Goal: Contribute content: Contribute content

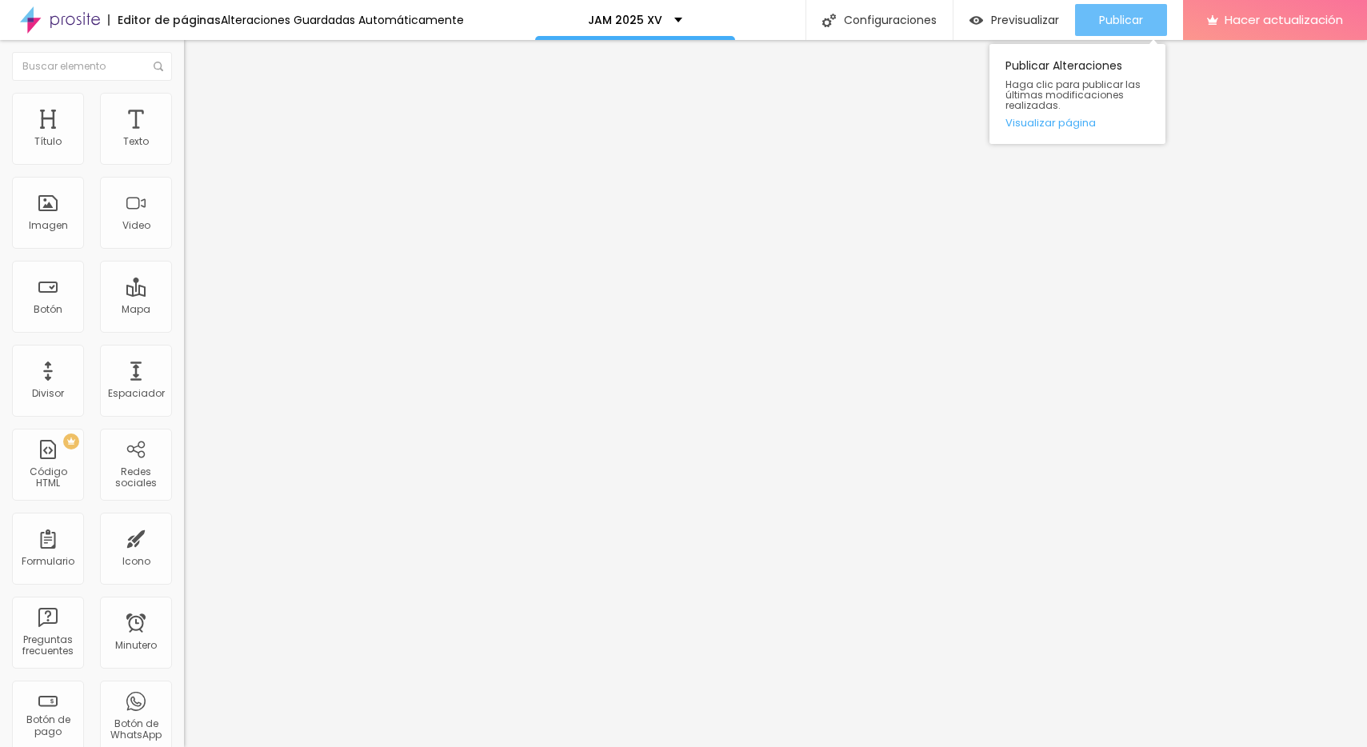
click at [1107, 22] on font "Publicar" at bounding box center [1121, 20] width 44 height 16
click at [184, 150] on input "[URL][DOMAIN_NAME]" at bounding box center [280, 142] width 192 height 16
paste input "[URL][DOMAIN_NAME]"
type input "[URL][DOMAIN_NAME]"
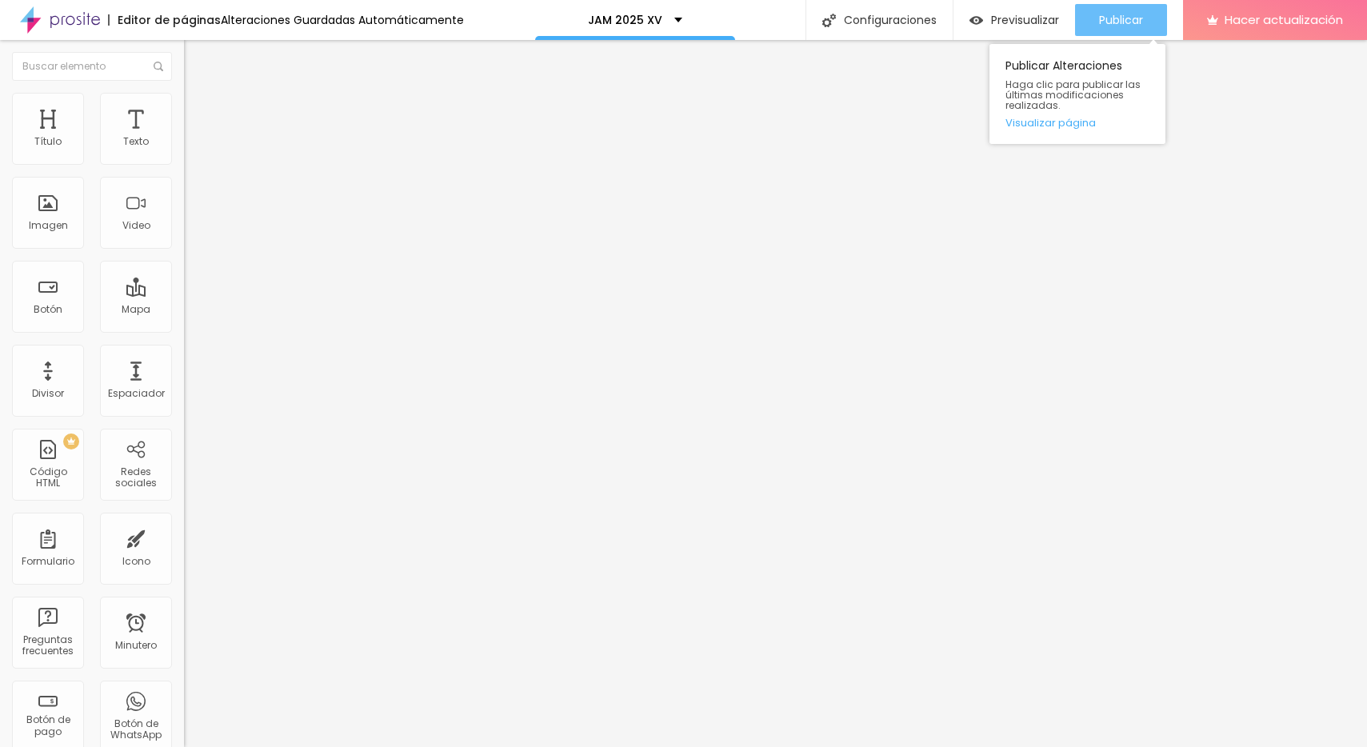
click at [1139, 17] on font "Publicar" at bounding box center [1121, 20] width 44 height 16
click at [196, 55] on img "button" at bounding box center [202, 58] width 13 height 13
click at [196, 62] on img "button" at bounding box center [202, 58] width 13 height 13
drag, startPoint x: 94, startPoint y: 174, endPoint x: 25, endPoint y: 175, distance: 69.6
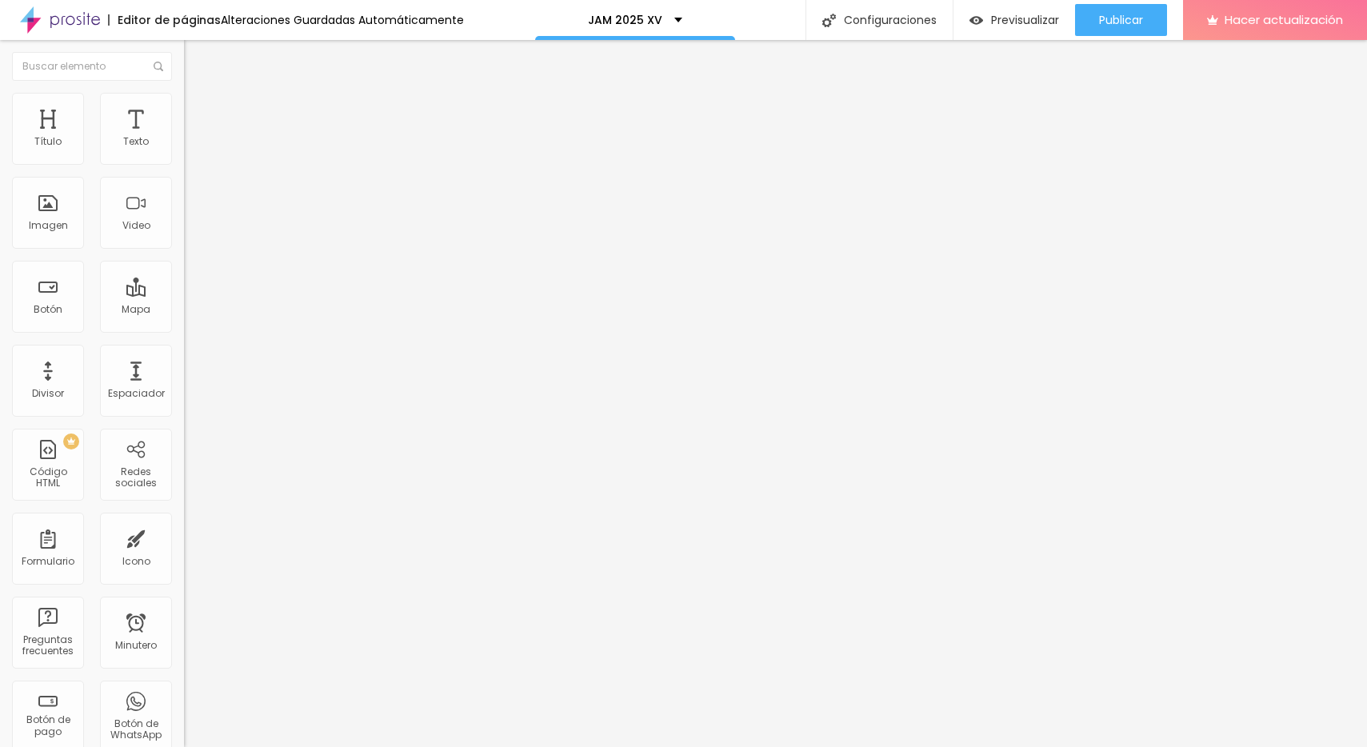
click at [184, 150] on input "Click me" at bounding box center [280, 142] width 192 height 16
type input "INSTAGRAM"
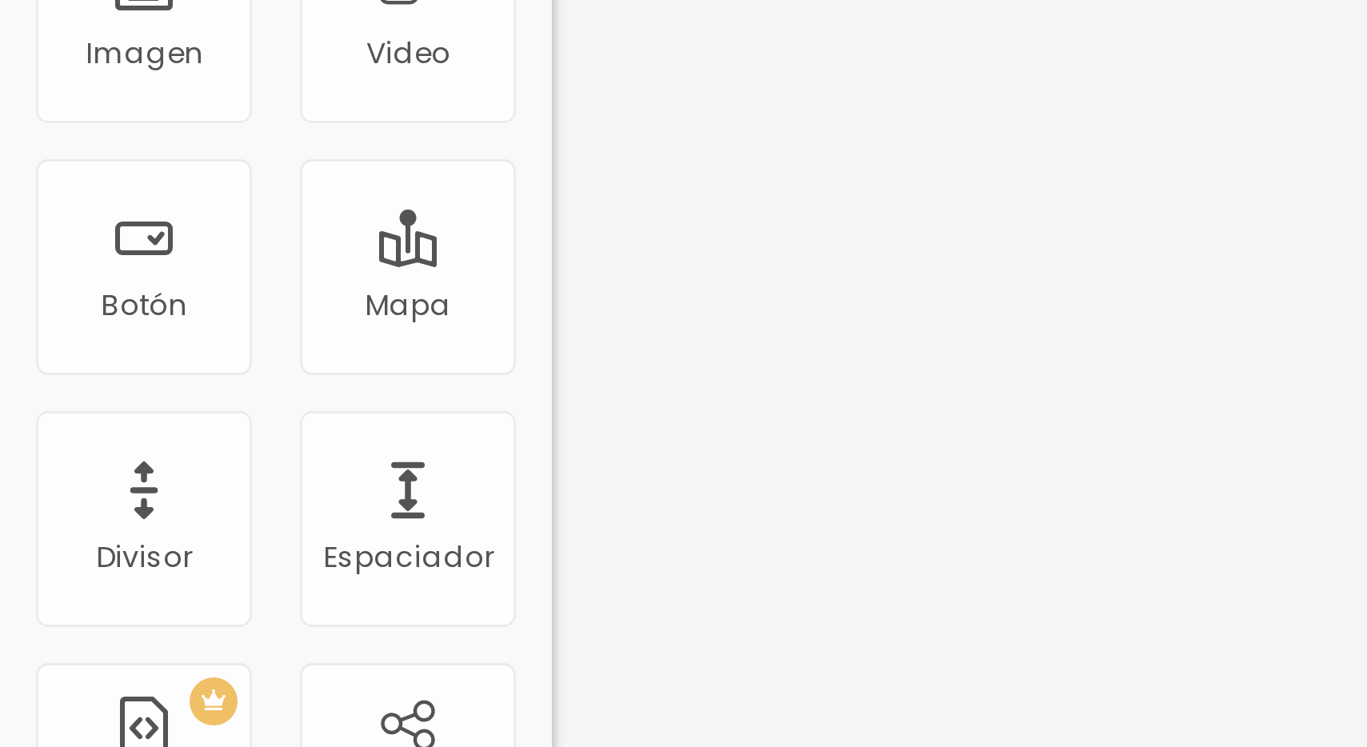
drag, startPoint x: 22, startPoint y: 319, endPoint x: 11, endPoint y: 319, distance: 10.4
click at [184, 319] on div "https://" at bounding box center [280, 322] width 192 height 16
paste input "[URL][DOMAIN_NAME][DOMAIN_NAME]"
type input "[URL][DOMAIN_NAME][DOMAIN_NAME]"
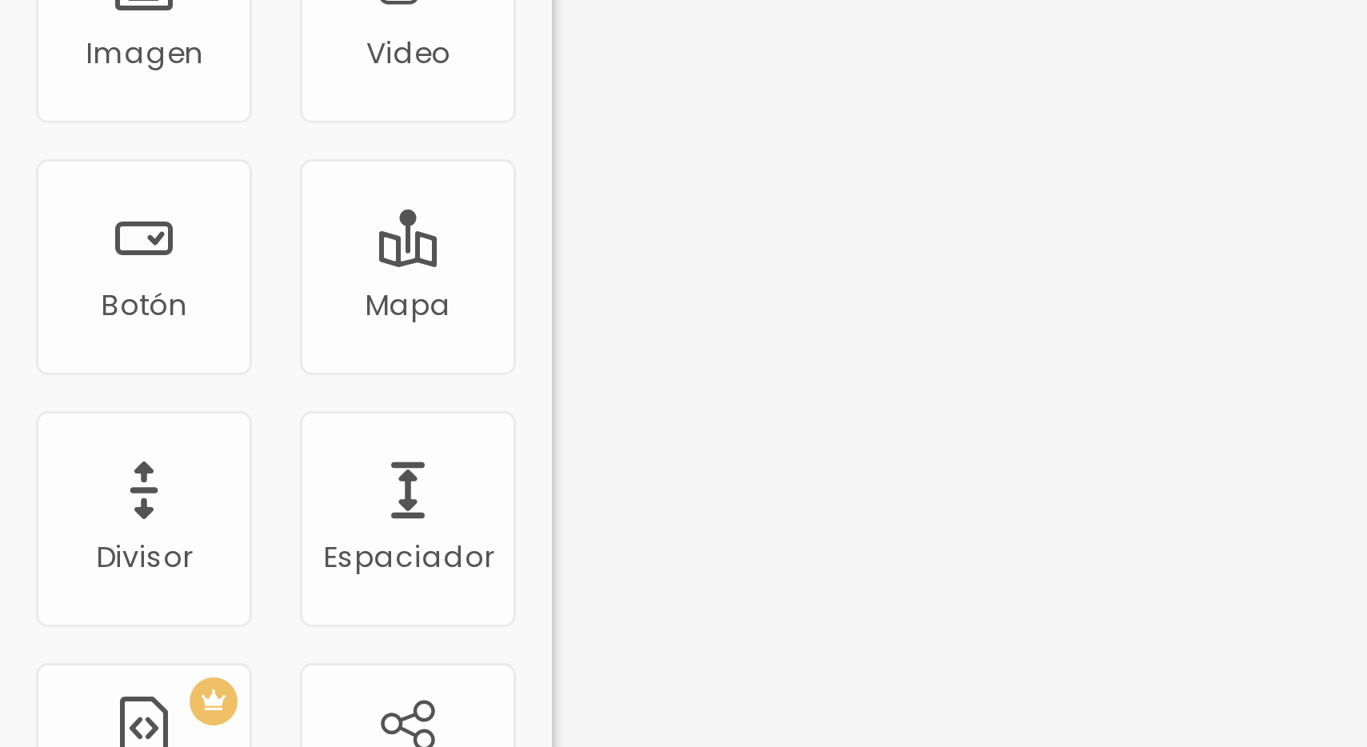
scroll to position [0, 0]
click at [184, 350] on div at bounding box center [276, 350] width 184 height 0
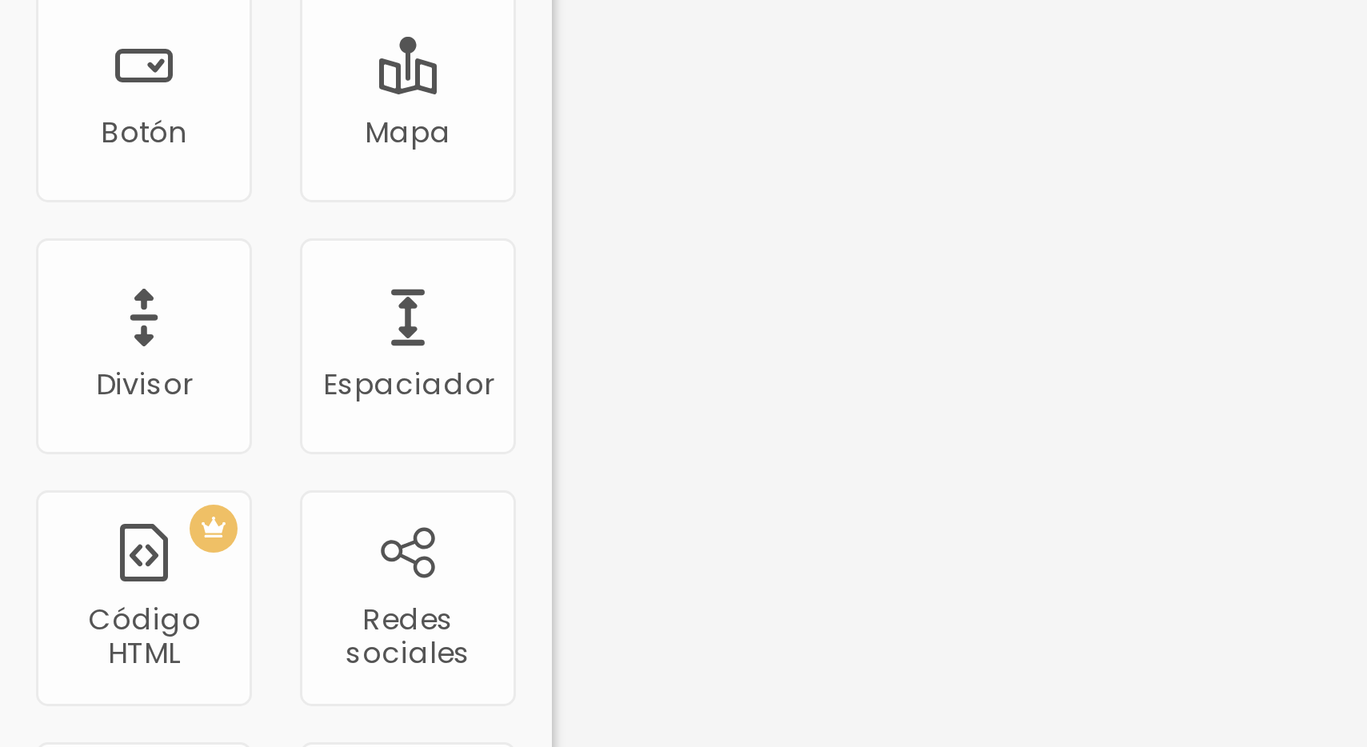
click at [184, 453] on div "Editar null Contenido Estilo Avanzado Texto INSTAGRAM Alineación Tamaño Normal …" at bounding box center [276, 393] width 184 height 707
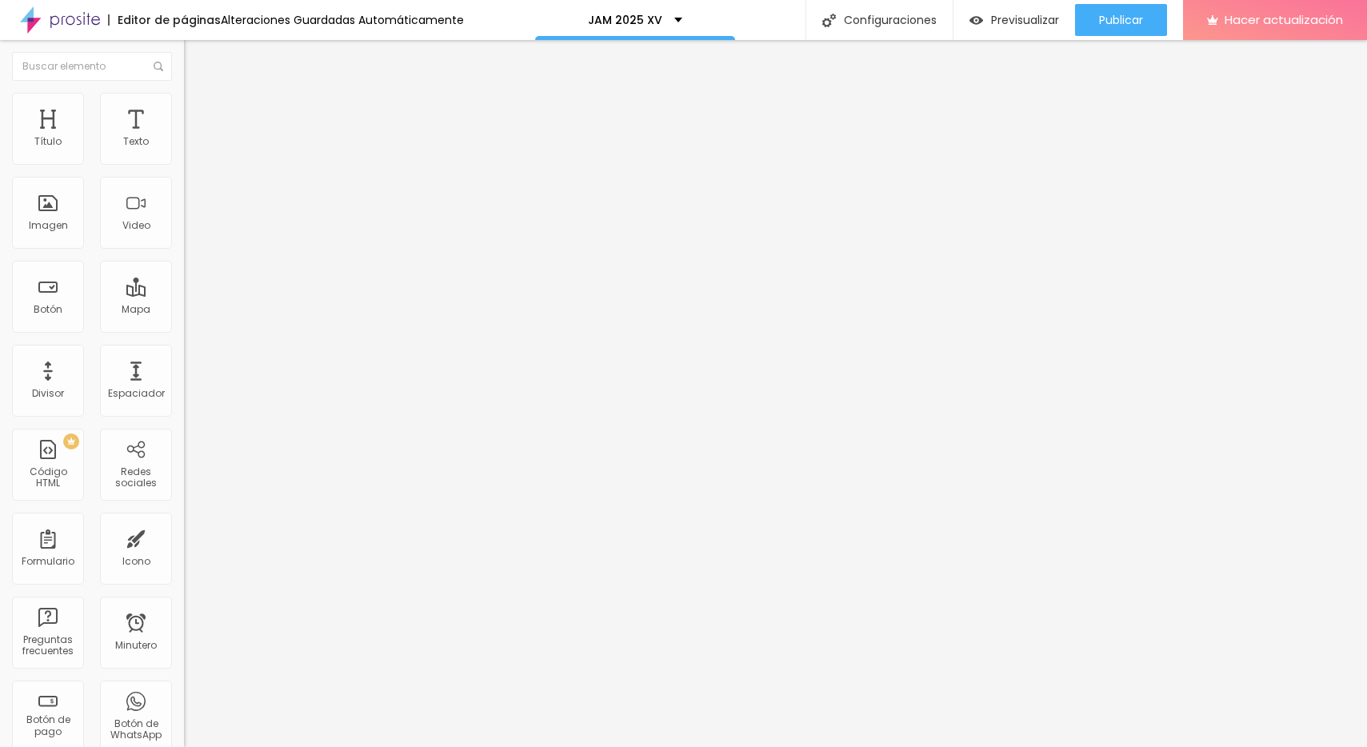
click at [198, 110] on font "Estilo" at bounding box center [210, 104] width 25 height 14
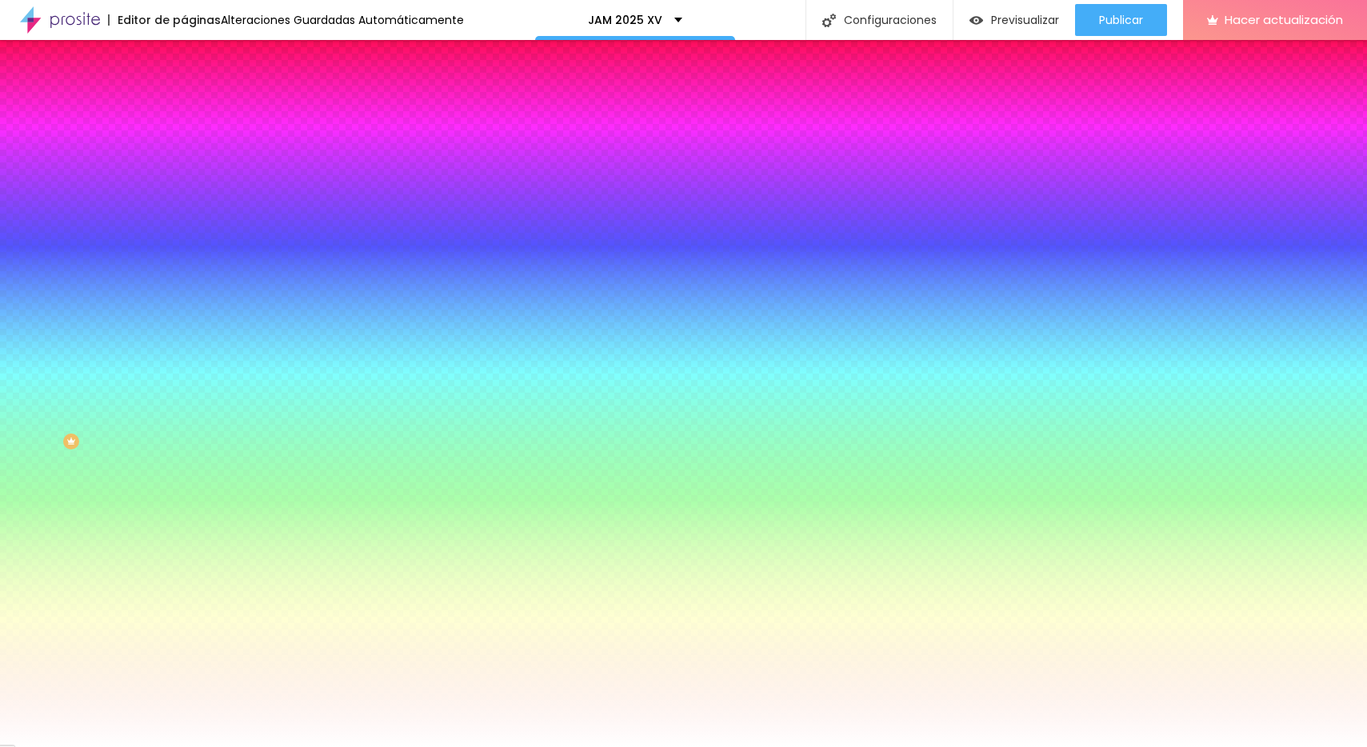
click at [198, 113] on font "Avanzado" at bounding box center [223, 120] width 51 height 14
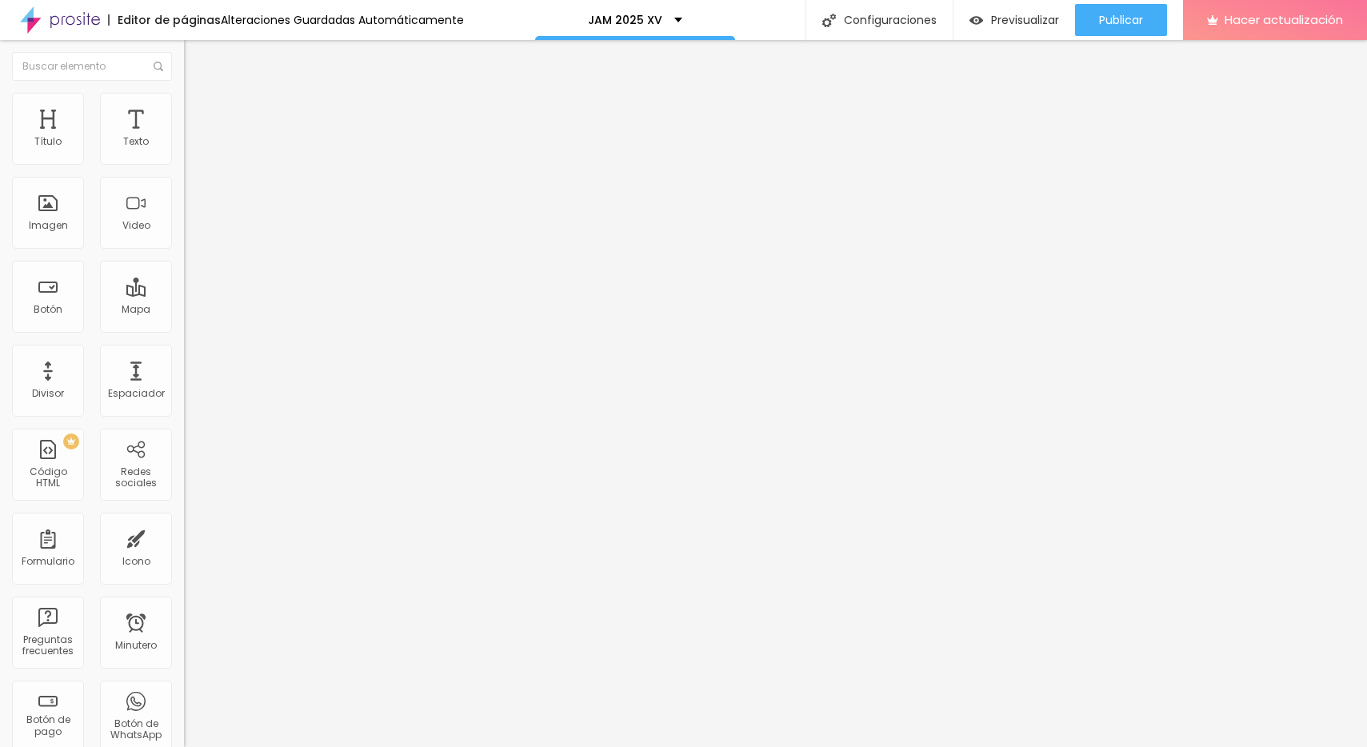
type input "19"
type input "22"
type input "40"
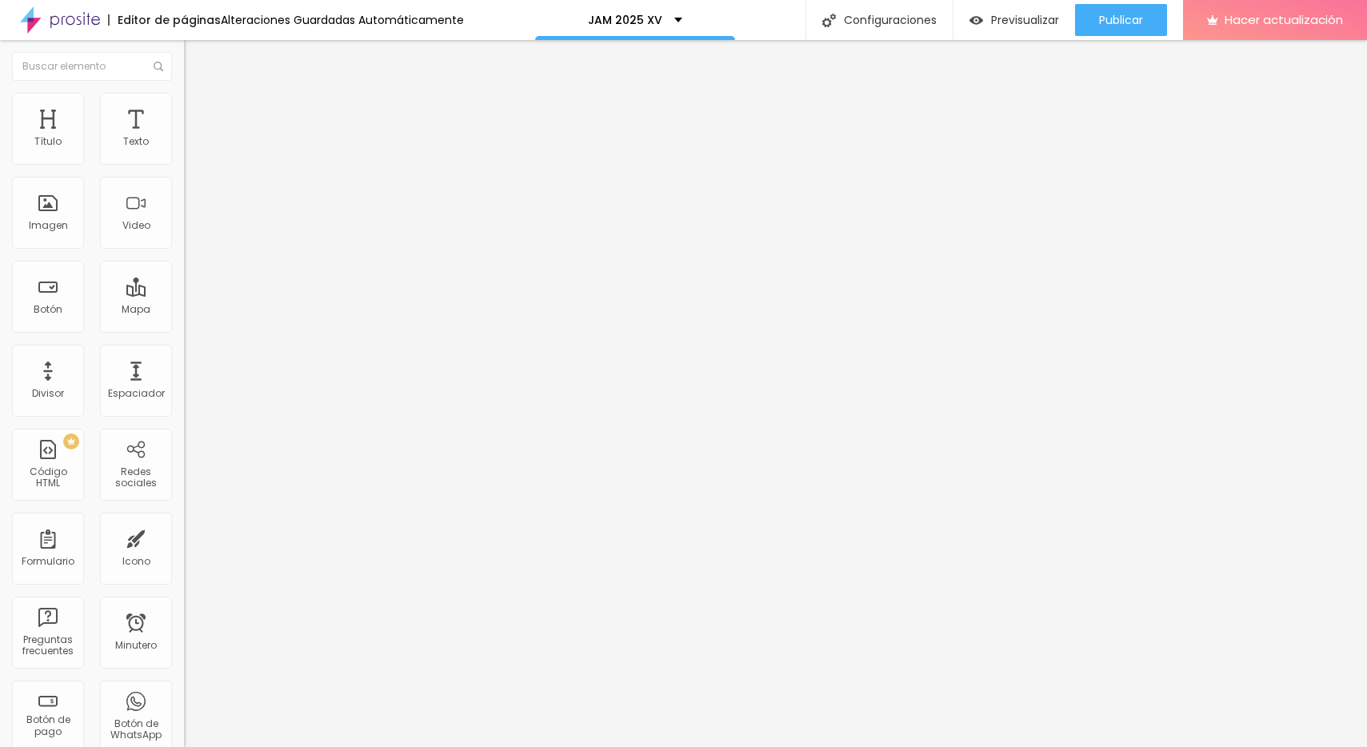
type input "40"
drag, startPoint x: 49, startPoint y: 158, endPoint x: 76, endPoint y: 159, distance: 27.2
type input "40"
click at [184, 310] on input "range" at bounding box center [235, 316] width 103 height 13
type input "8"
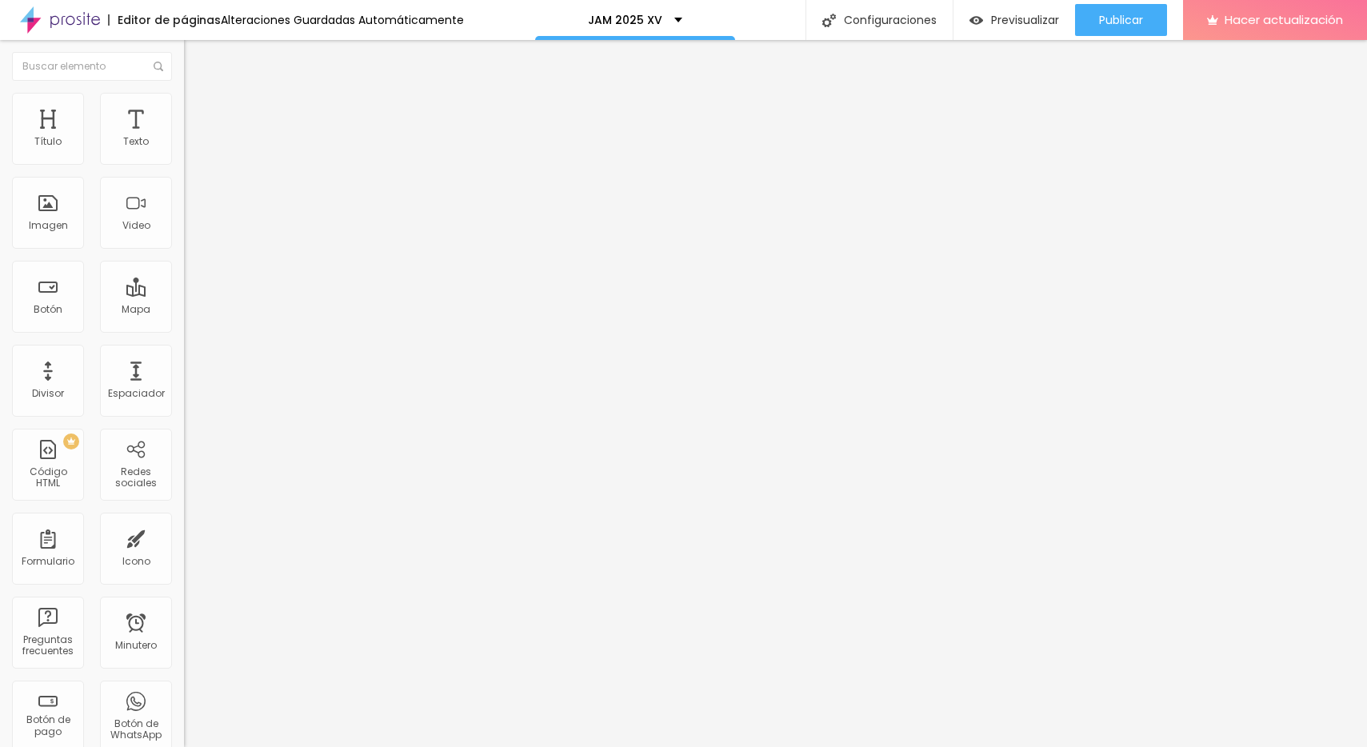
type input "8"
type input "18"
type input "25"
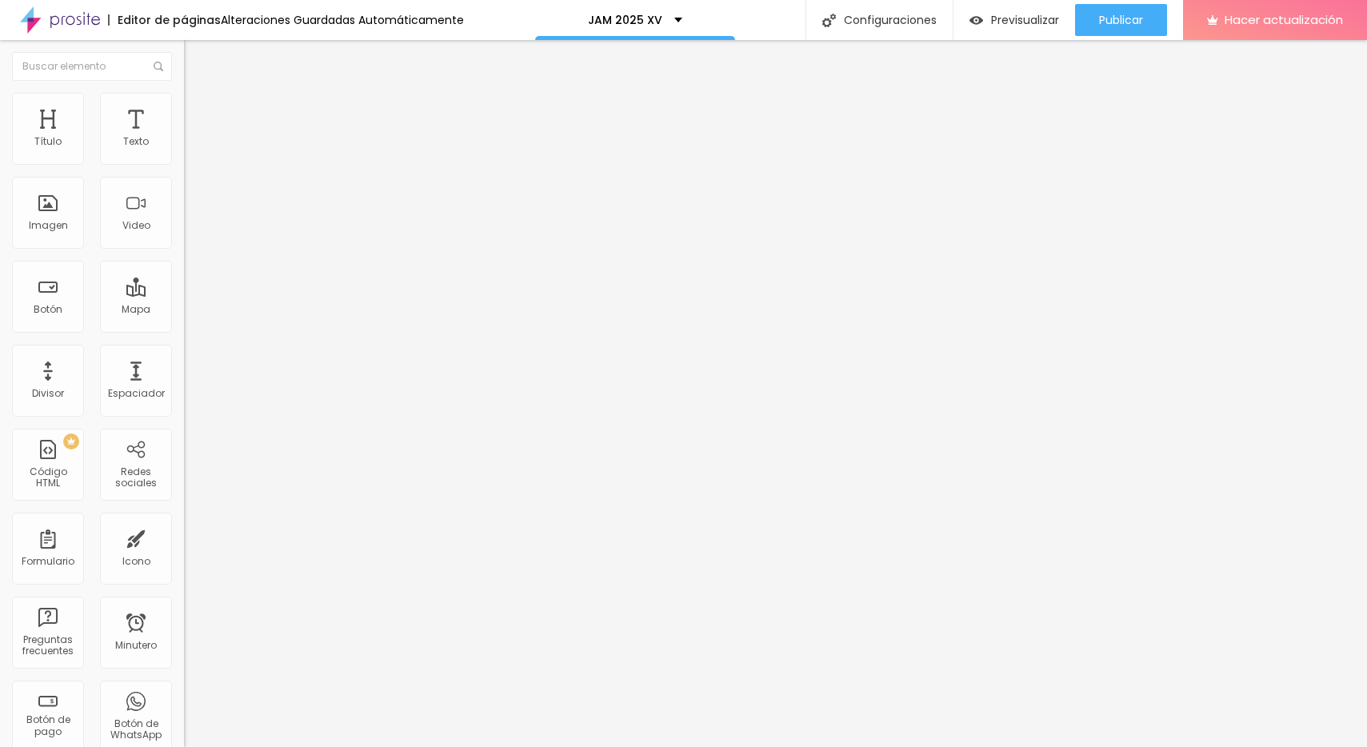
type input "28"
type input "29"
type input "30"
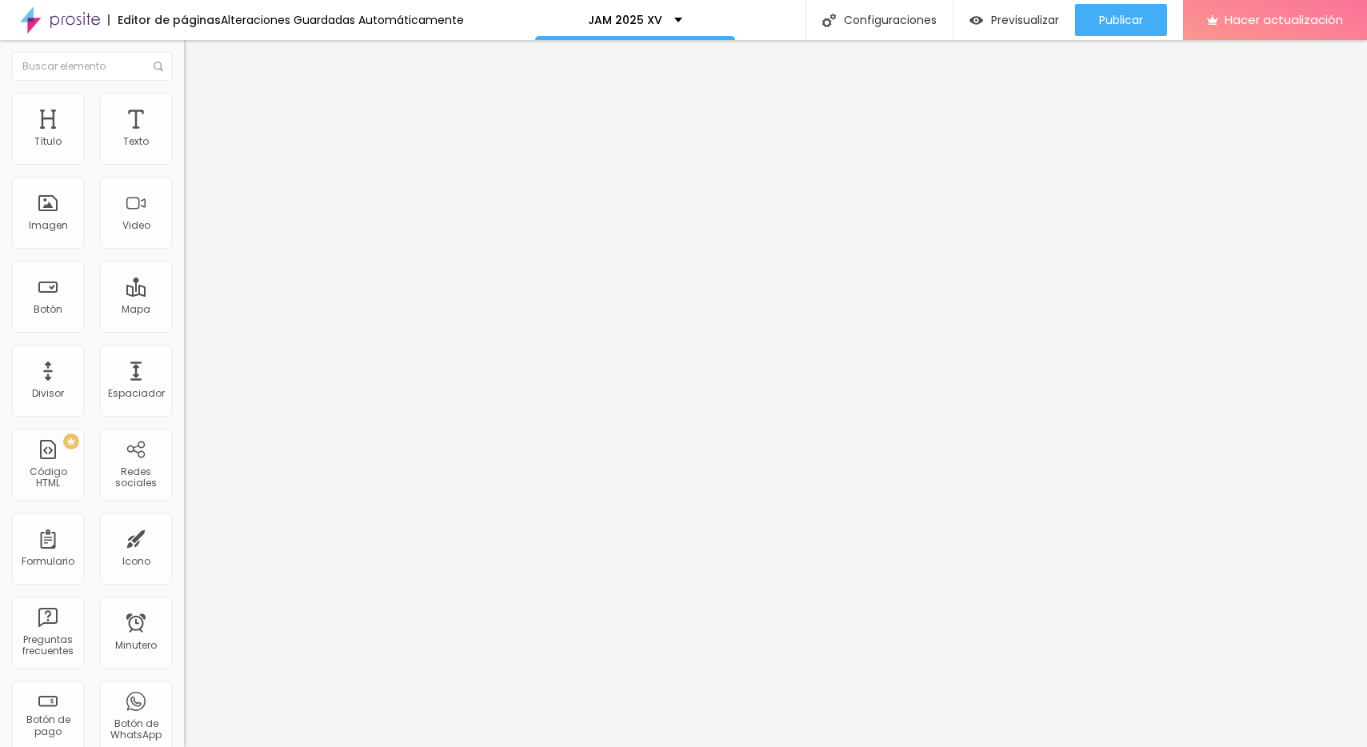
type input "30"
type input "31"
type input "32"
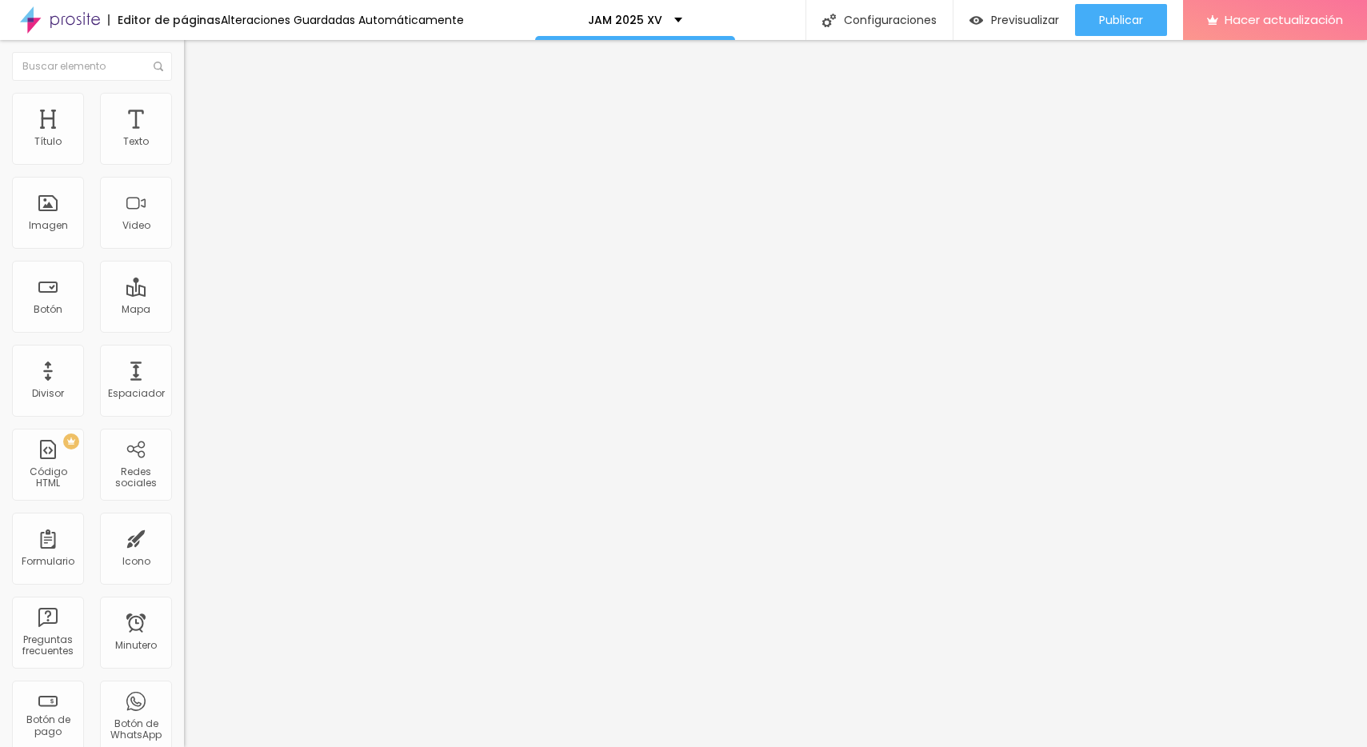
drag, startPoint x: 46, startPoint y: 189, endPoint x: 68, endPoint y: 190, distance: 22.4
type input "32"
click at [184, 537] on input "range" at bounding box center [235, 543] width 103 height 13
click at [198, 110] on font "Estilo" at bounding box center [210, 104] width 25 height 14
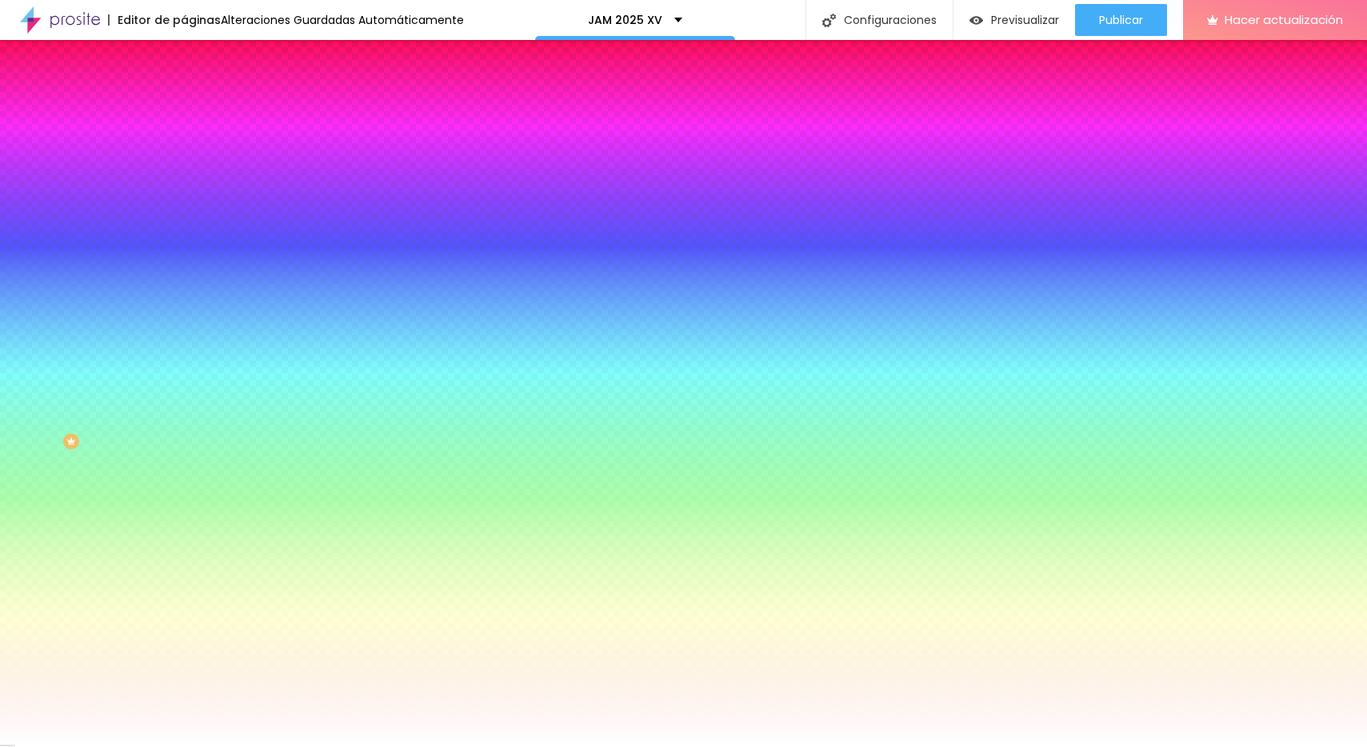
click at [192, 245] on icon "button" at bounding box center [195, 248] width 6 height 6
type input "1"
type input "3"
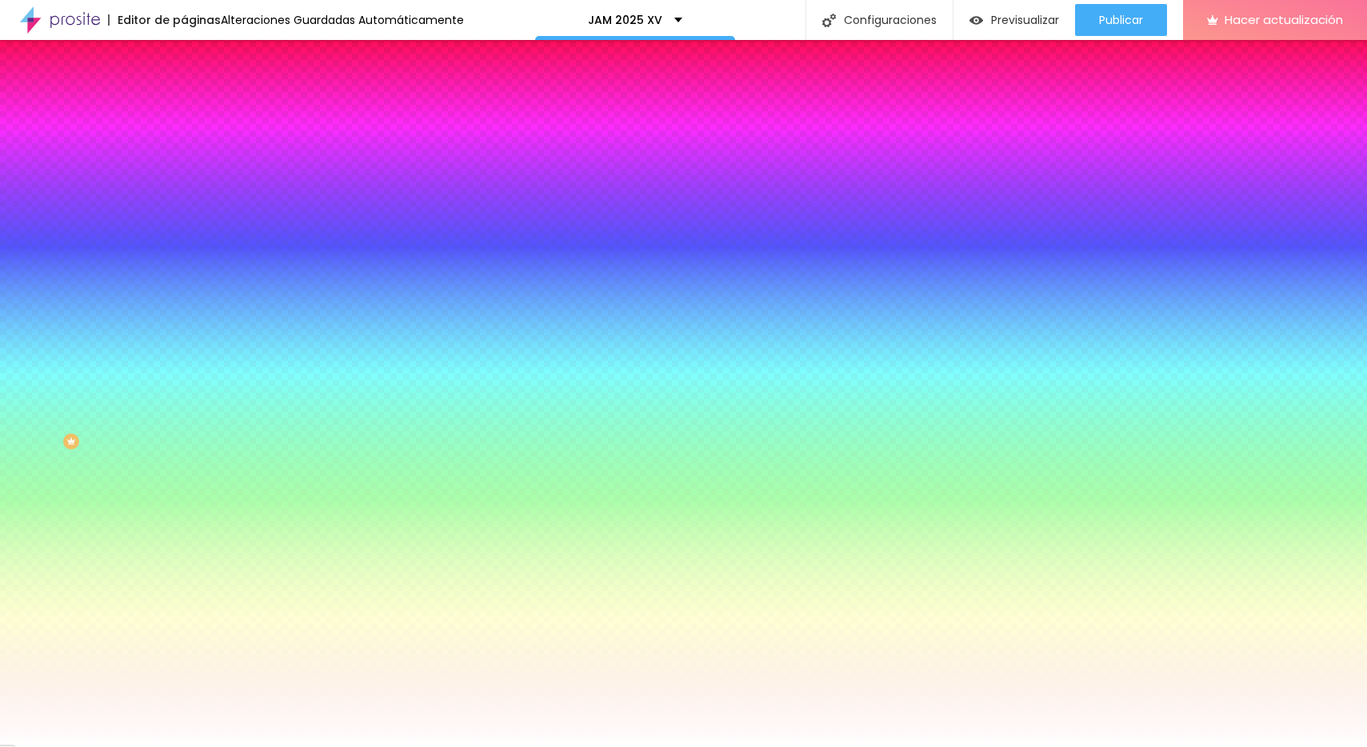
type input "4"
type input "5"
type input "4"
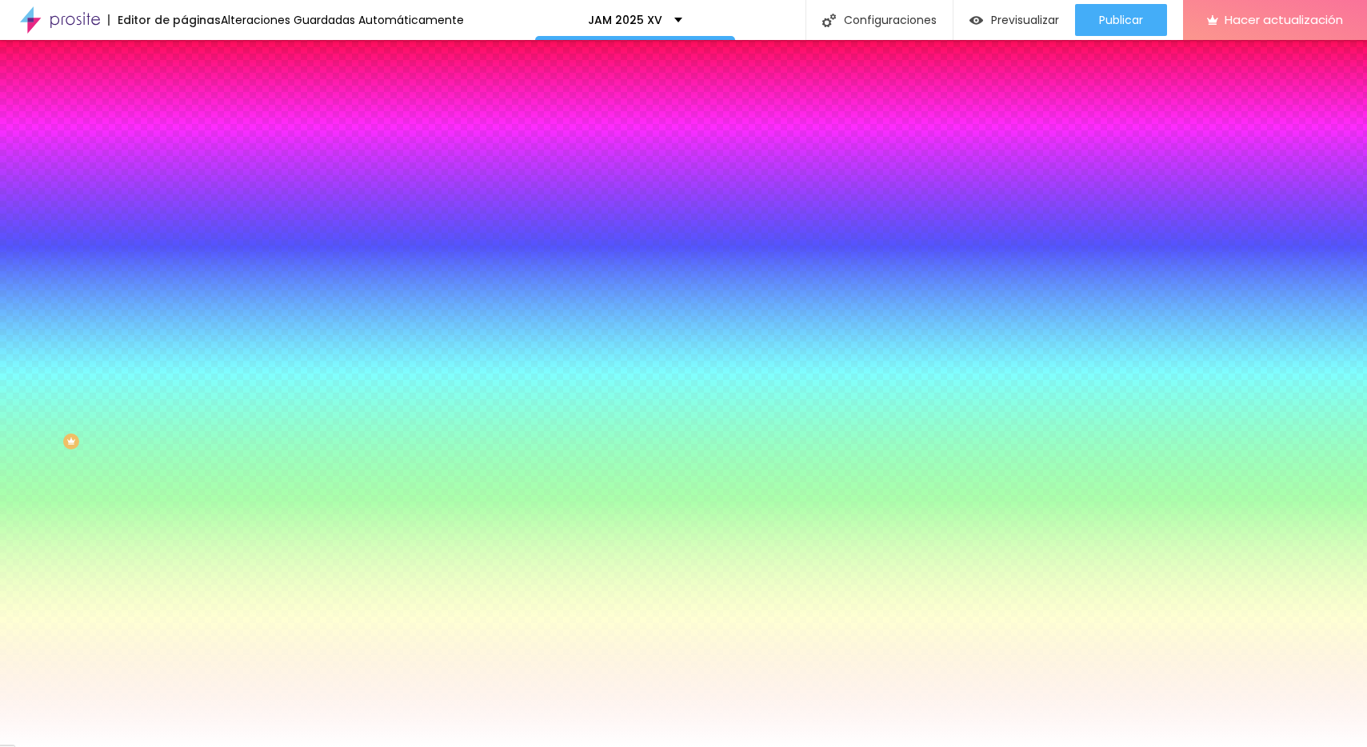
type input "4"
type input "3"
type input "2"
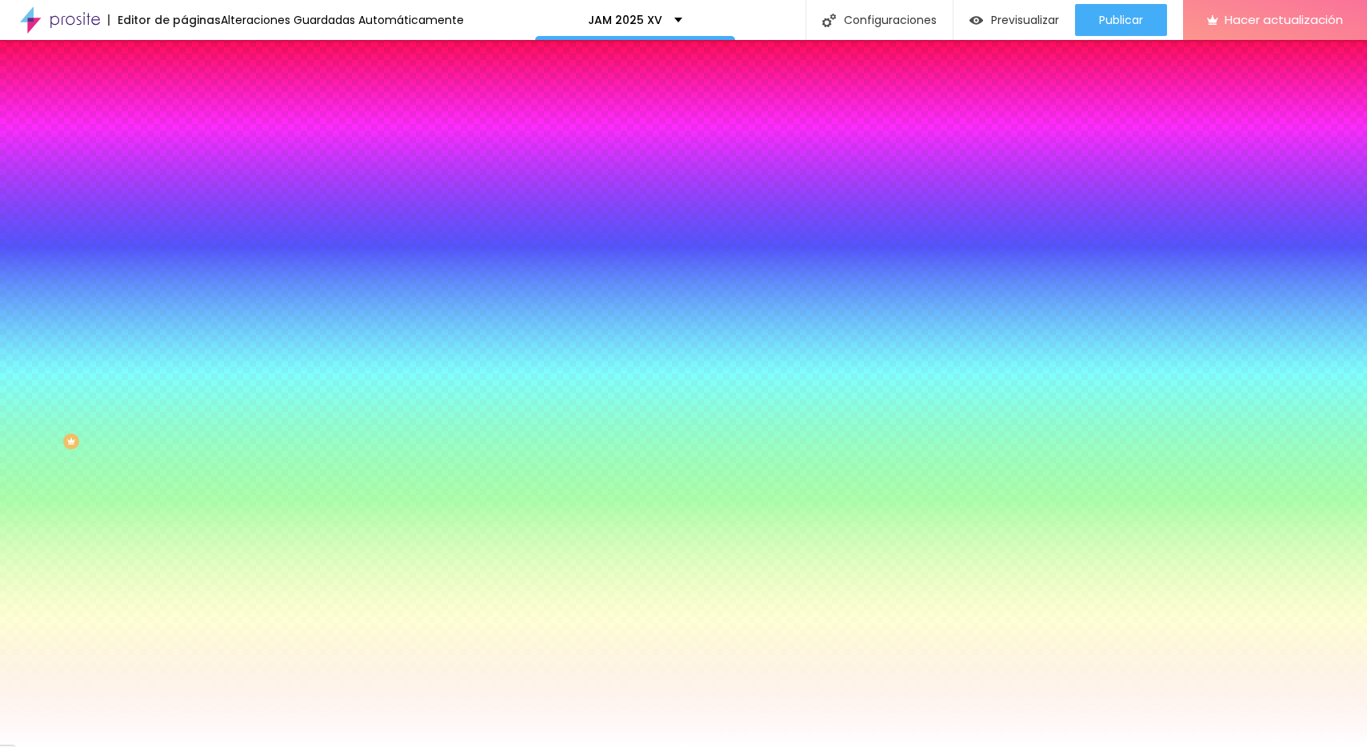
type input "1"
type input "0"
drag, startPoint x: 174, startPoint y: 297, endPoint x: 142, endPoint y: 298, distance: 32.8
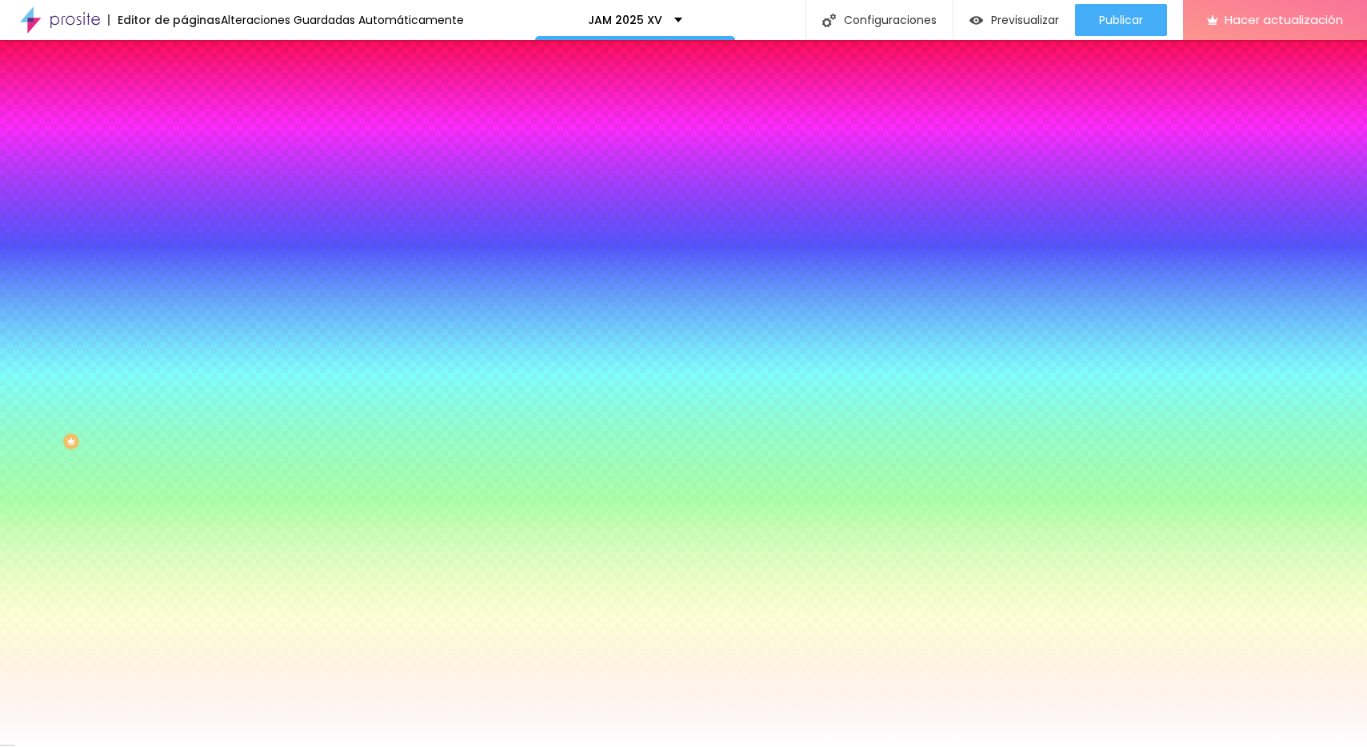
type input "2"
drag, startPoint x: 185, startPoint y: 296, endPoint x: 206, endPoint y: 297, distance: 21.6
type input "2"
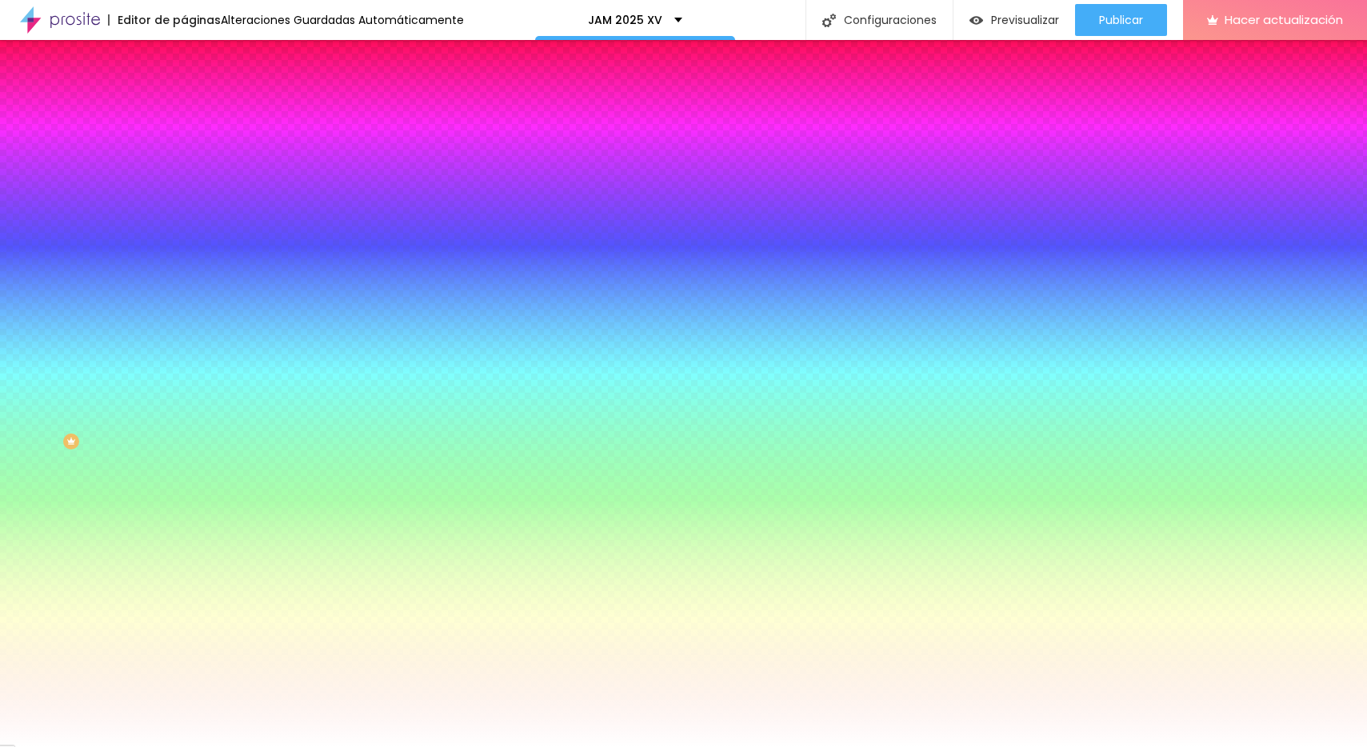
type input "6"
type input "1"
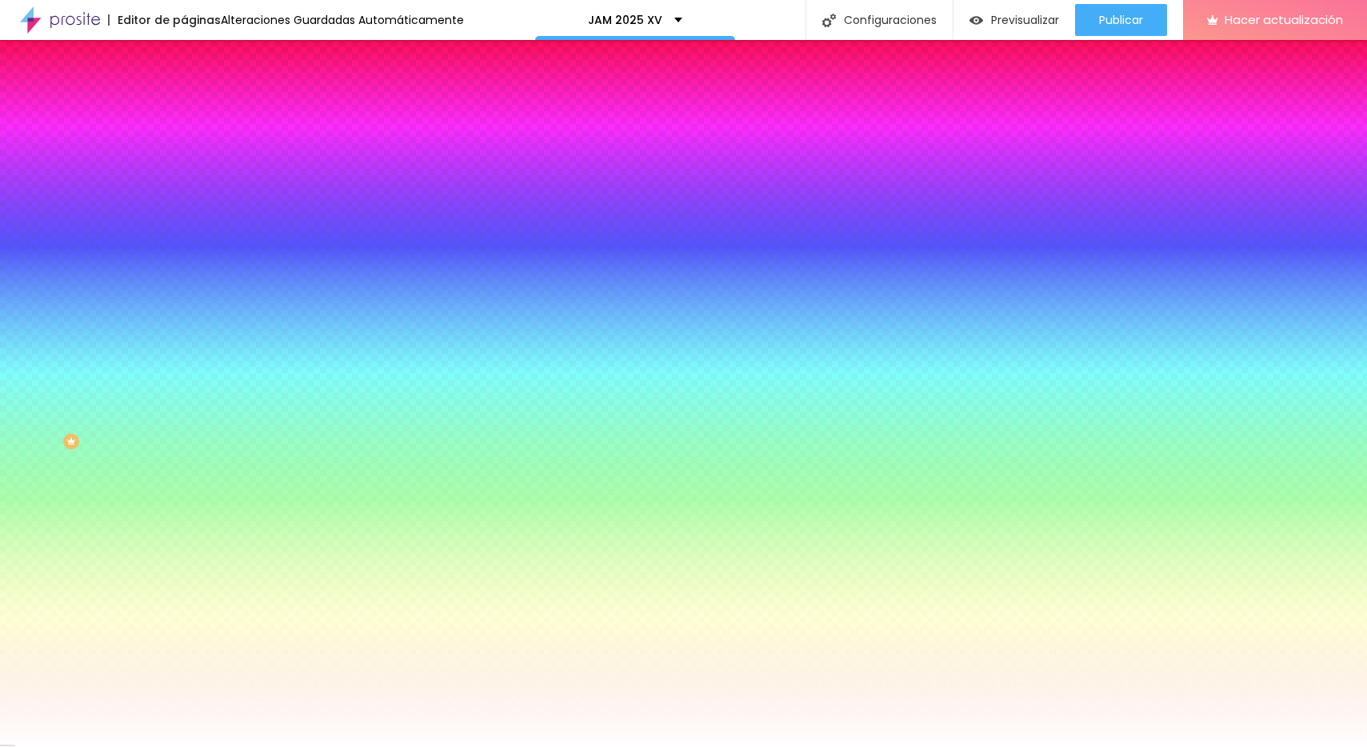
type input "15"
type input "16"
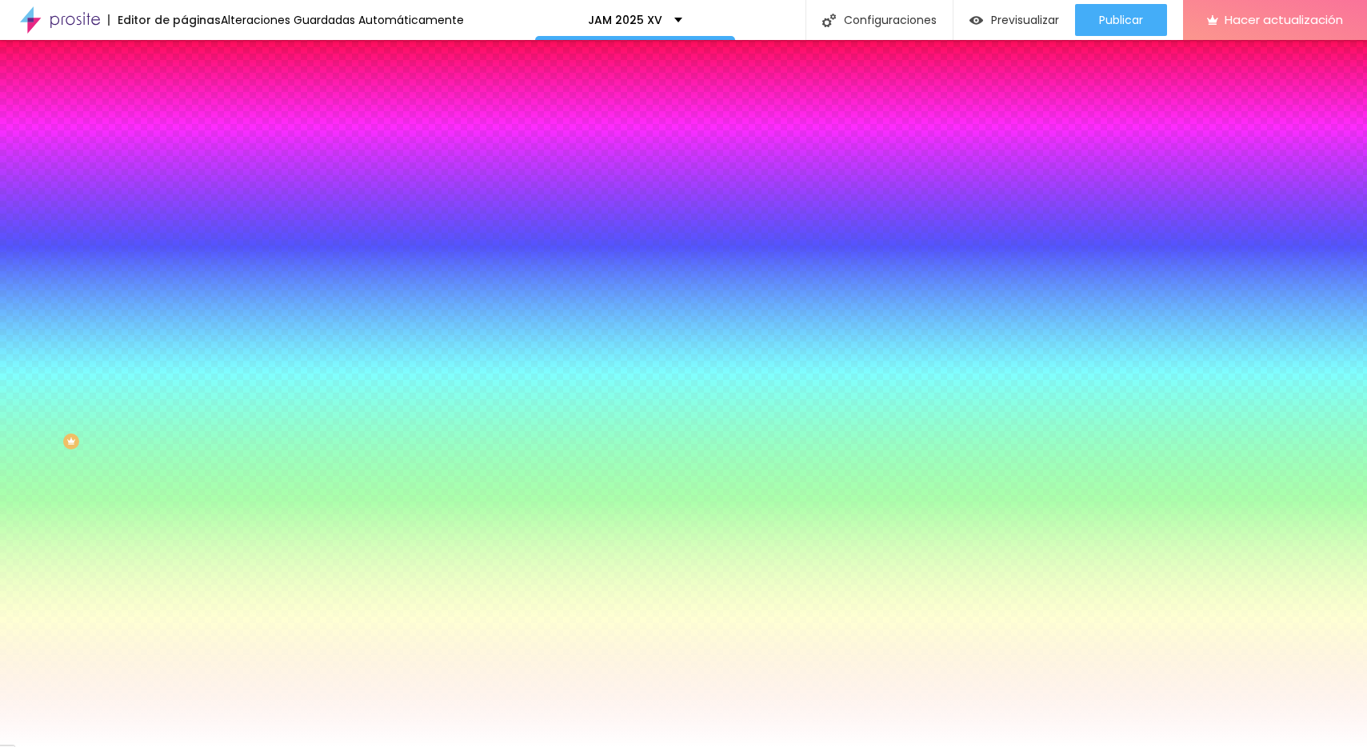
type input "16"
type input "21"
type input "22"
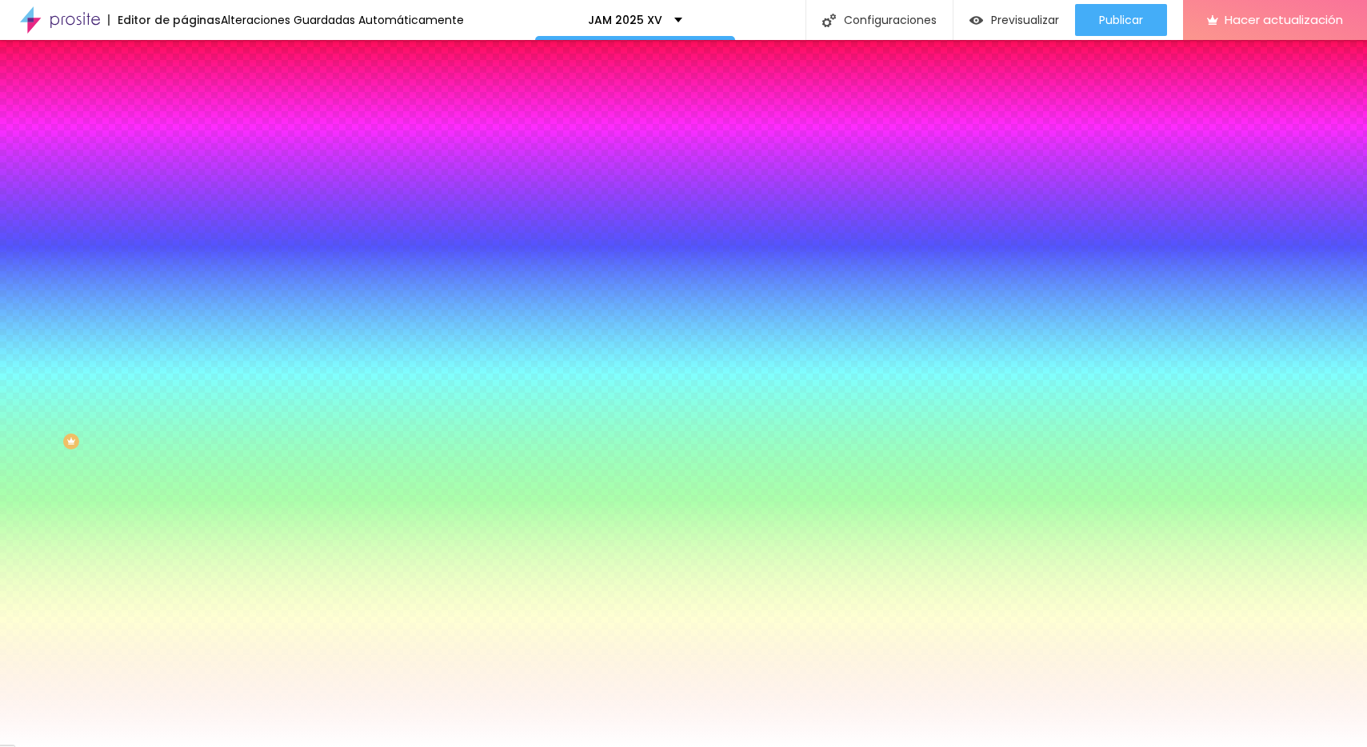
type input "23"
type input "24"
type input "25"
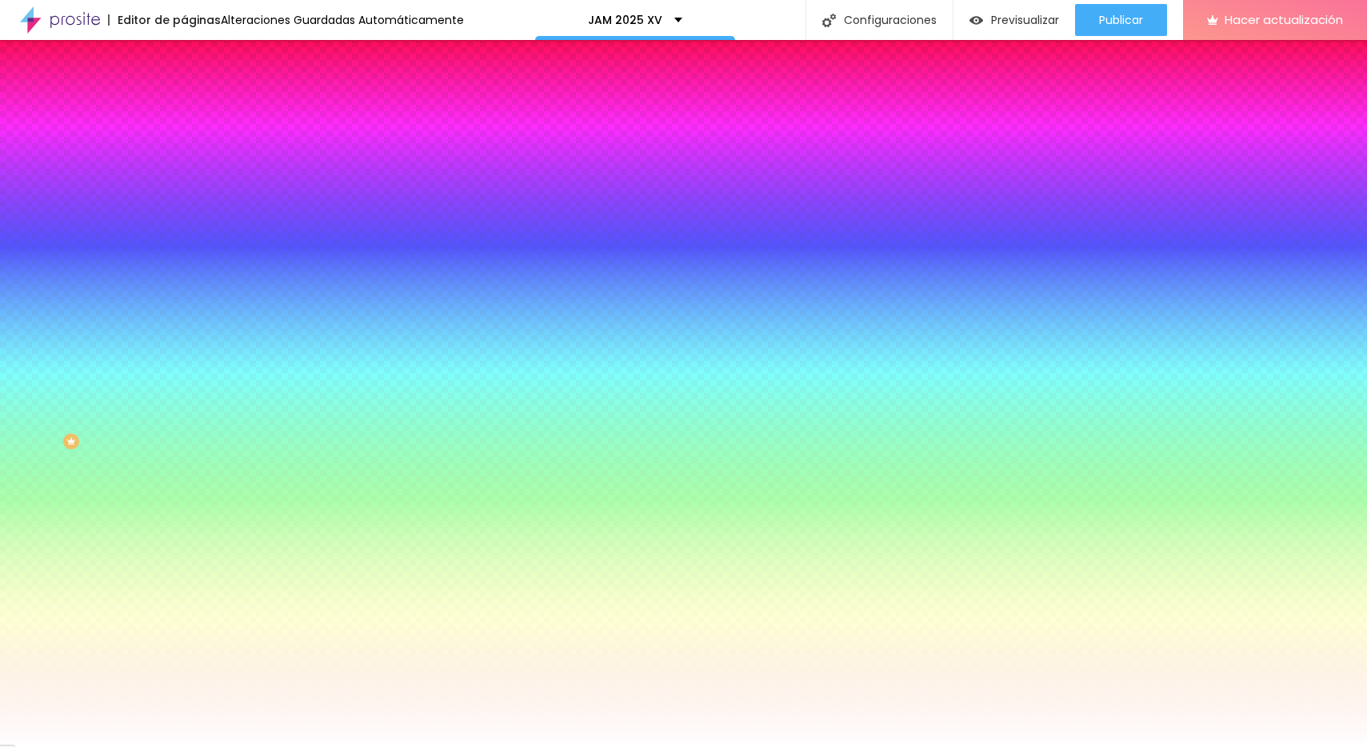
type input "25"
type input "26"
type input "27"
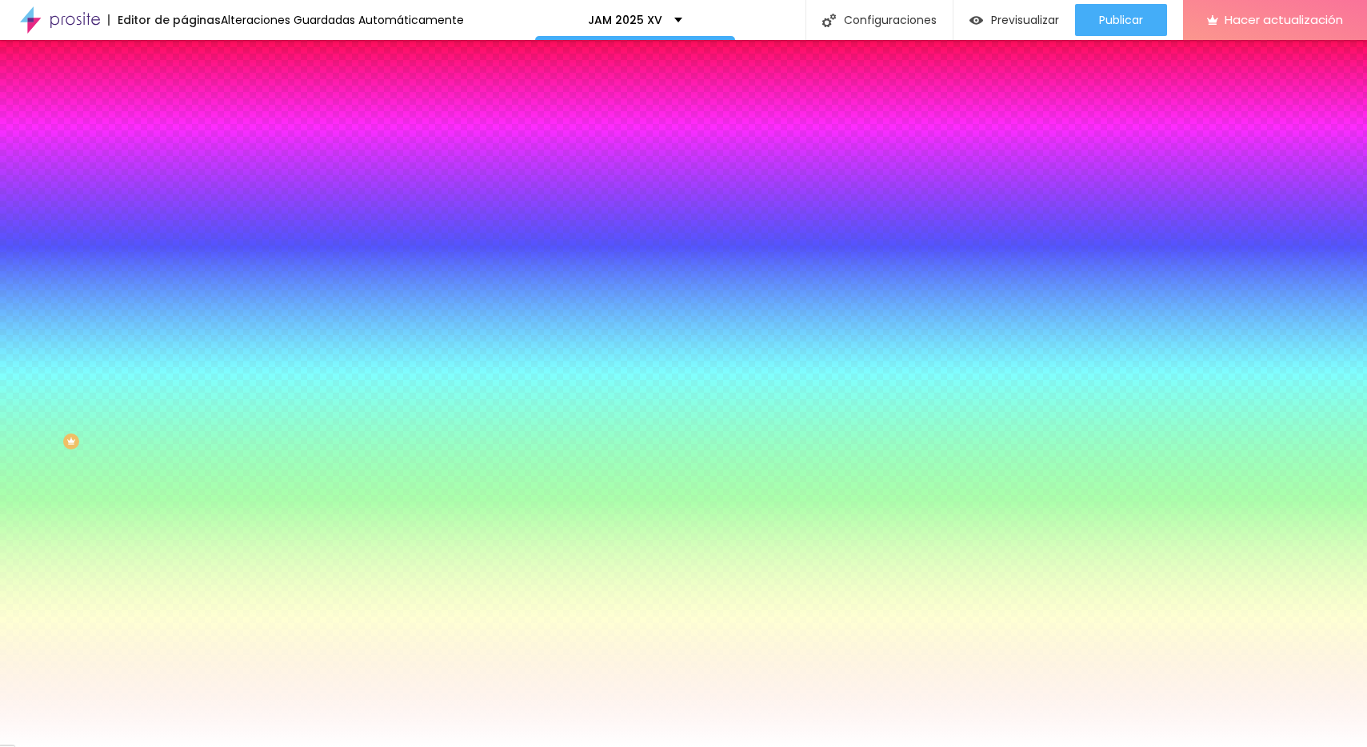
type input "28"
type input "27"
type input "25"
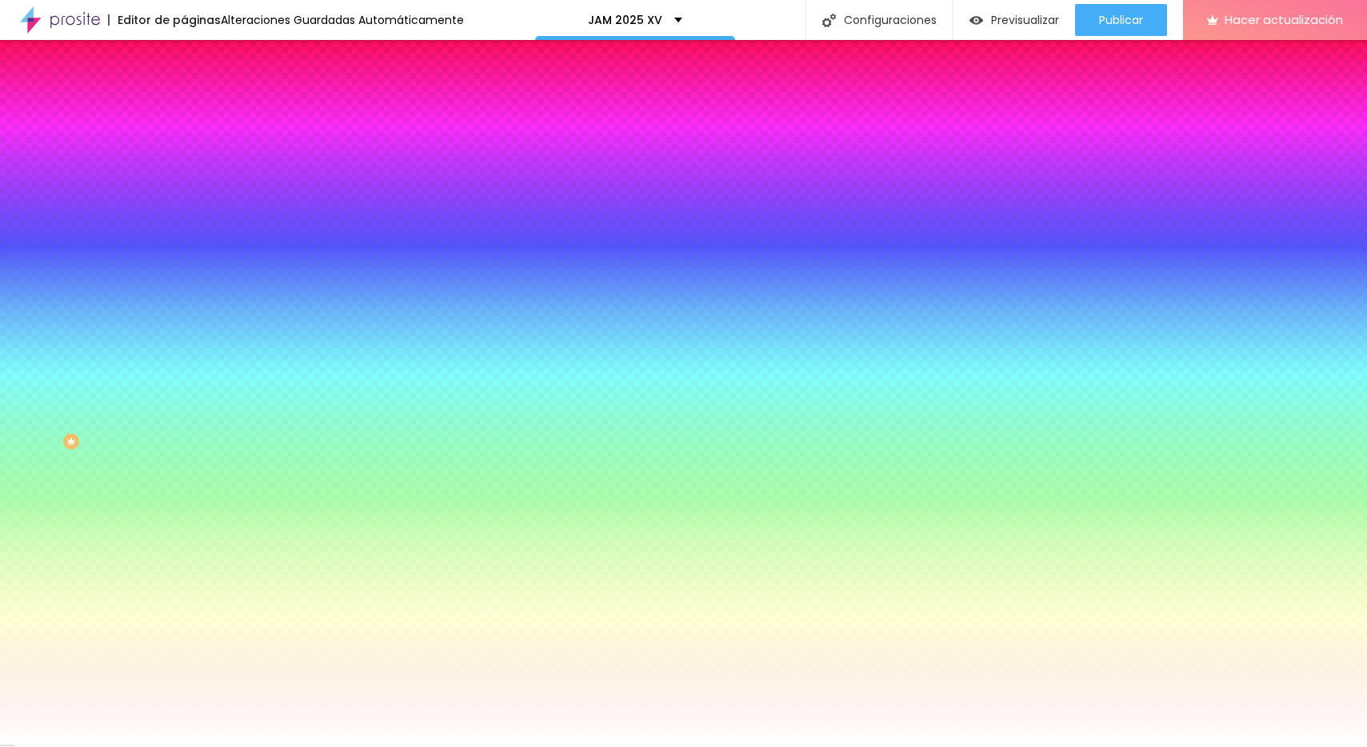
type input "25"
type input "24"
type input "23"
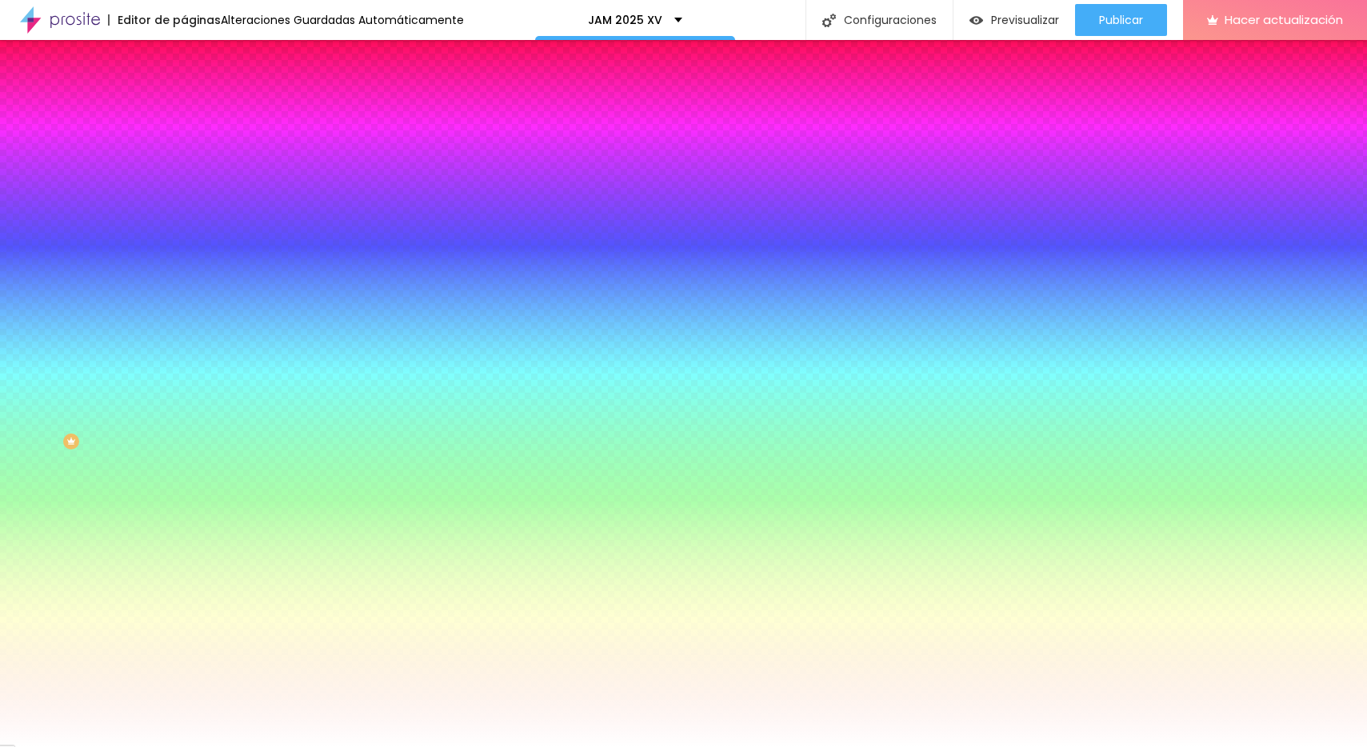
type input "21"
type input "20"
type input "19"
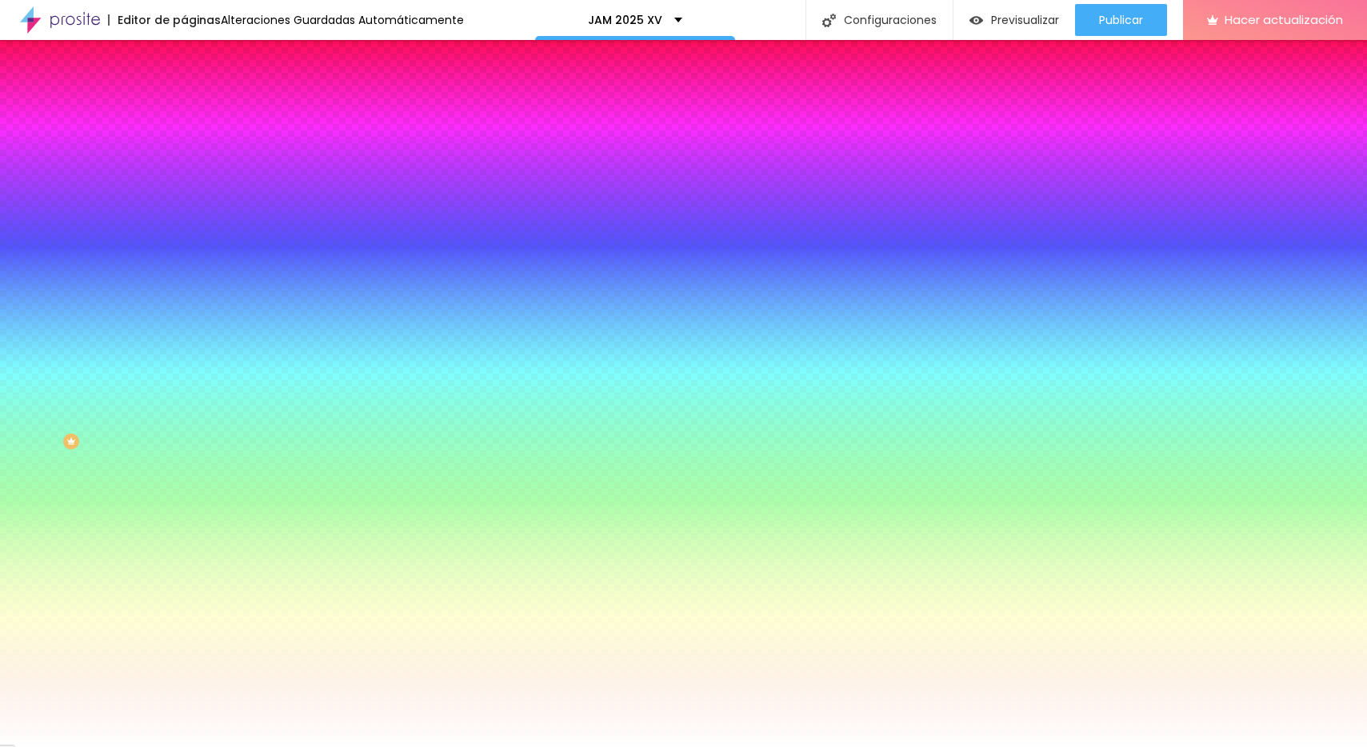
type input "19"
type input "18"
type input "17"
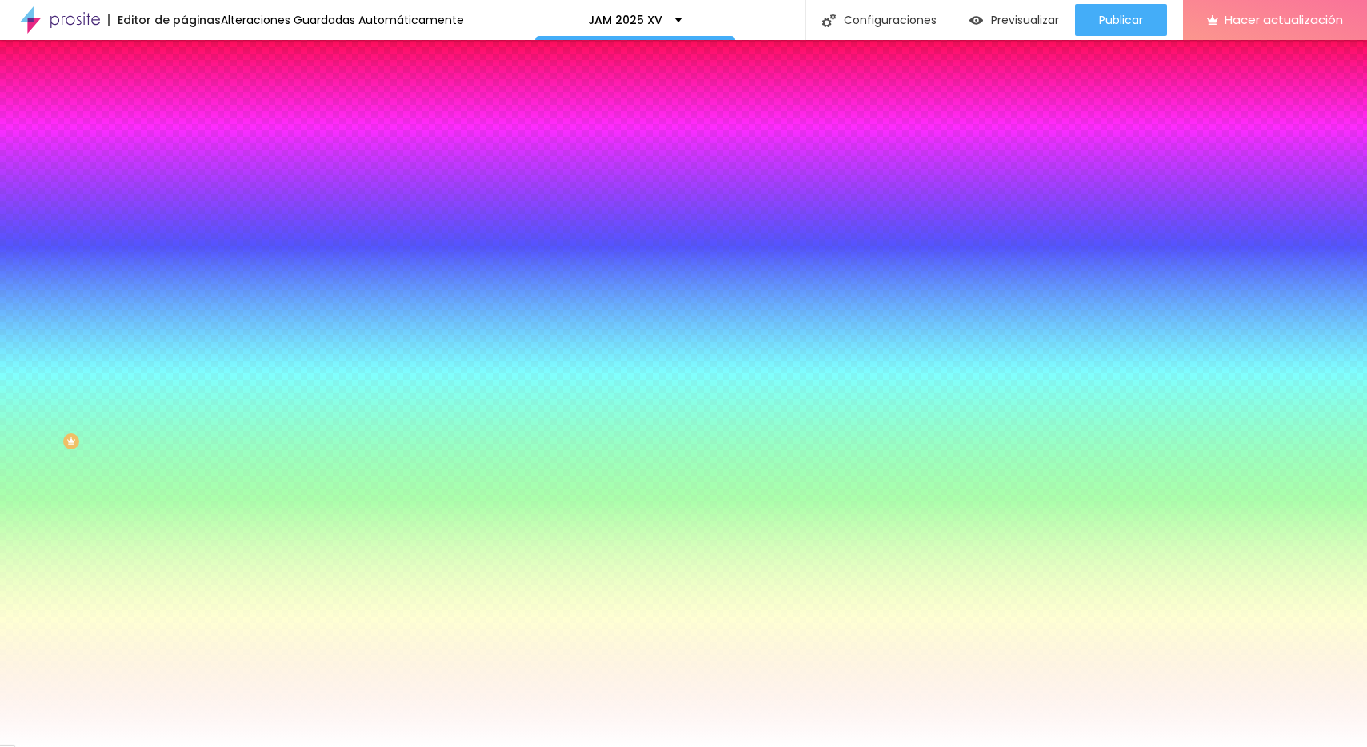
type input "16"
type input "15"
type input "14"
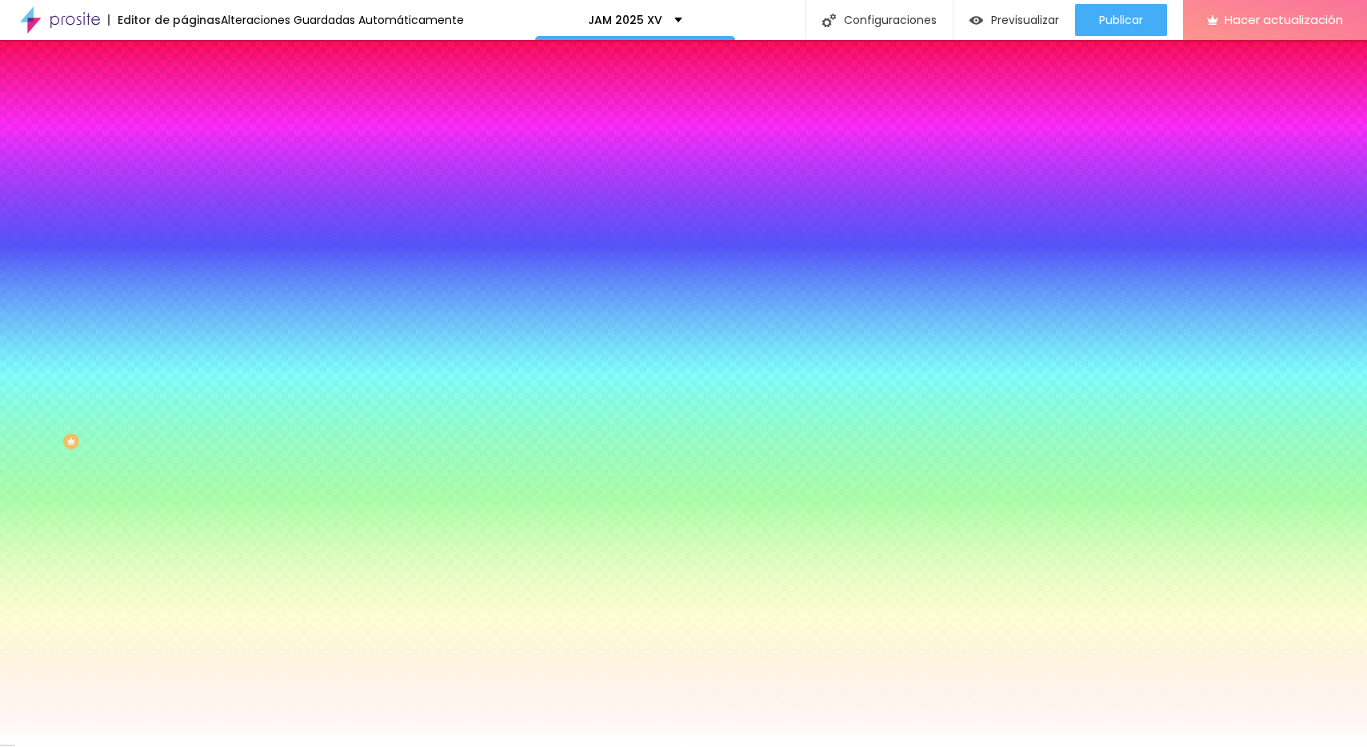
type input "14"
type input "13"
type input "12"
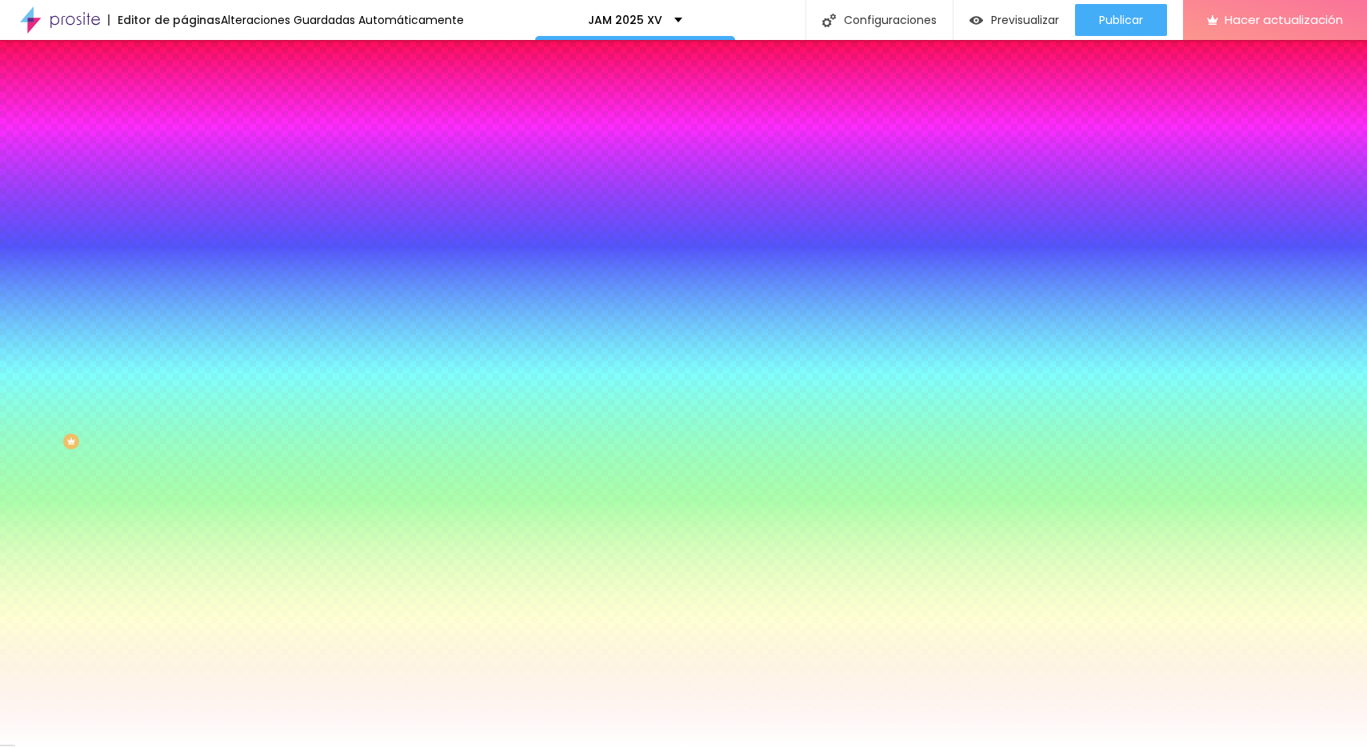
type input "11"
type input "10"
type input "9"
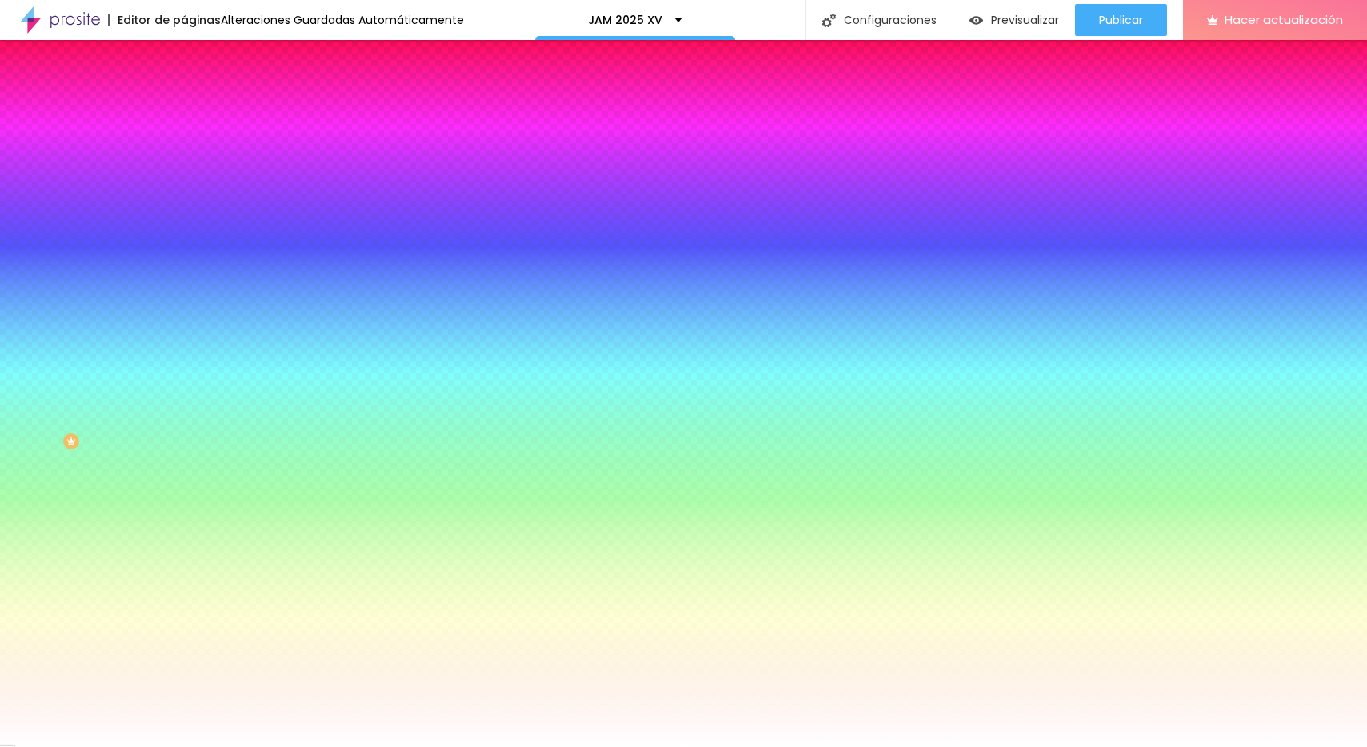
type input "9"
type input "8"
type input "7"
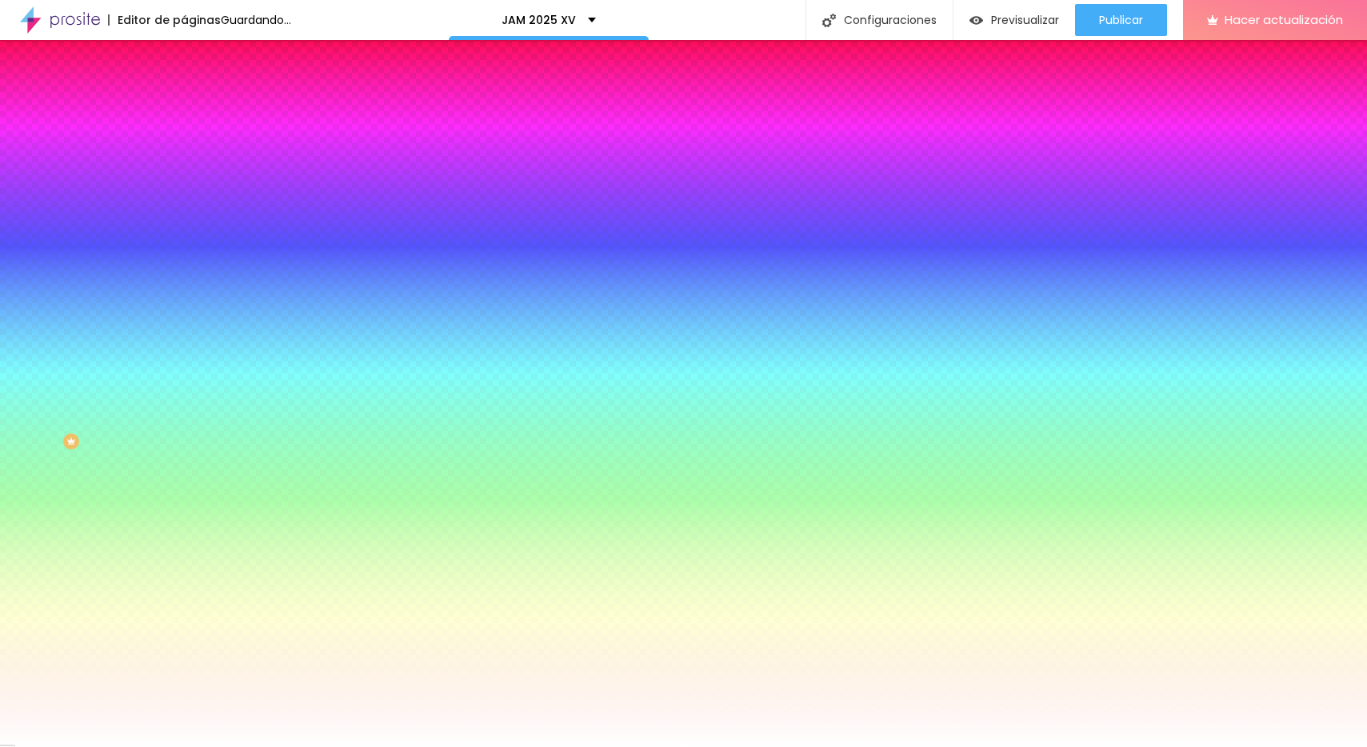
type input "8"
type input "9"
type input "10"
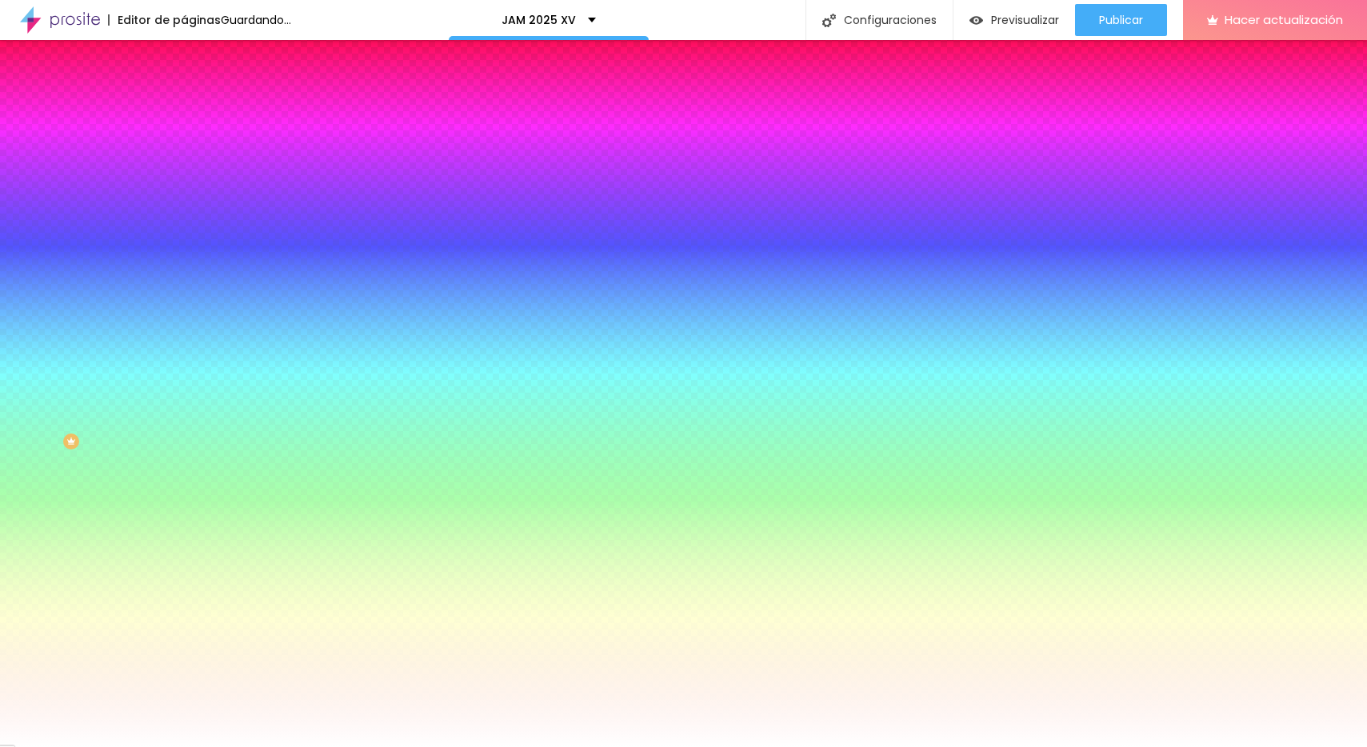
type input "10"
type input "9"
drag, startPoint x: 264, startPoint y: 296, endPoint x: 231, endPoint y: 298, distance: 32.9
type input "9"
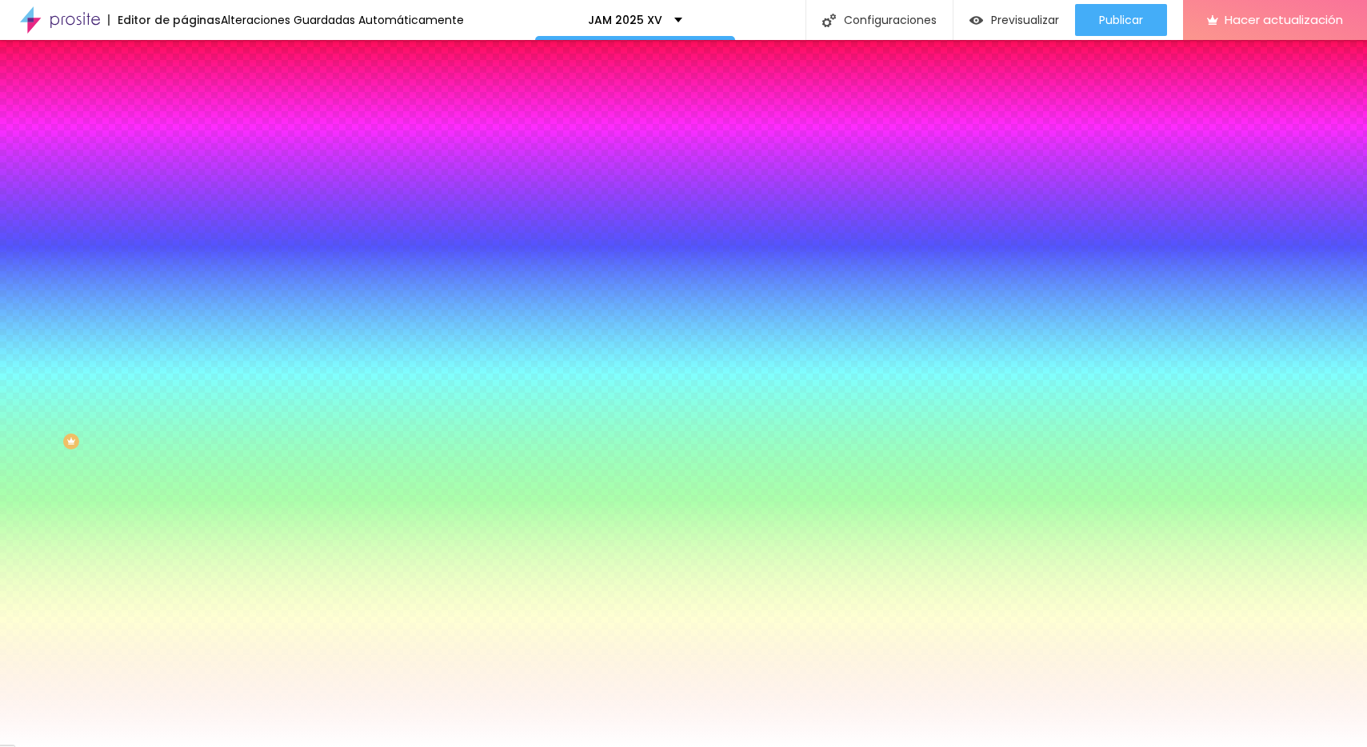
click at [74, 747] on div at bounding box center [683, 747] width 1367 height 0
click at [192, 299] on icon "button" at bounding box center [195, 302] width 6 height 6
click at [300, 747] on div at bounding box center [683, 757] width 1367 height 0
type input "24"
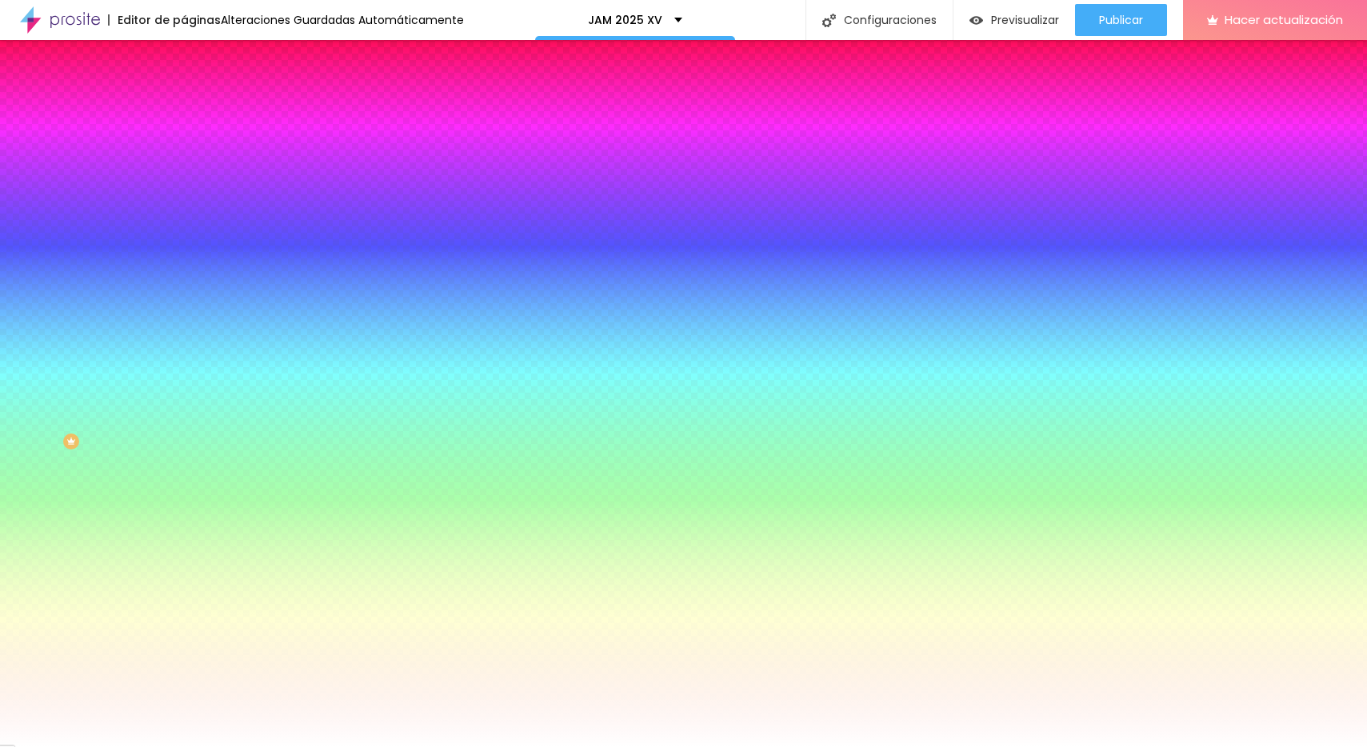
type input "28"
type input "31"
type input "32"
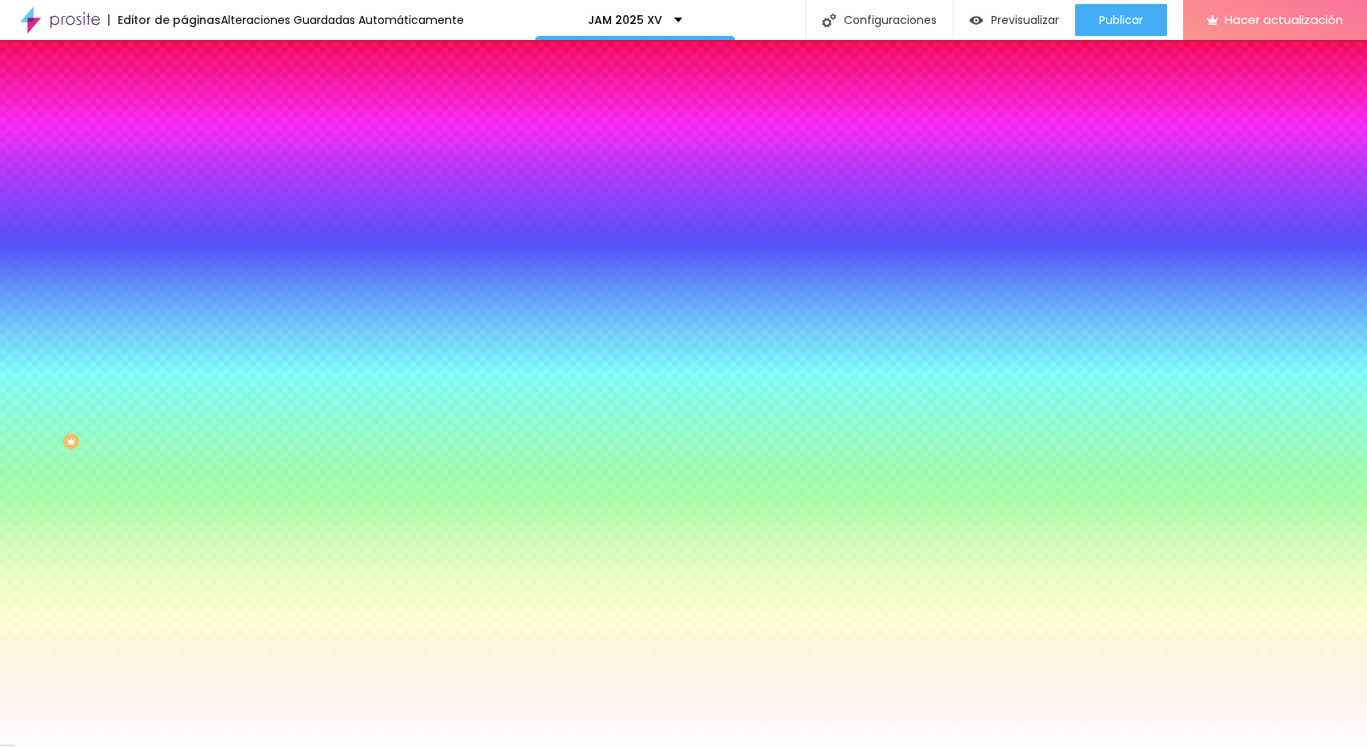
type input "32"
type input "18"
type input "17"
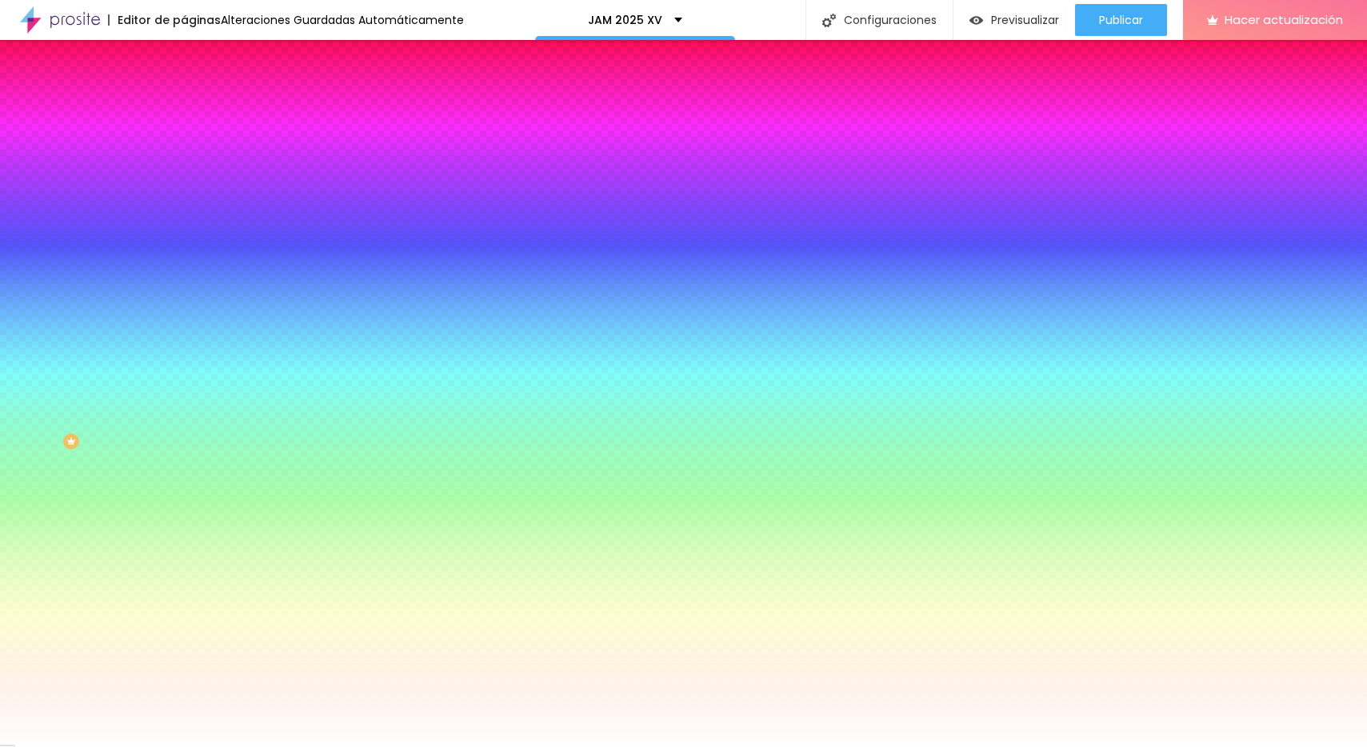
type input "16"
type input "15"
type input "13"
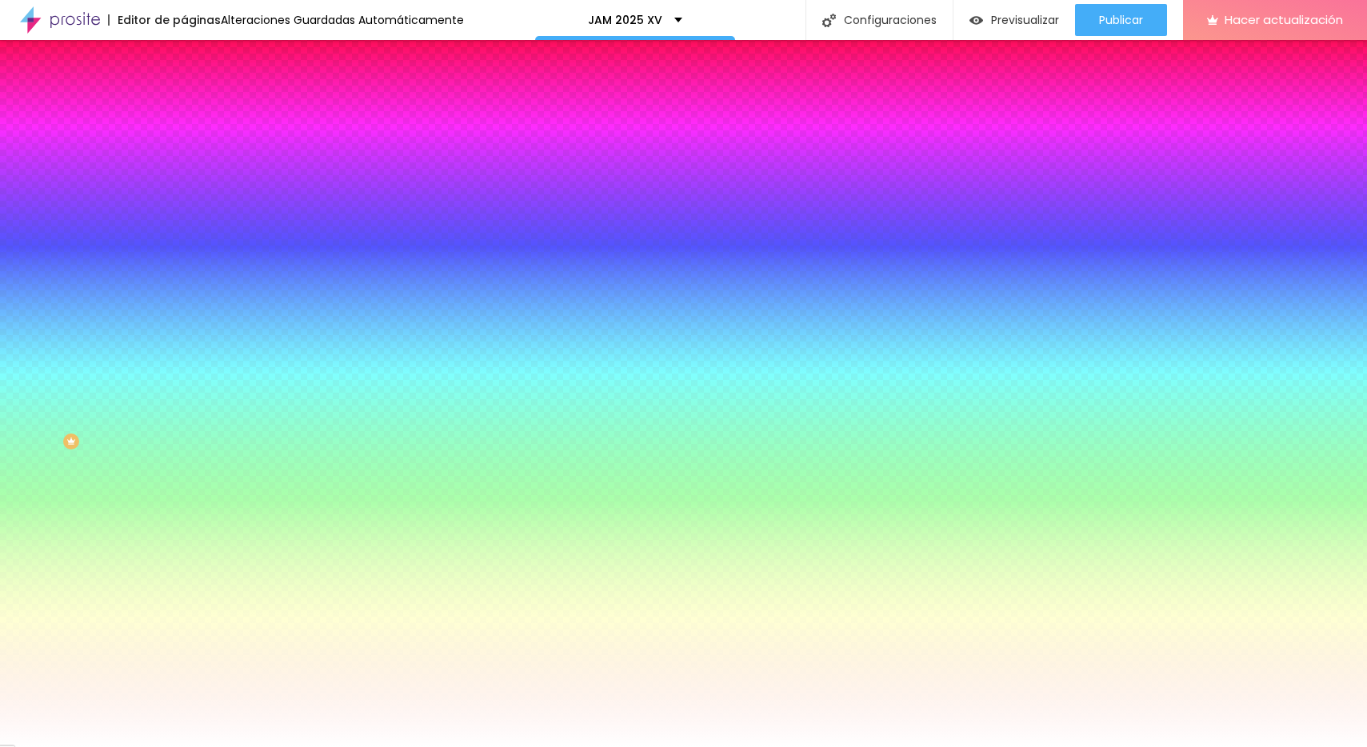
type input "13"
type input "12"
type input "11"
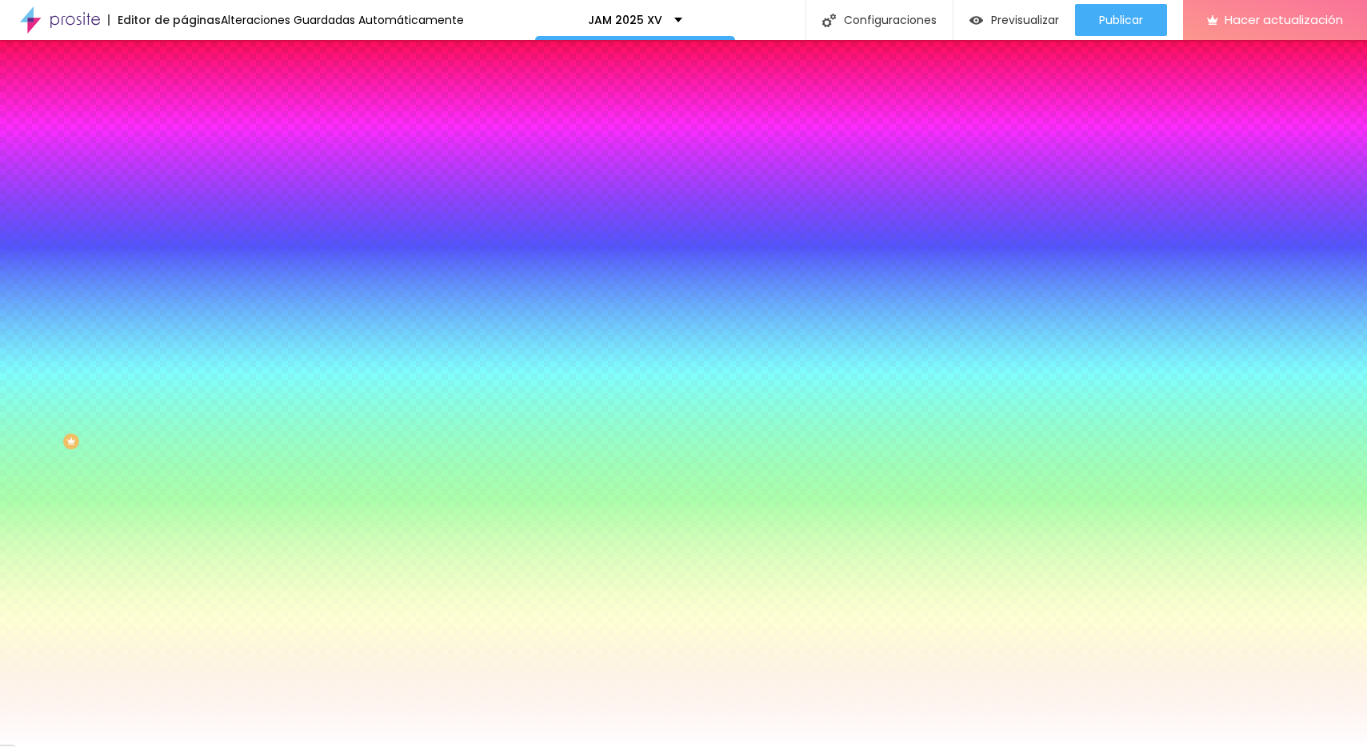
type input "10"
type input "9"
type input "8"
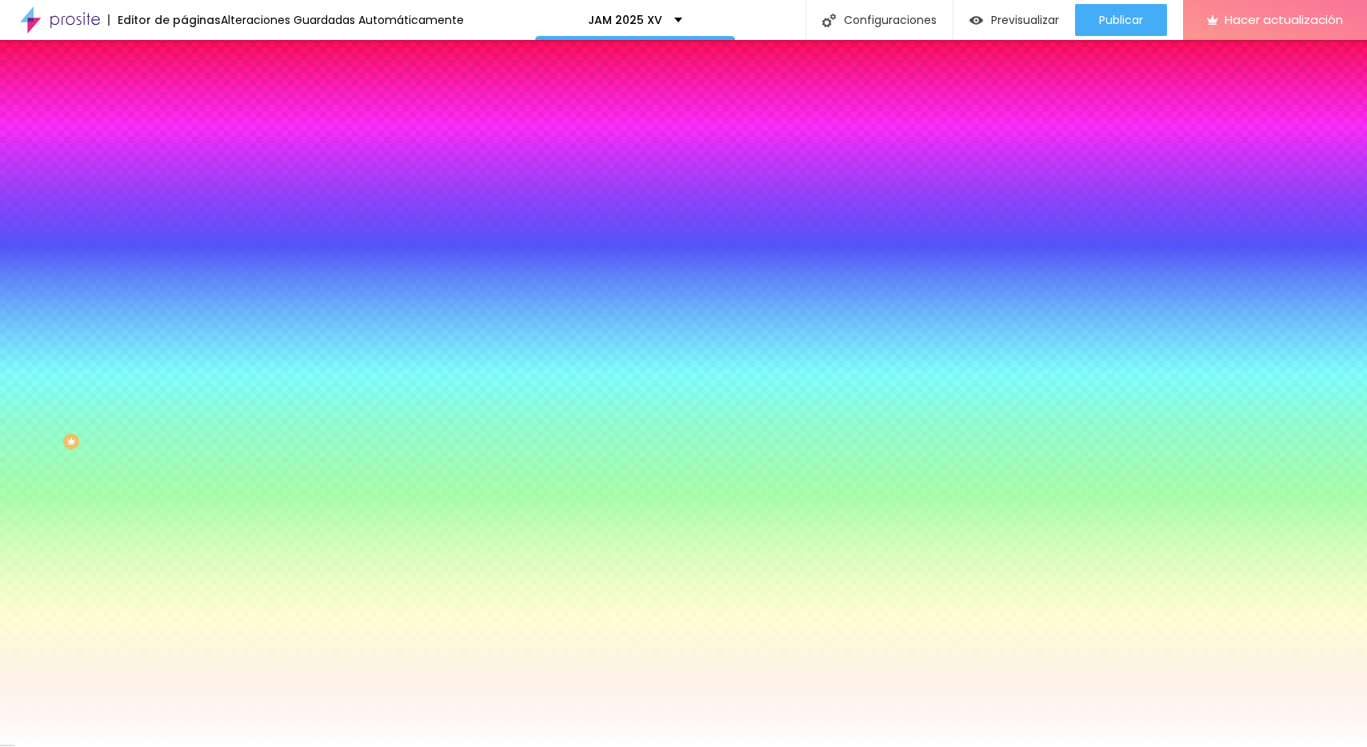
type input "8"
type input "5"
type input "6"
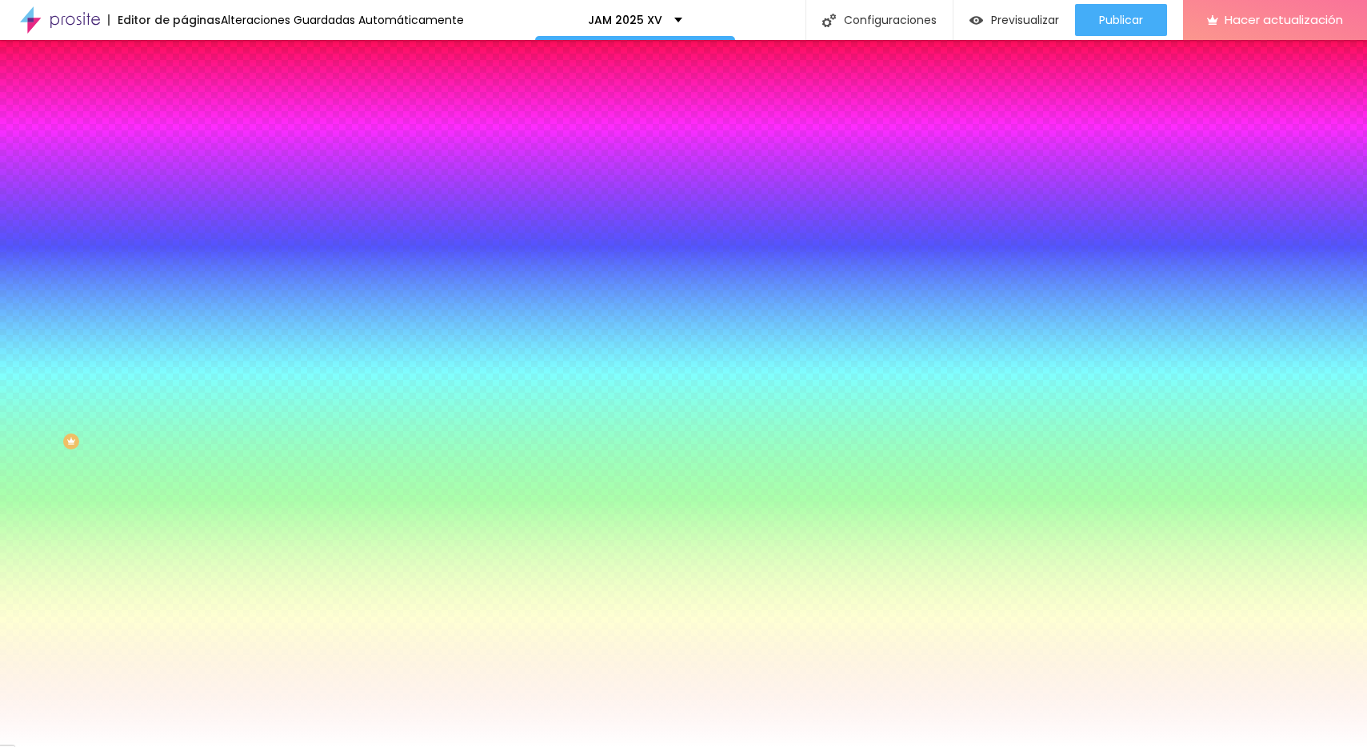
type input "7"
type input "8"
click at [103, 747] on div at bounding box center [683, 747] width 1367 height 0
click at [184, 544] on div at bounding box center [276, 544] width 184 height 0
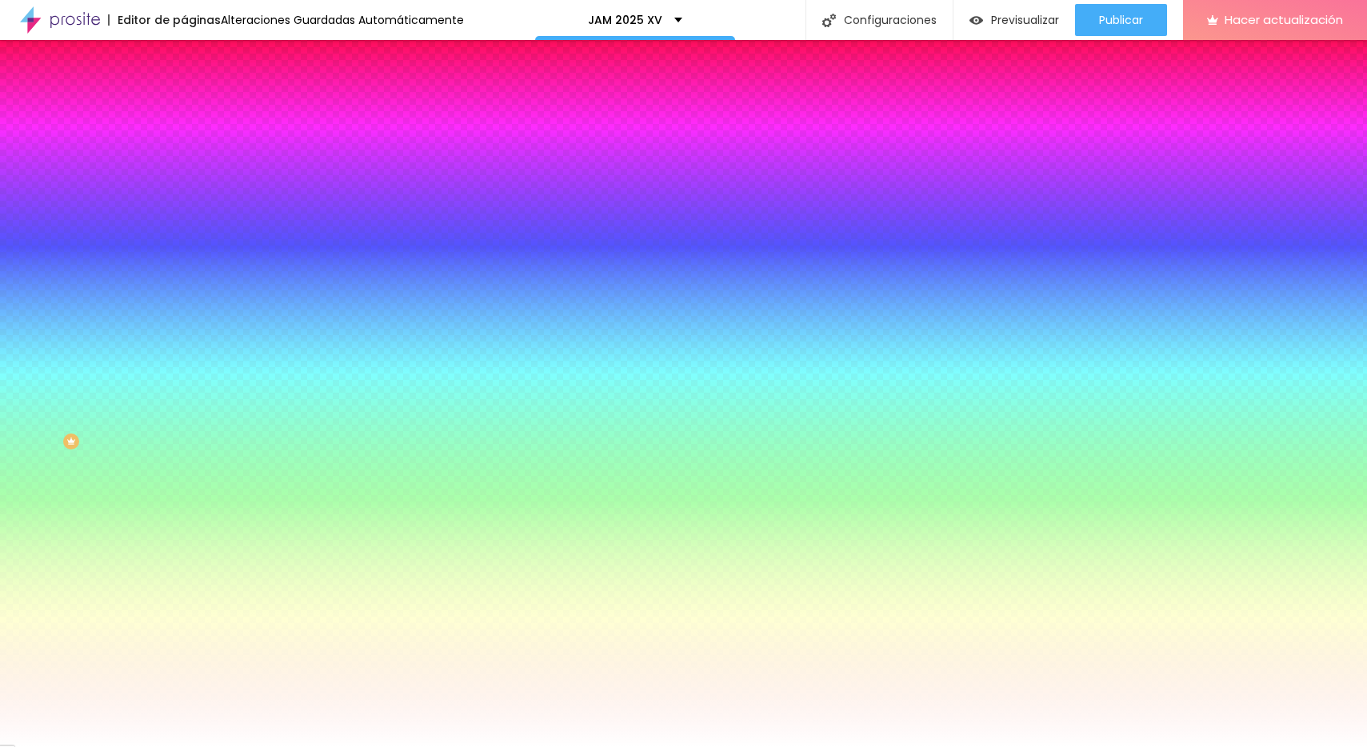
click at [140, 383] on div at bounding box center [683, 373] width 1367 height 747
click at [109, 378] on div at bounding box center [683, 373] width 1367 height 747
click at [97, 384] on div at bounding box center [683, 373] width 1367 height 747
click at [88, 388] on div at bounding box center [683, 373] width 1367 height 747
click at [103, 400] on div at bounding box center [683, 373] width 1367 height 747
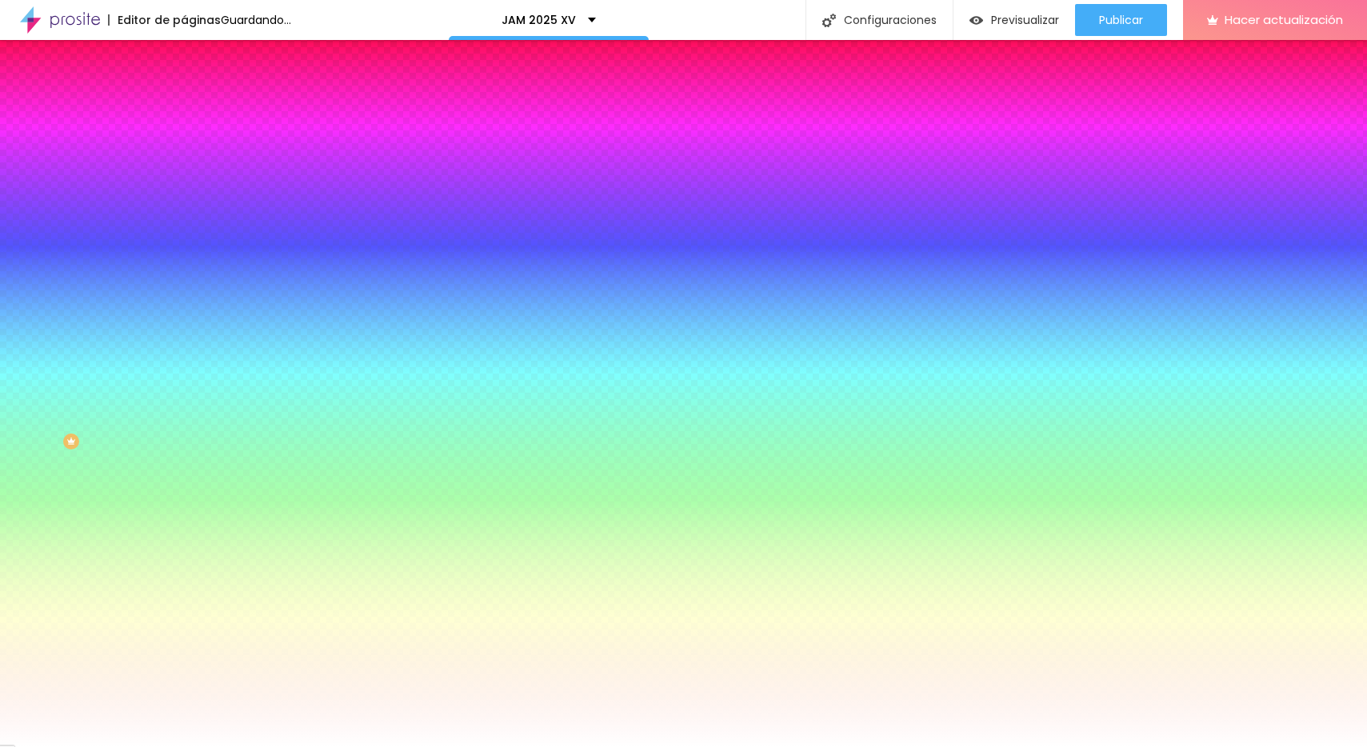
type input "#AB2CAF"
click at [87, 405] on div at bounding box center [683, 373] width 1367 height 747
click at [184, 579] on div "Editar null Contenido Estilo Avanzado Color del fondo Restablecer #FFFFFF Tipog…" at bounding box center [276, 393] width 184 height 707
click at [196, 57] on img "button" at bounding box center [202, 58] width 13 height 13
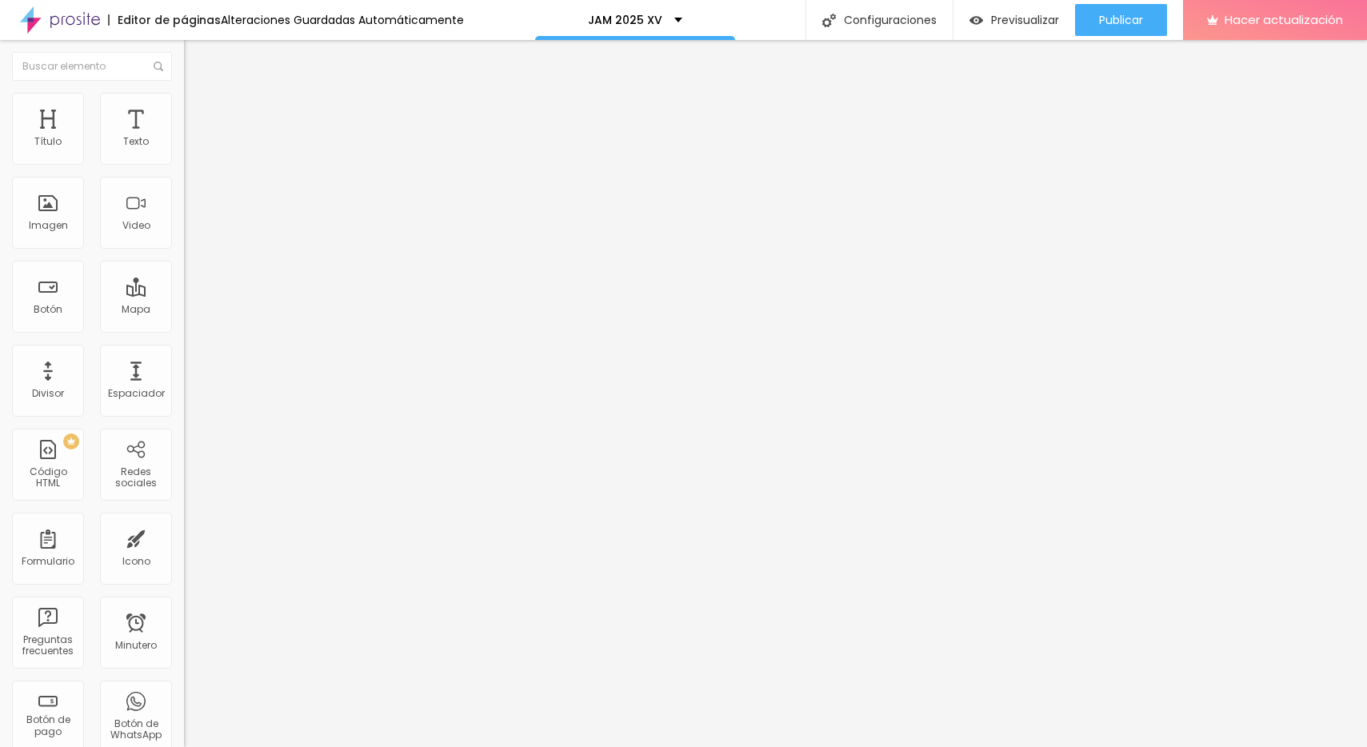
click at [198, 110] on font "Estilo" at bounding box center [210, 104] width 25 height 14
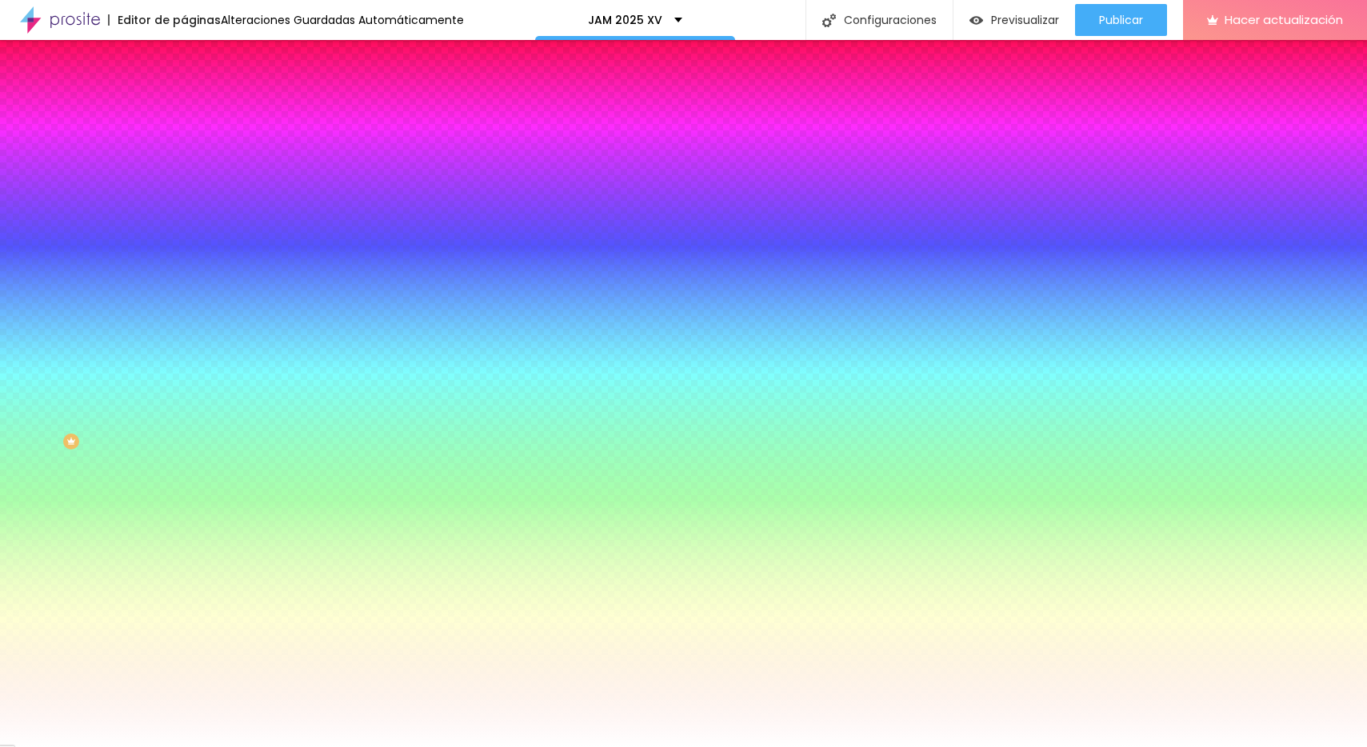
click at [194, 147] on font "Agregar imagen" at bounding box center [235, 141] width 82 height 14
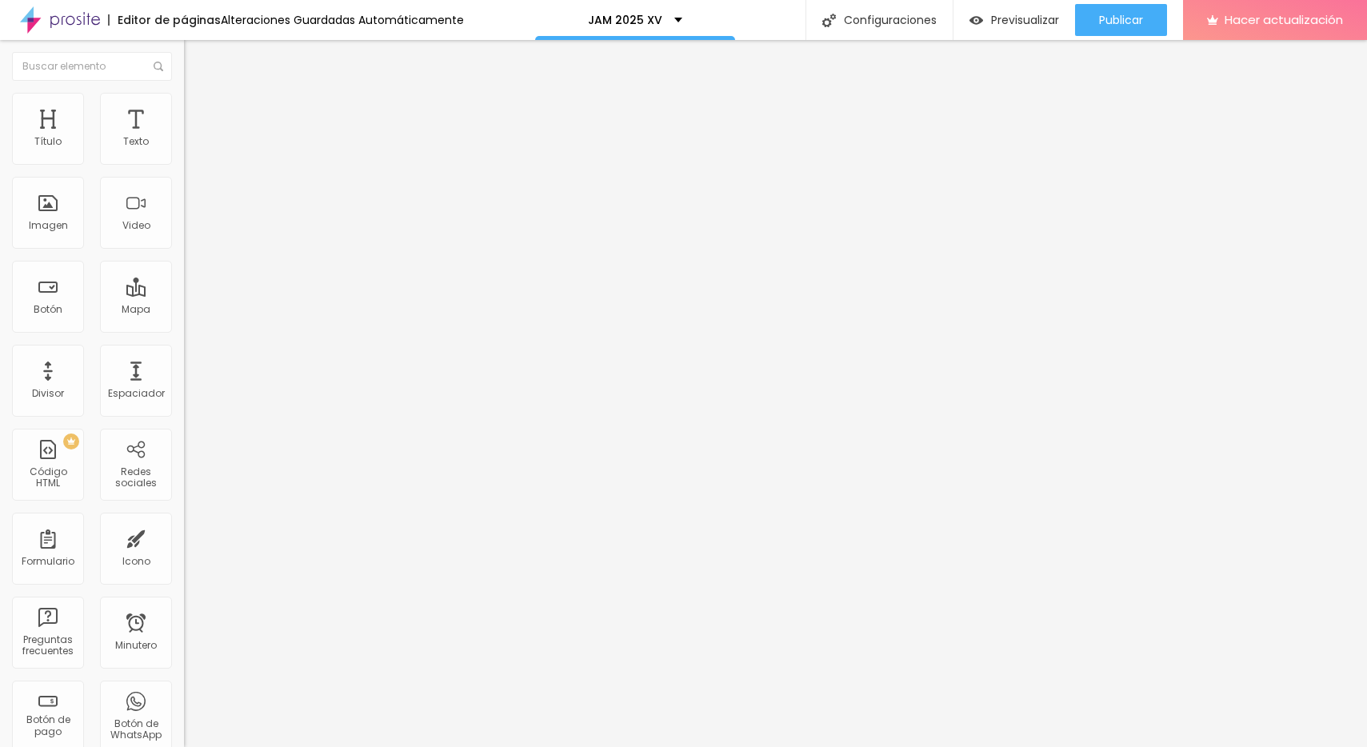
click at [184, 160] on div "Modo En caja En caja Completo" at bounding box center [276, 147] width 184 height 44
click at [184, 146] on span "En caja" at bounding box center [202, 139] width 37 height 14
click at [184, 170] on font "Completo" at bounding box center [208, 164] width 49 height 14
click at [184, 155] on font "En caja" at bounding box center [202, 149] width 37 height 14
click at [184, 109] on li "Estilo" at bounding box center [276, 101] width 184 height 16
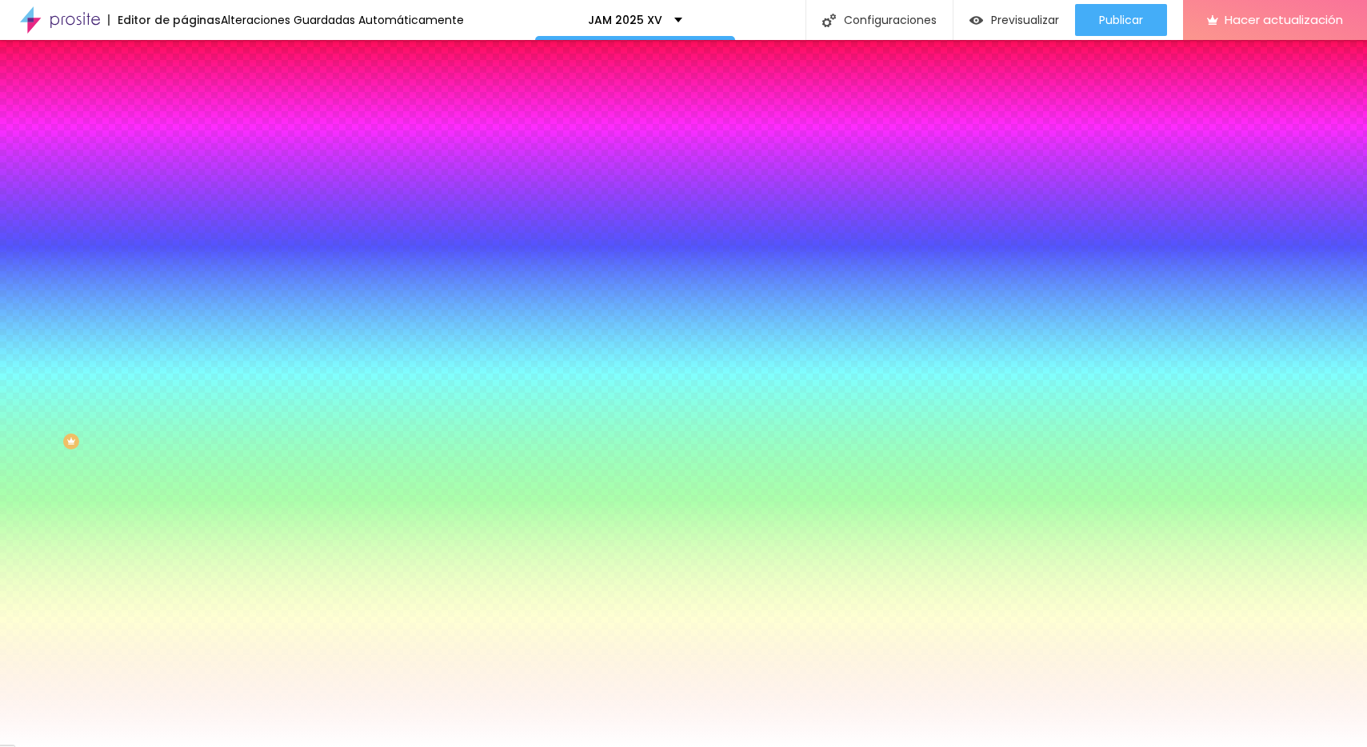
click at [198, 114] on font "Avanzado" at bounding box center [223, 120] width 51 height 14
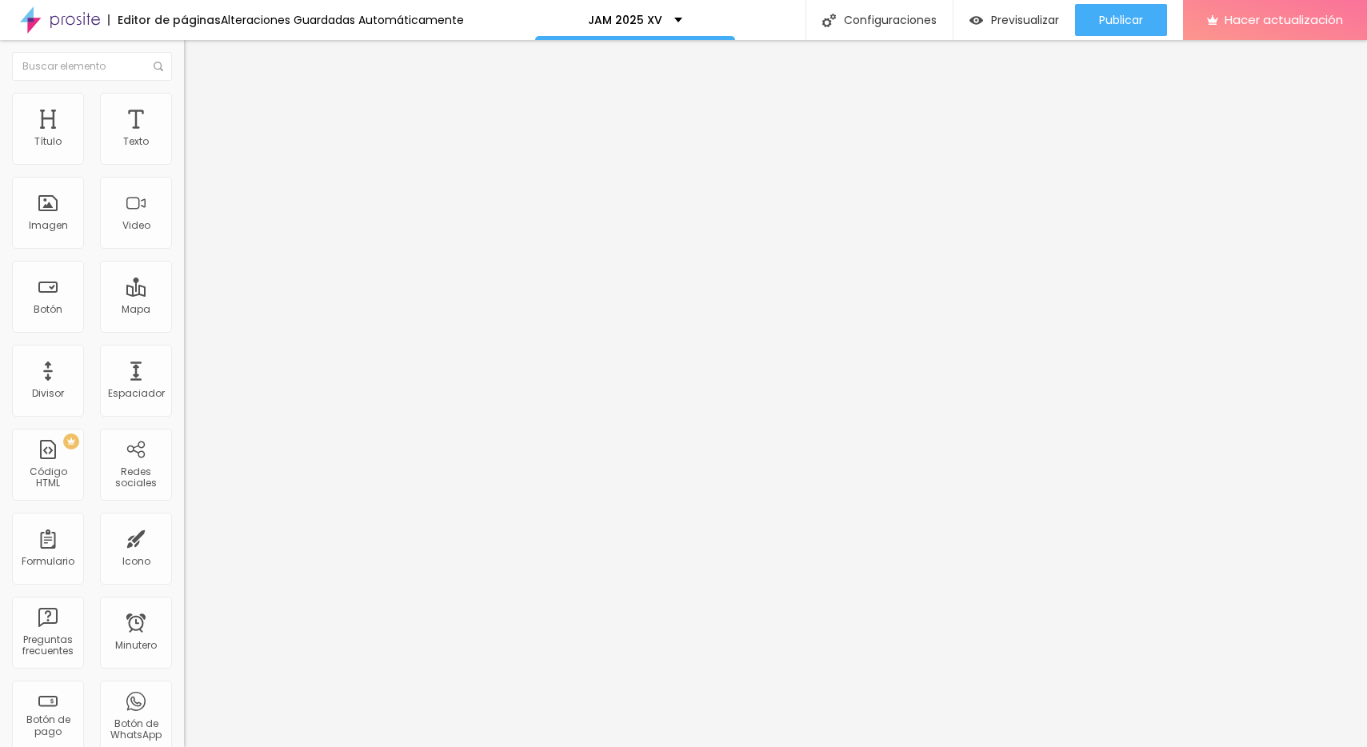
type input "15"
type input "10"
type input "5"
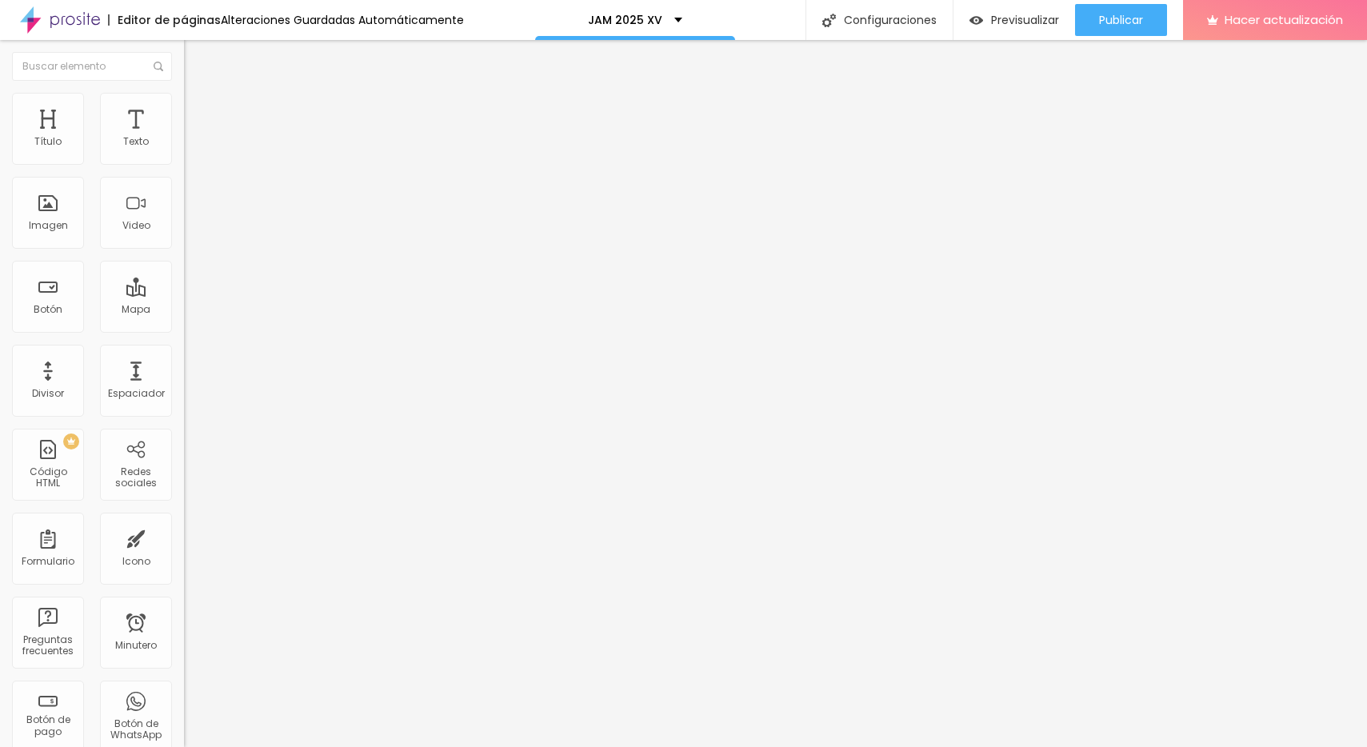
type input "5"
type input "0"
drag, startPoint x: 98, startPoint y: 159, endPoint x: 33, endPoint y: 161, distance: 64.8
click at [184, 310] on input "range" at bounding box center [235, 316] width 103 height 13
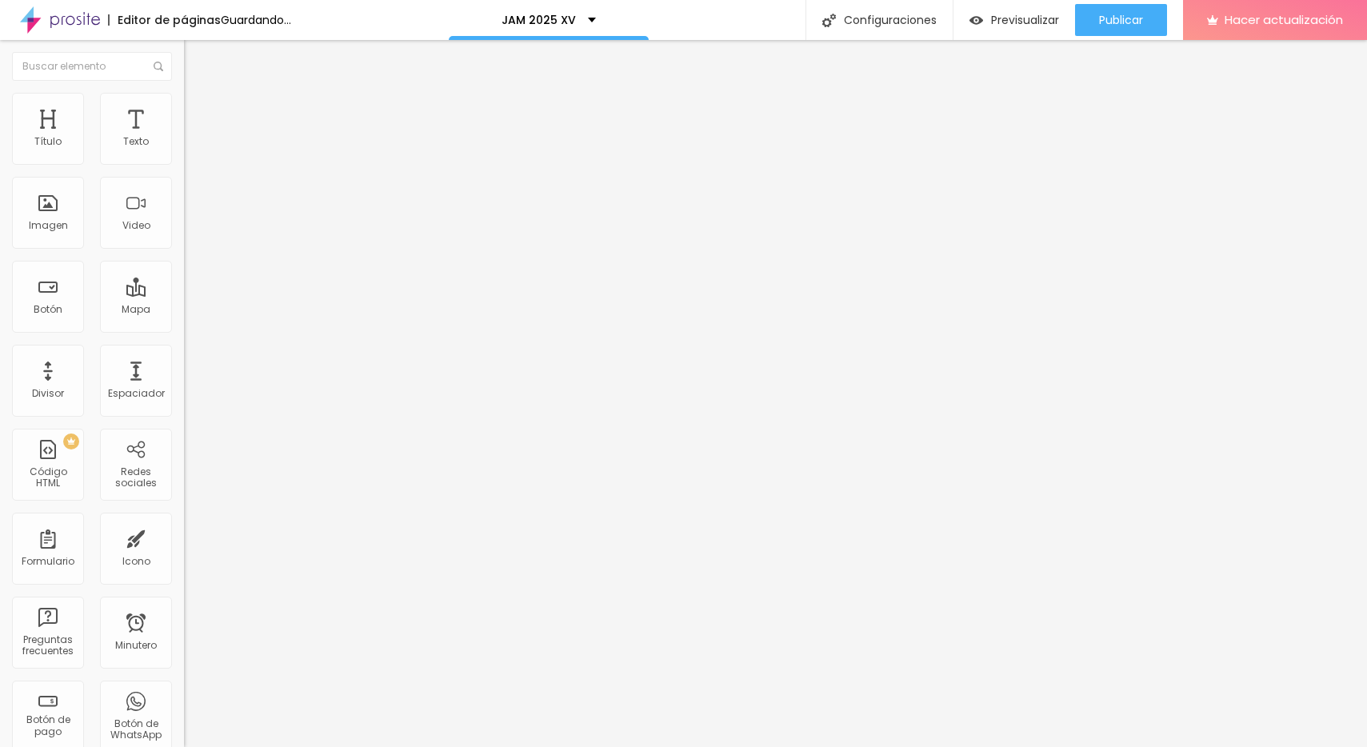
type input "5"
drag, startPoint x: 56, startPoint y: 159, endPoint x: 66, endPoint y: 158, distance: 9.7
click at [184, 310] on input "range" at bounding box center [235, 316] width 103 height 13
type input "10"
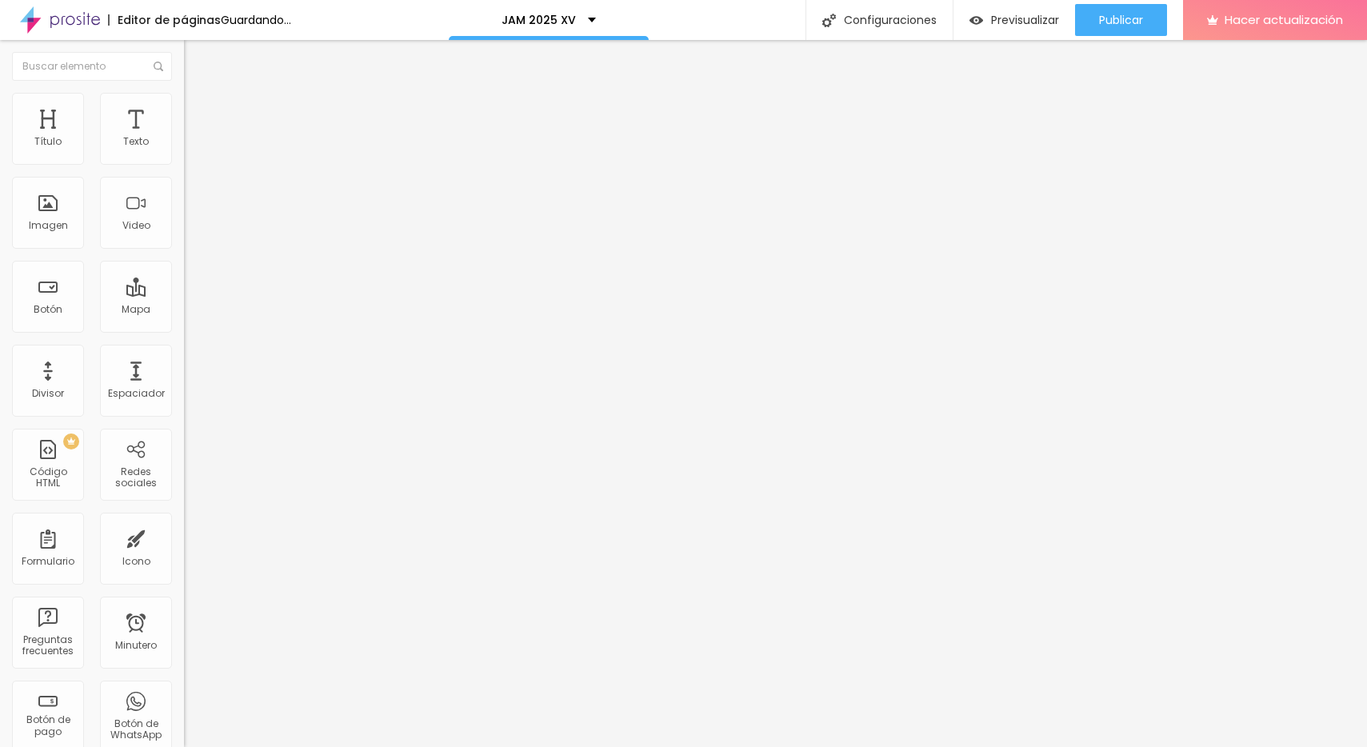
type input "10"
click at [184, 310] on input "range" at bounding box center [235, 316] width 103 height 13
type input "267"
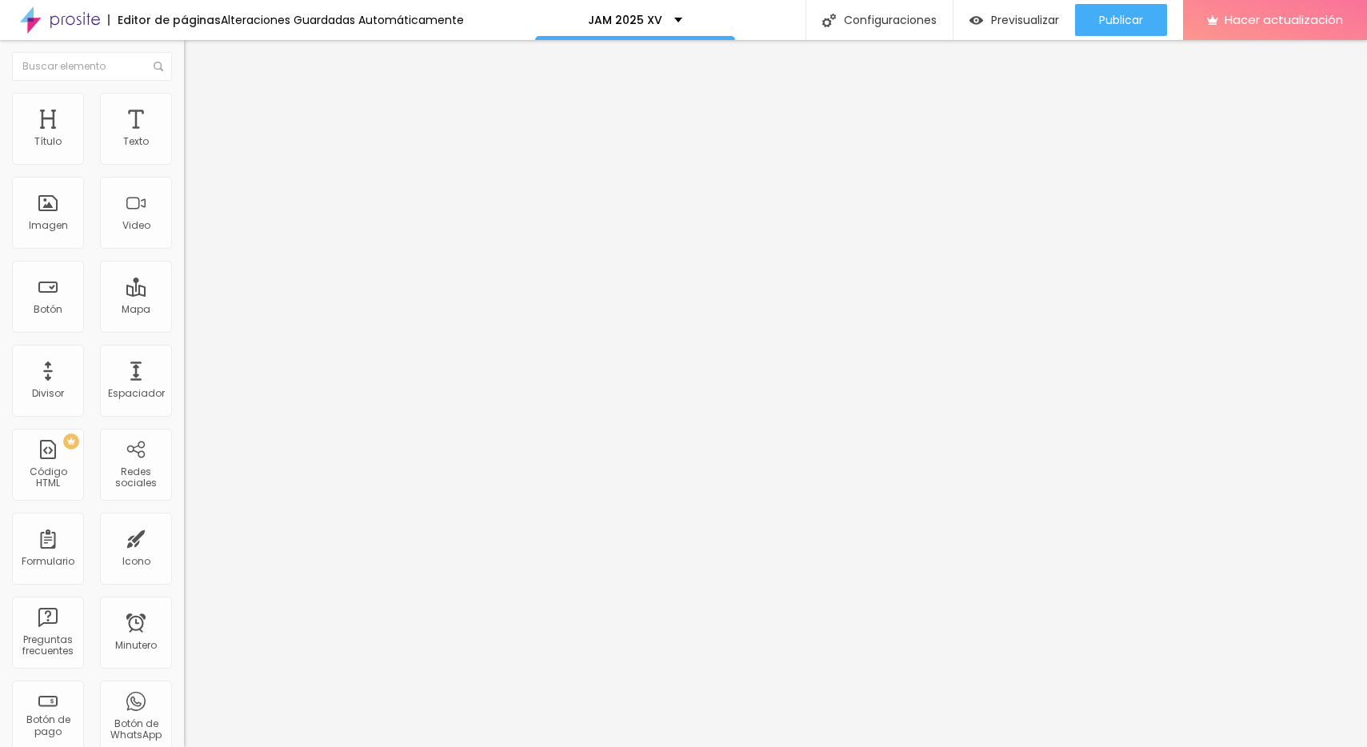
click at [184, 537] on input "range" at bounding box center [235, 543] width 103 height 13
type input "260"
type input "223"
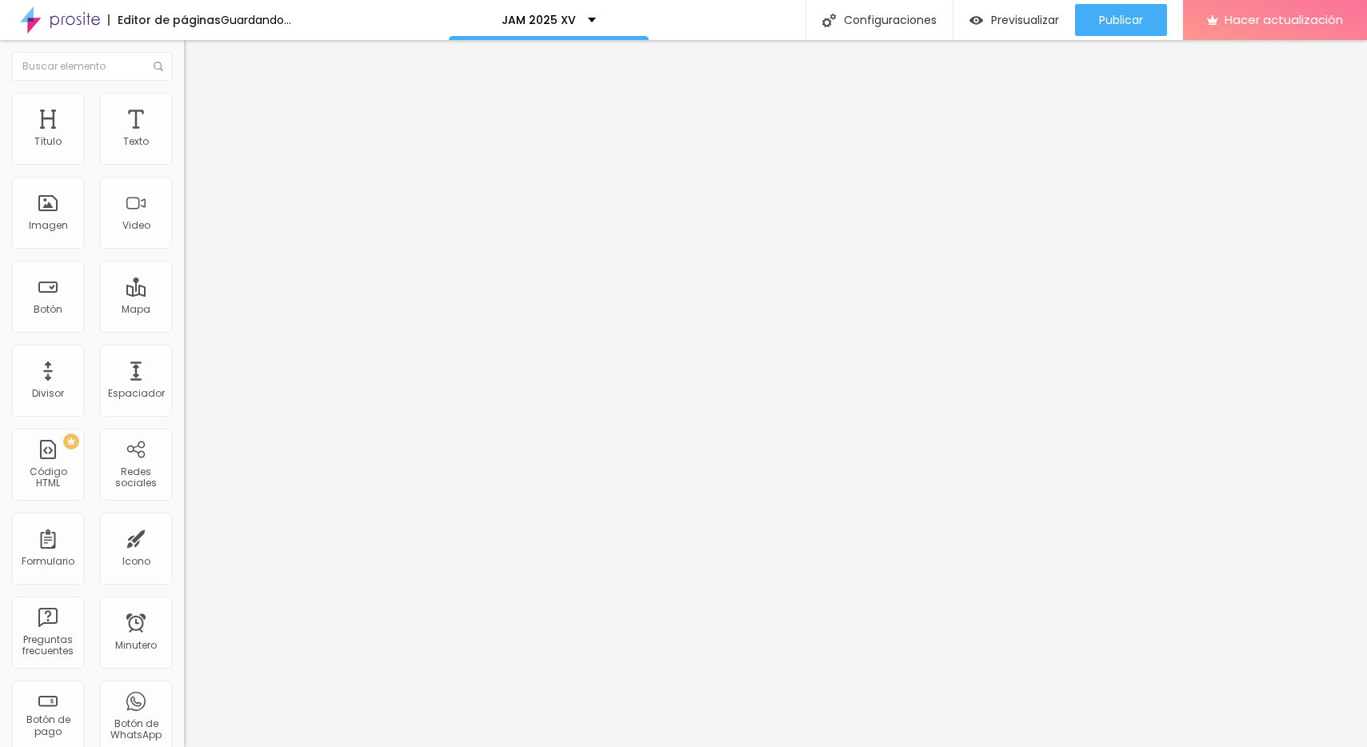
type input "205"
type input "196"
type input "180"
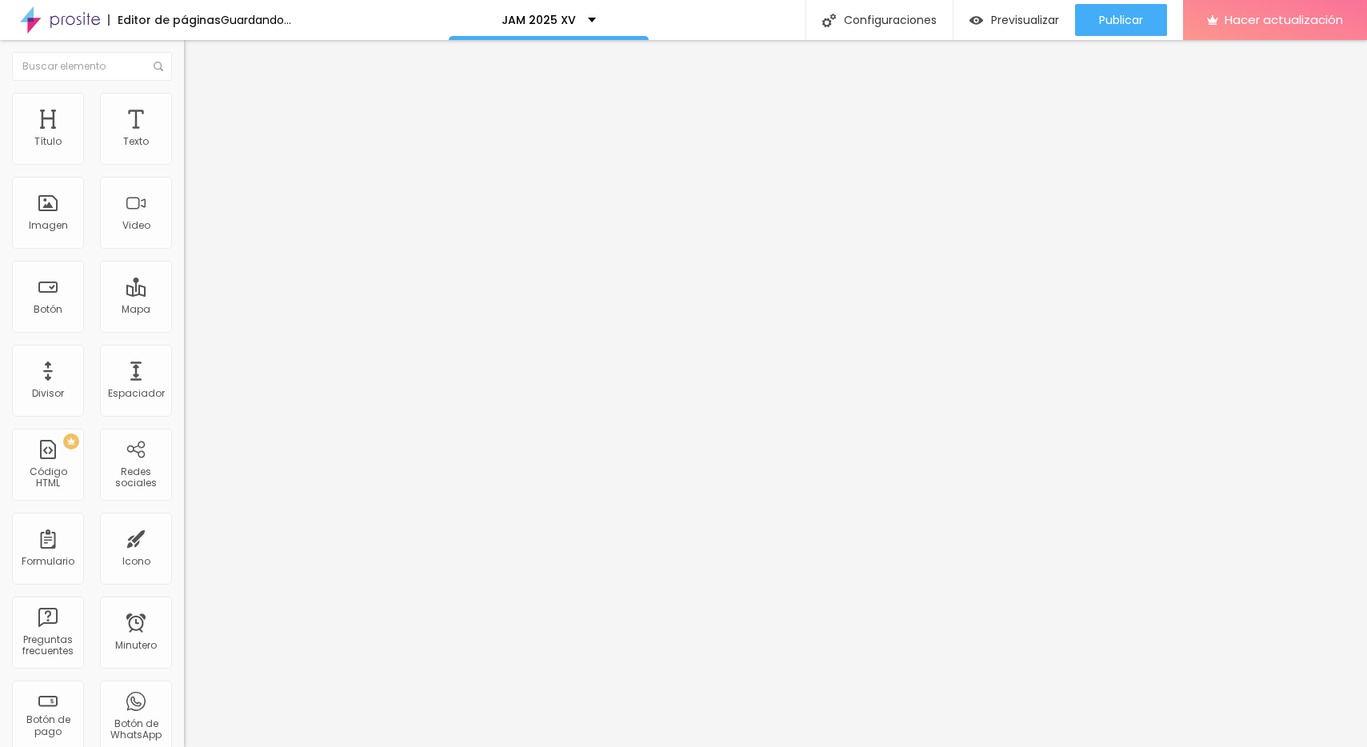
type input "180"
type input "174"
type input "169"
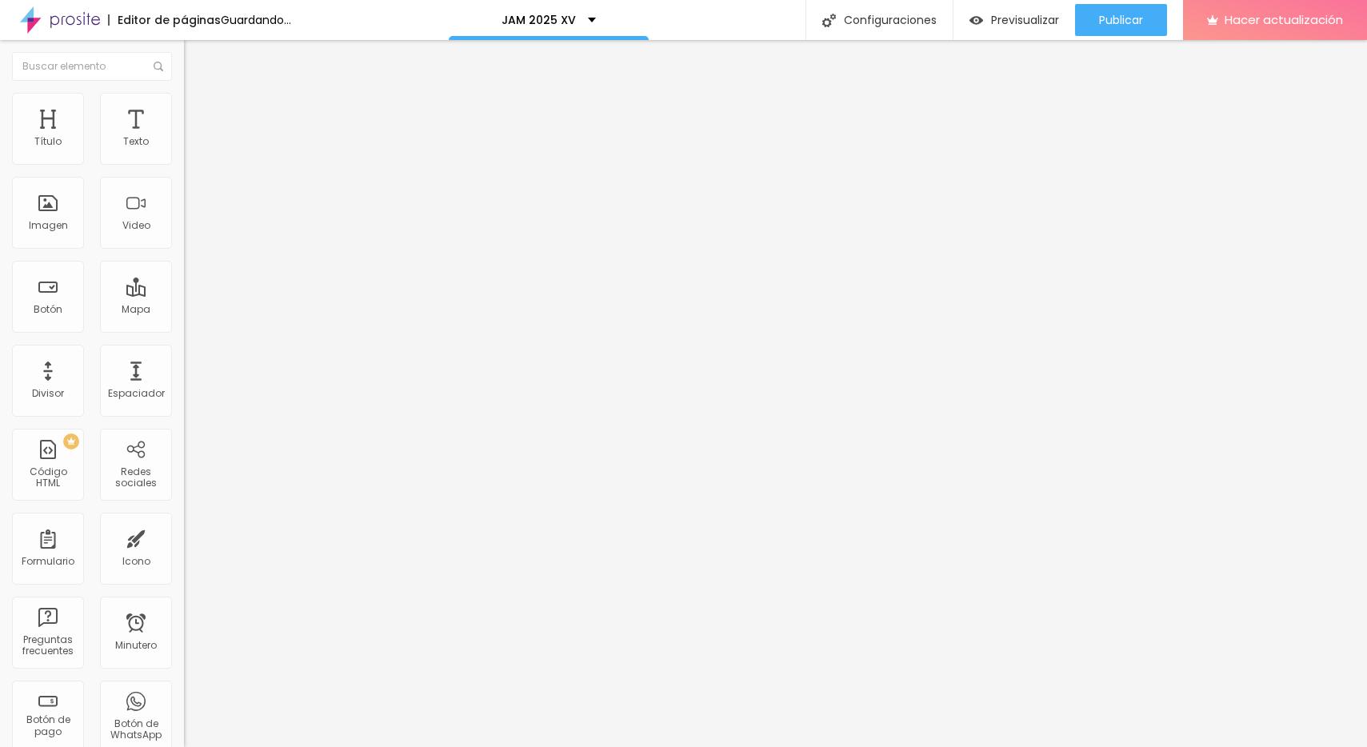
type input "164"
type input "161"
type input "188"
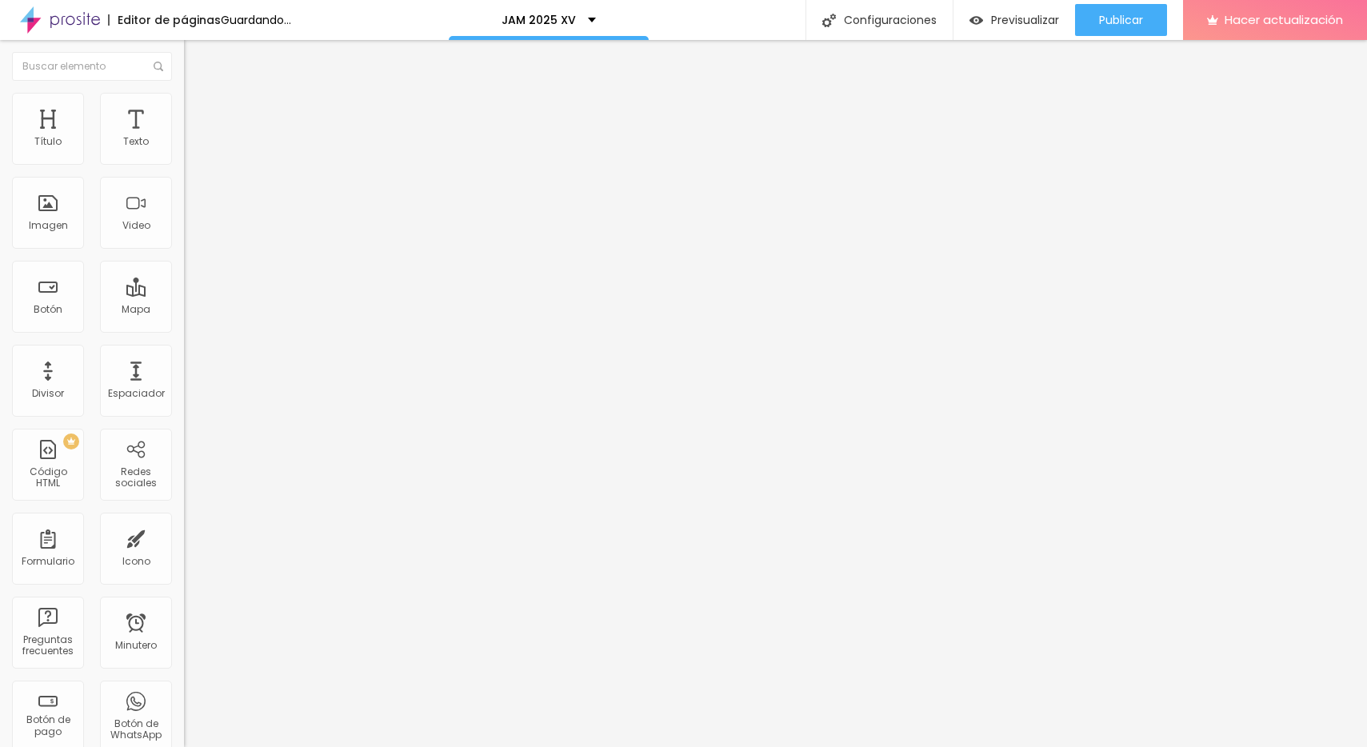
type input "188"
type input "234"
type input "251"
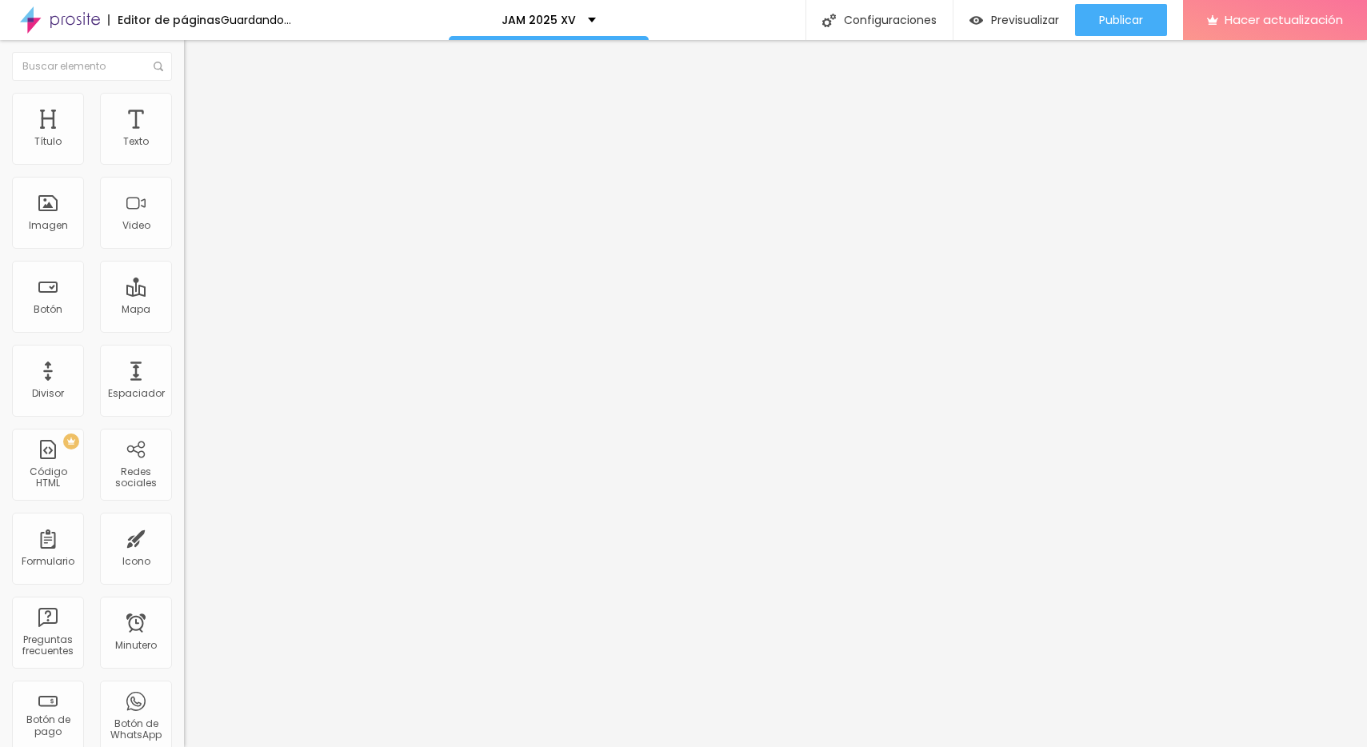
type input "257"
type input "262"
type input "267"
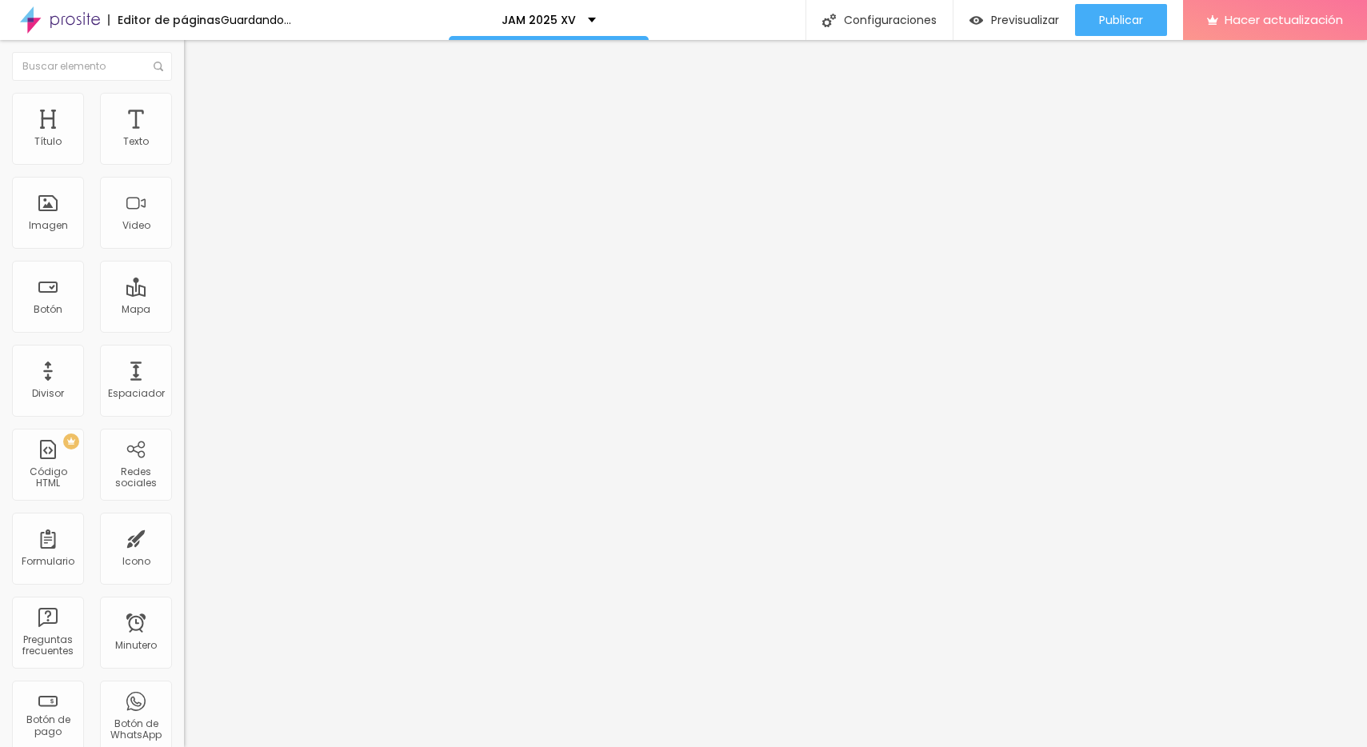
type input "267"
type input "271"
type input "278"
click at [184, 537] on input "range" at bounding box center [235, 543] width 103 height 13
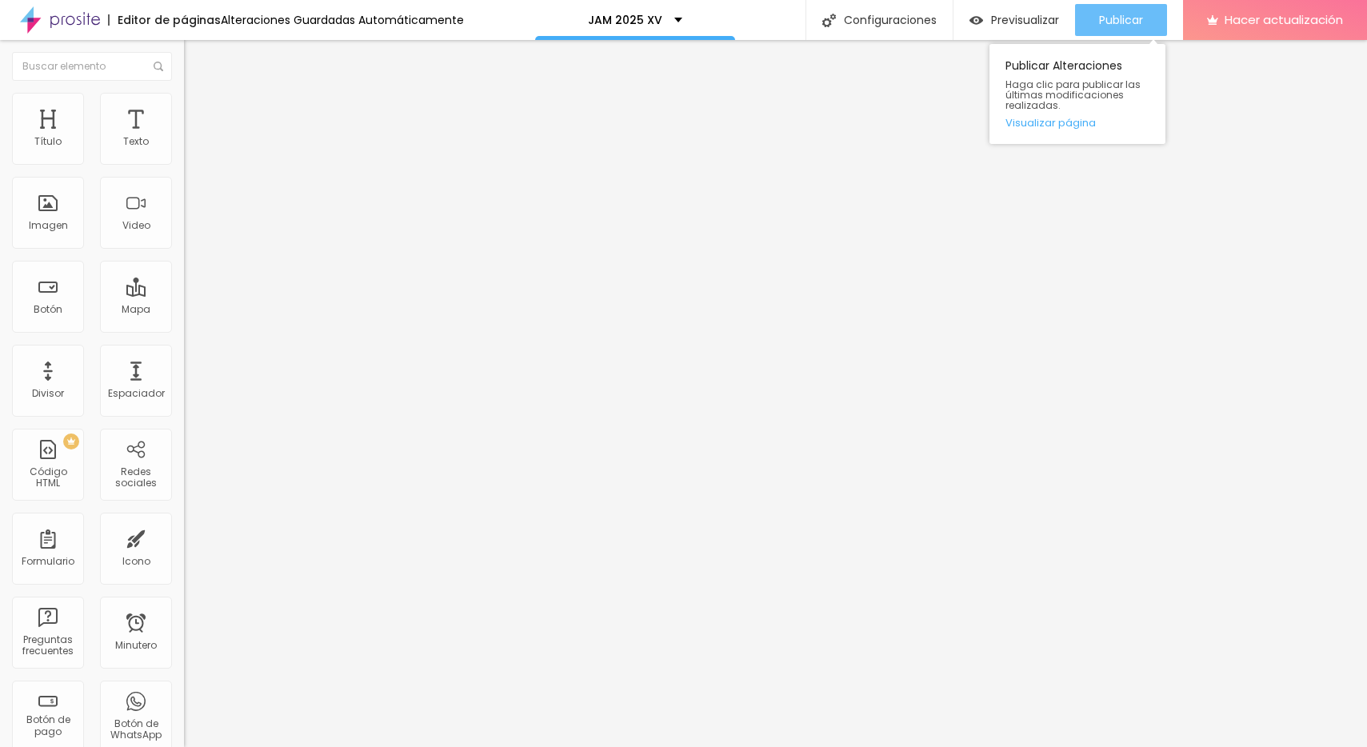
click at [1137, 22] on font "Publicar" at bounding box center [1121, 20] width 44 height 16
click at [198, 110] on font "Estilo" at bounding box center [210, 104] width 25 height 14
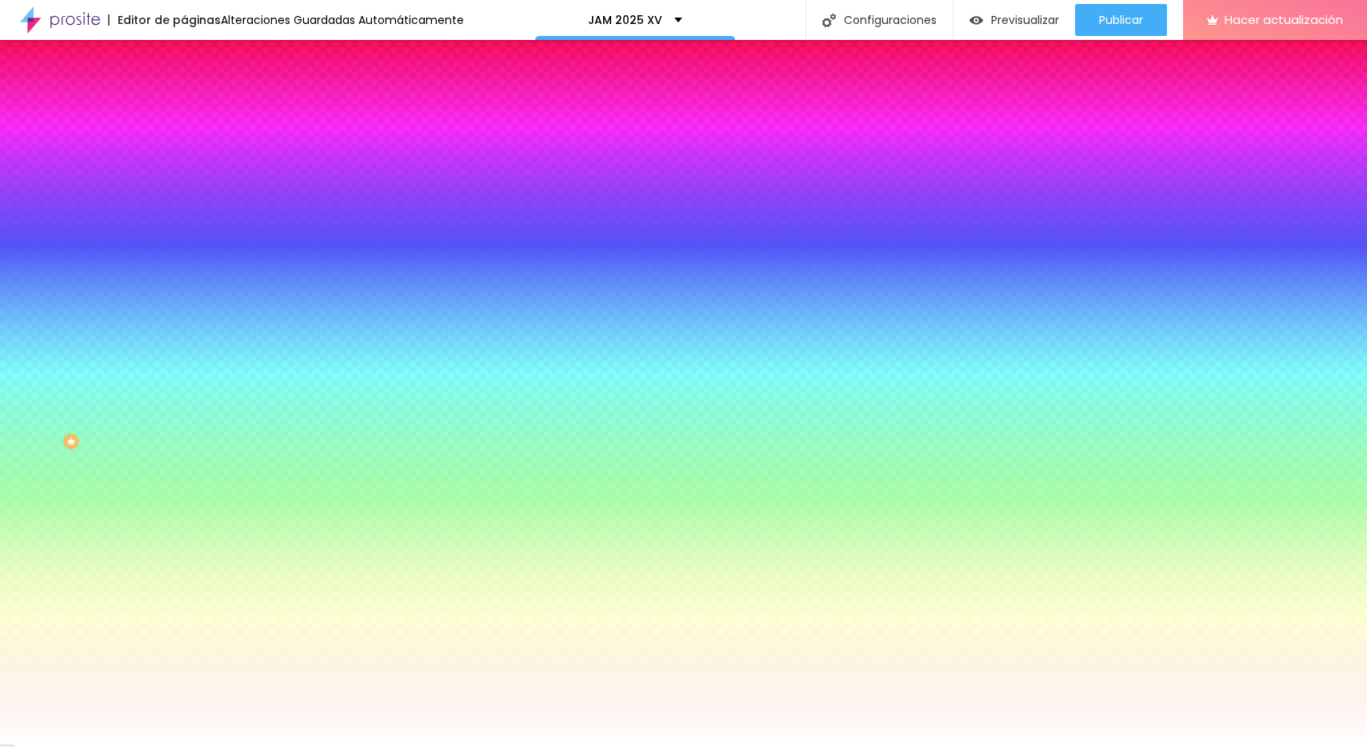
click at [184, 166] on span "Ninguno" at bounding box center [205, 160] width 42 height 14
click at [184, 191] on font "Paralaje" at bounding box center [204, 185] width 40 height 14
click at [184, 218] on div at bounding box center [276, 218] width 184 height 0
click at [56, 373] on div at bounding box center [683, 373] width 1367 height 747
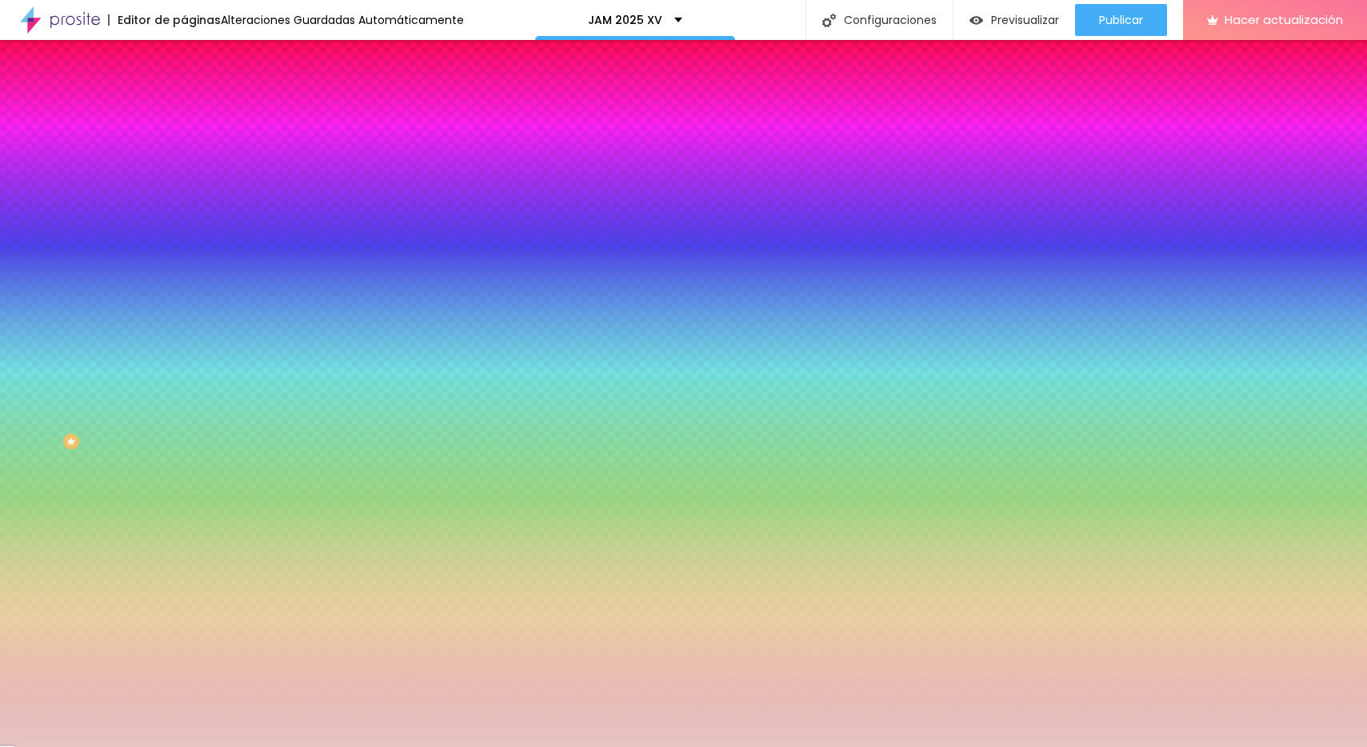
click at [40, 373] on div at bounding box center [683, 373] width 1367 height 747
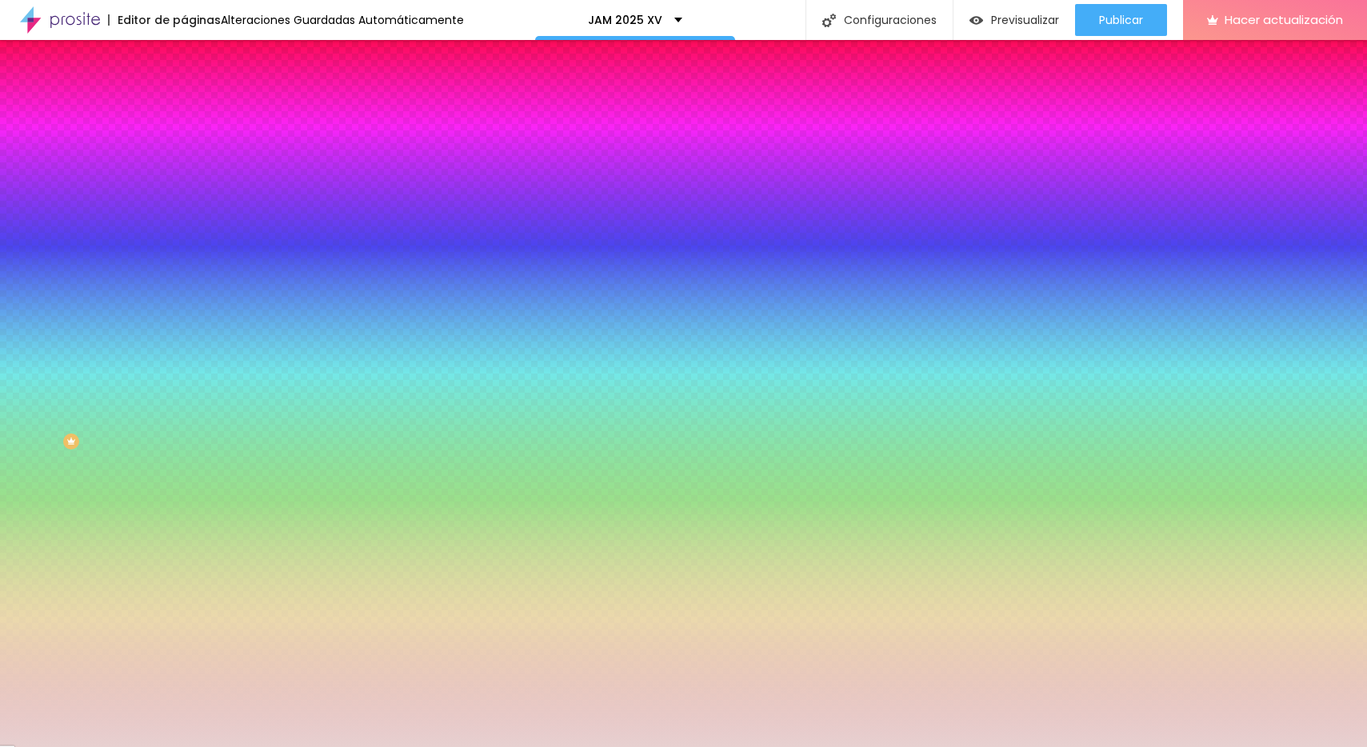
click at [35, 373] on div at bounding box center [683, 373] width 1367 height 747
click at [29, 376] on div at bounding box center [683, 373] width 1367 height 747
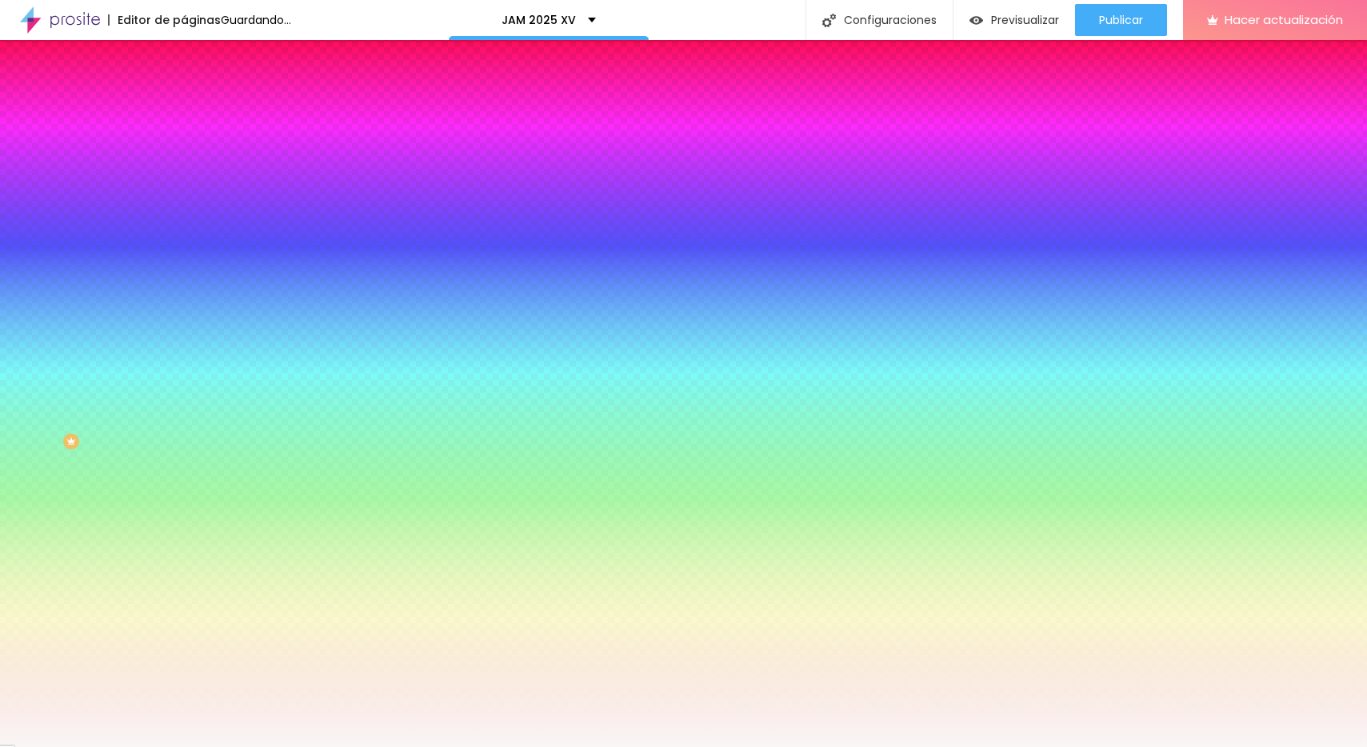
click at [26, 364] on div at bounding box center [683, 373] width 1367 height 747
drag, startPoint x: 160, startPoint y: 466, endPoint x: 158, endPoint y: 449, distance: 17.0
click at [158, 449] on div at bounding box center [683, 373] width 1367 height 747
click at [184, 576] on div "Editar null Contenido Estilo Avanzado Imagen de fondo Cambiar imagen Efecto de …" at bounding box center [276, 393] width 184 height 707
click at [192, 281] on icon "button" at bounding box center [195, 277] width 6 height 6
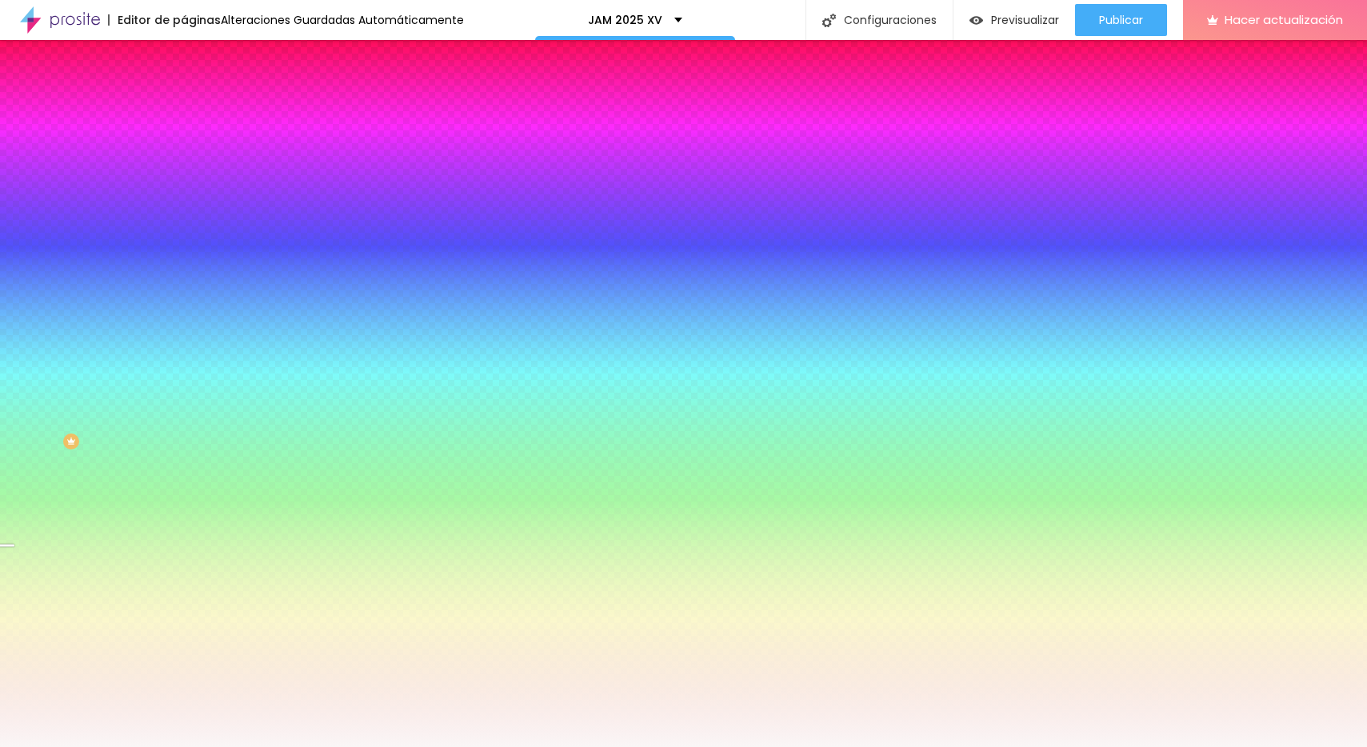
drag, startPoint x: 230, startPoint y: 667, endPoint x: 210, endPoint y: 668, distance: 19.3
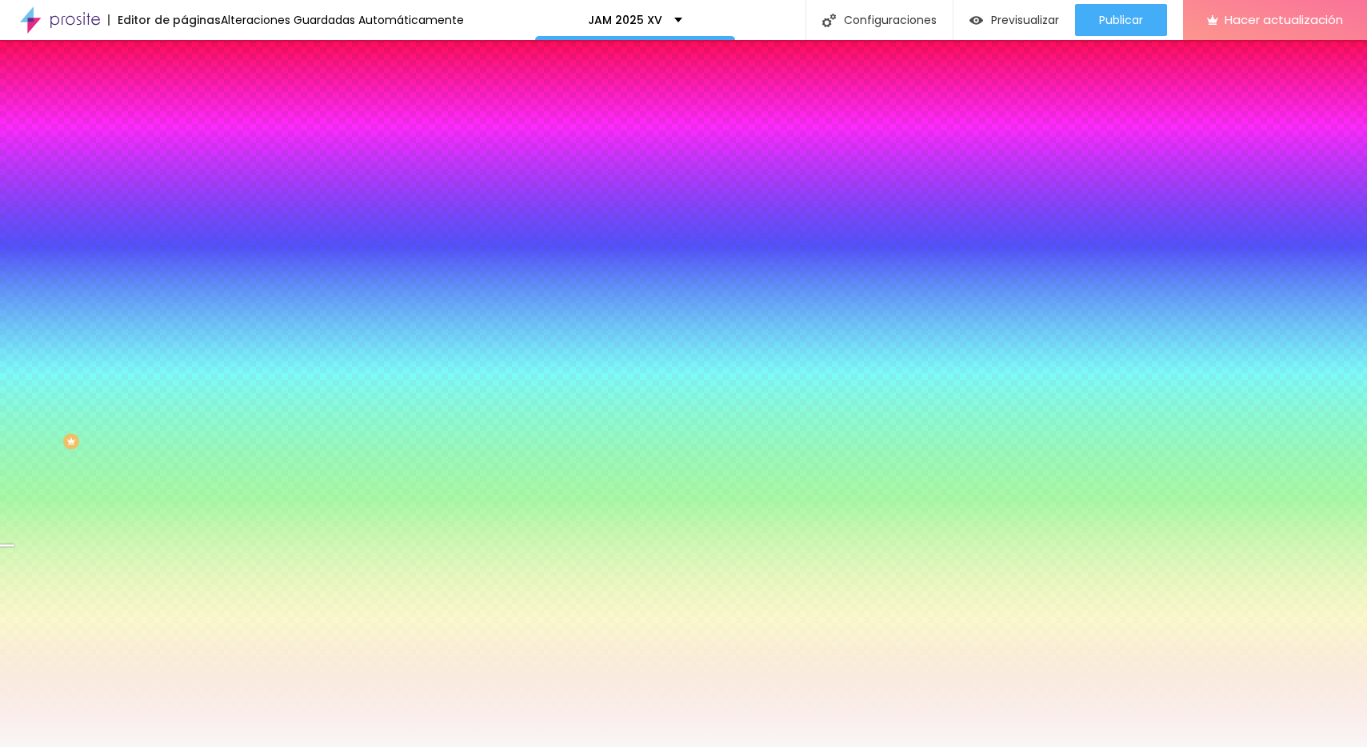
click at [91, 747] on div at bounding box center [683, 747] width 1367 height 0
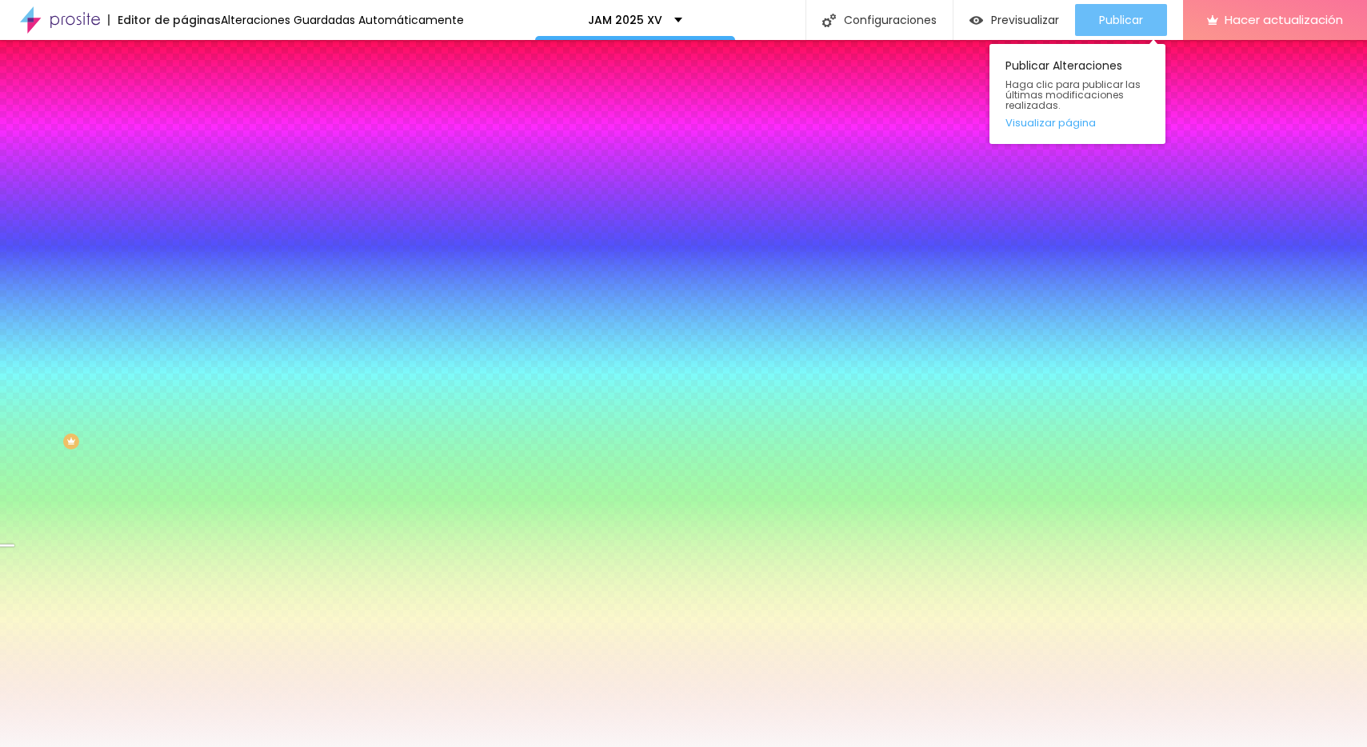
click at [1116, 18] on font "Publicar" at bounding box center [1121, 20] width 44 height 16
click at [1097, 38] on div "Publicar Alteraciones Haga clic para publicar las últimas modificaciones realiz…" at bounding box center [1078, 90] width 176 height 108
click at [1118, 22] on font "Publicar" at bounding box center [1121, 20] width 44 height 16
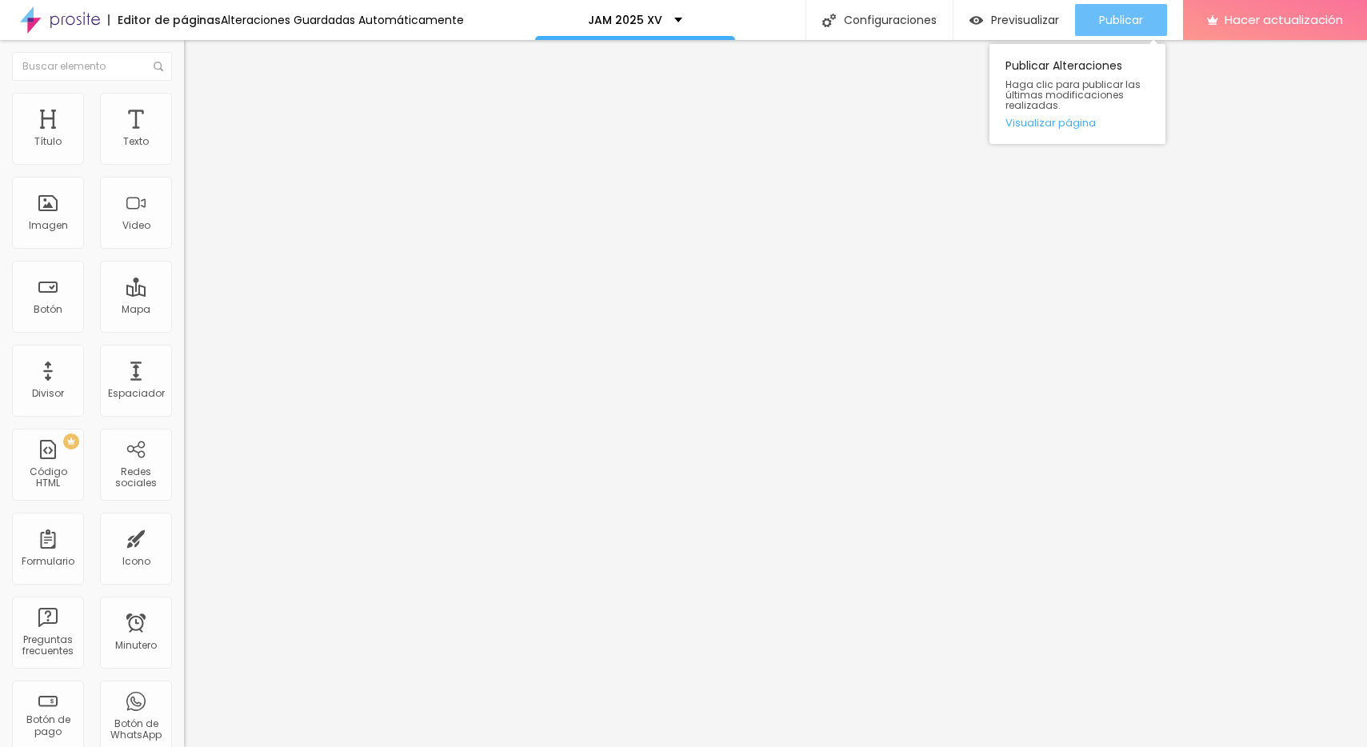
click at [1118, 18] on font "Publicar" at bounding box center [1121, 20] width 44 height 16
